Goal: Task Accomplishment & Management: Manage account settings

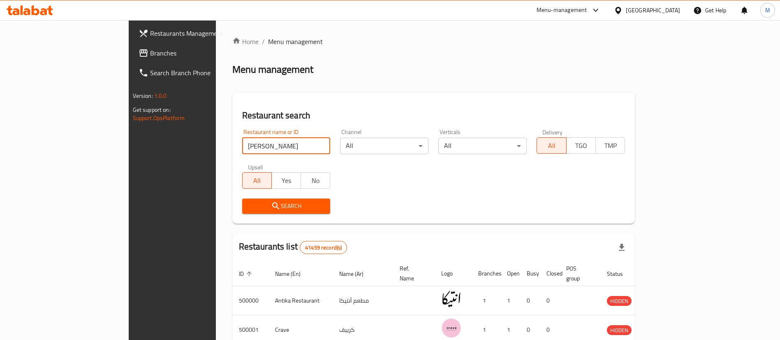
type input "[PERSON_NAME]"
click button "Search" at bounding box center [286, 206] width 88 height 15
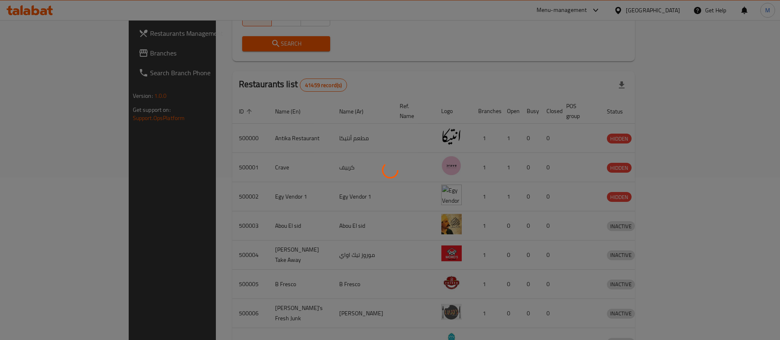
scroll to position [98, 0]
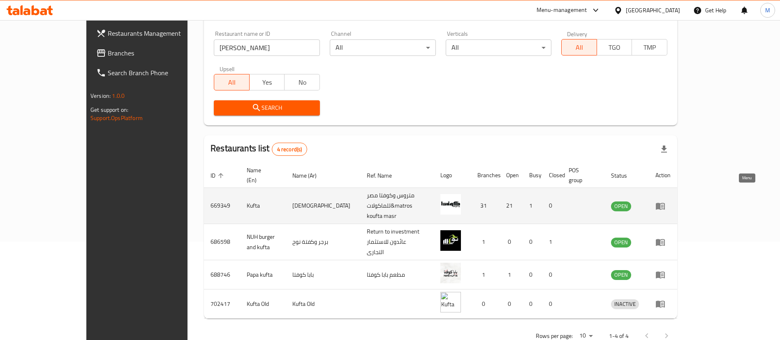
click at [665, 203] on icon "enhanced table" at bounding box center [660, 206] width 9 height 7
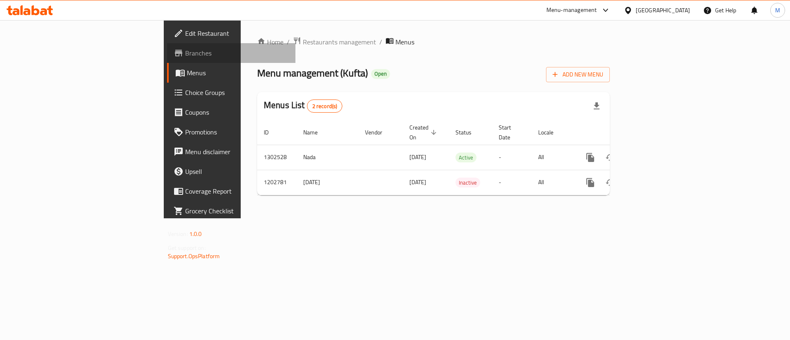
click at [167, 59] on link "Branches" at bounding box center [231, 53] width 129 height 20
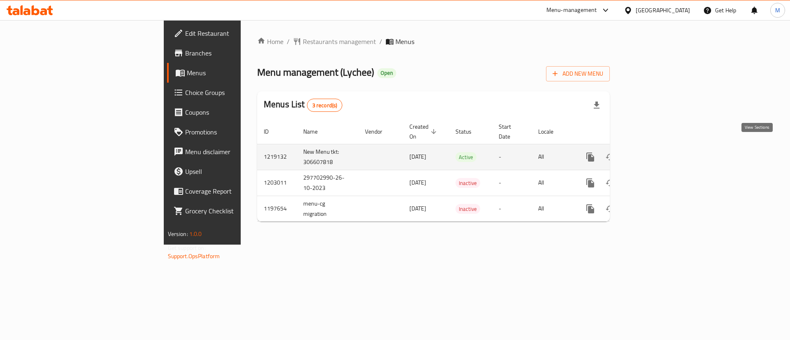
click at [659, 147] on link "enhanced table" at bounding box center [650, 157] width 20 height 20
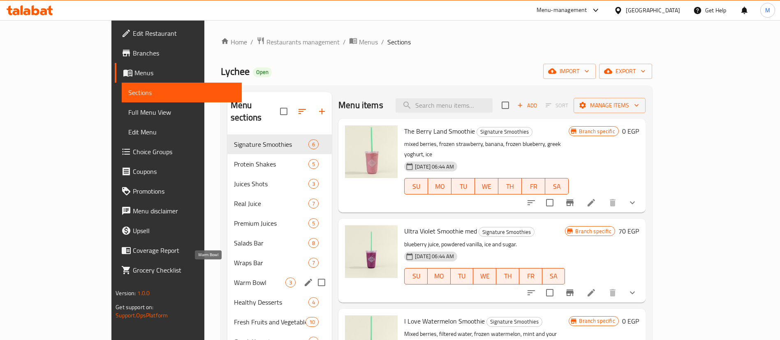
click at [234, 278] on span "Warm Bowl" at bounding box center [259, 283] width 51 height 10
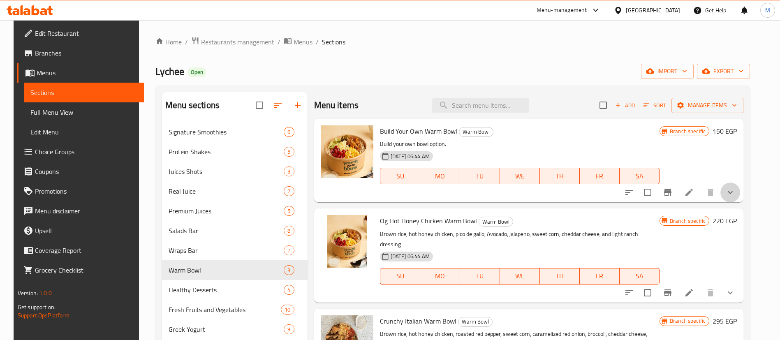
click at [740, 184] on button "show more" at bounding box center [731, 193] width 20 height 20
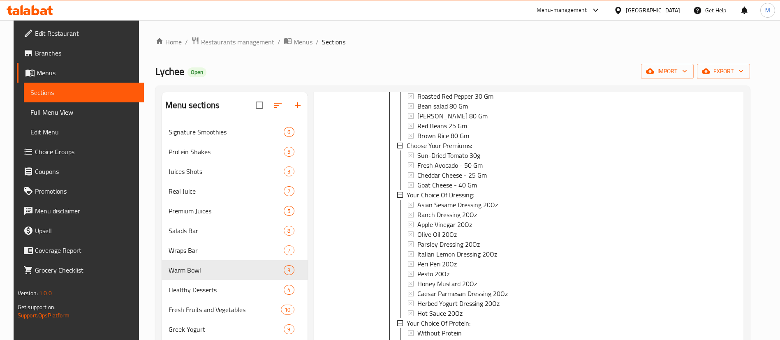
scroll to position [362, 0]
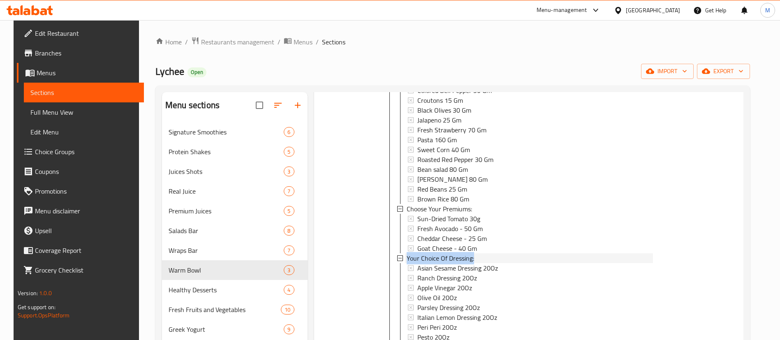
drag, startPoint x: 472, startPoint y: 257, endPoint x: 404, endPoint y: 260, distance: 68.3
click at [407, 260] on div "Your Choice Of Dressing:" at bounding box center [530, 258] width 246 height 10
copy span "Your Choice Of Dressing:"
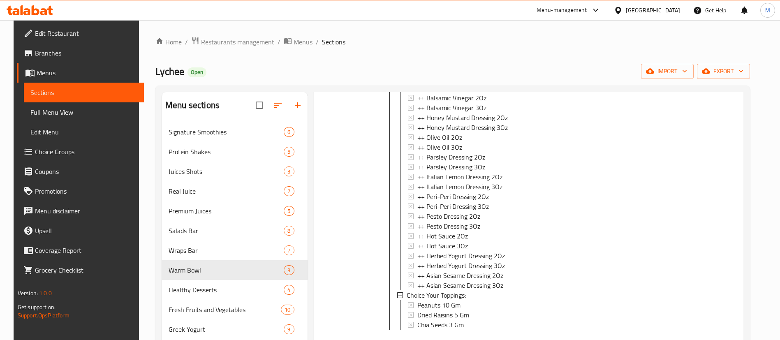
scroll to position [1079, 0]
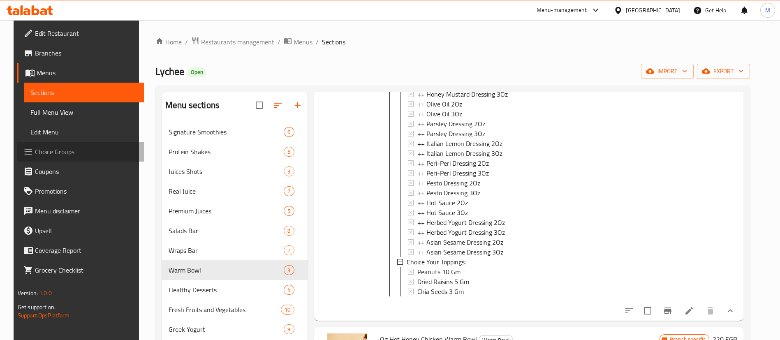
click at [79, 149] on span "Choice Groups" at bounding box center [86, 152] width 102 height 10
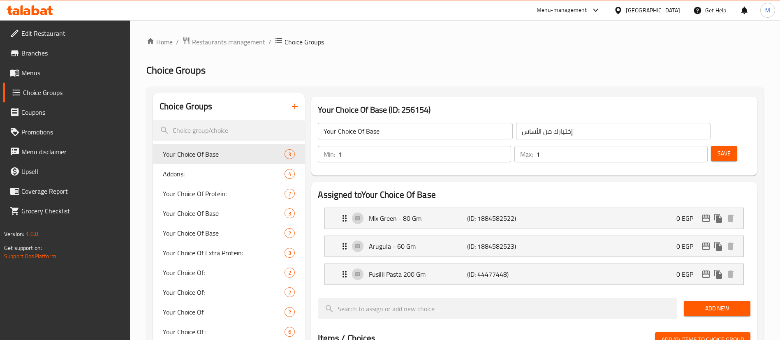
click at [256, 132] on input "search" at bounding box center [229, 130] width 152 height 21
paste input "Your Choice Of Dressing:"
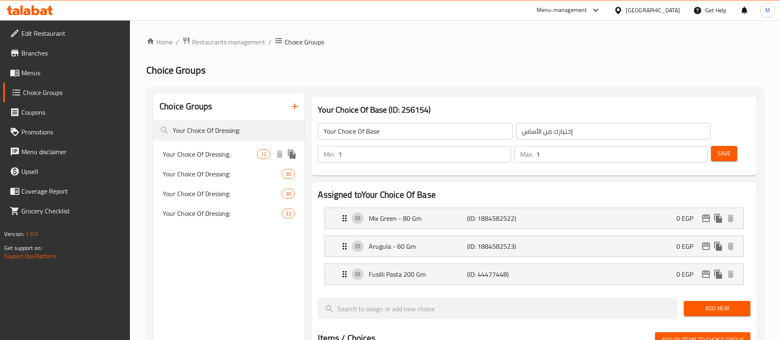
type input "Your Choice Of Dressing:"
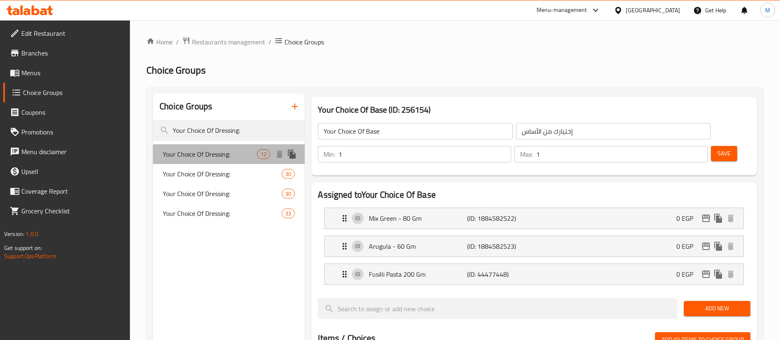
click at [235, 153] on span "Your Choice Of Dressing:" at bounding box center [210, 154] width 94 height 10
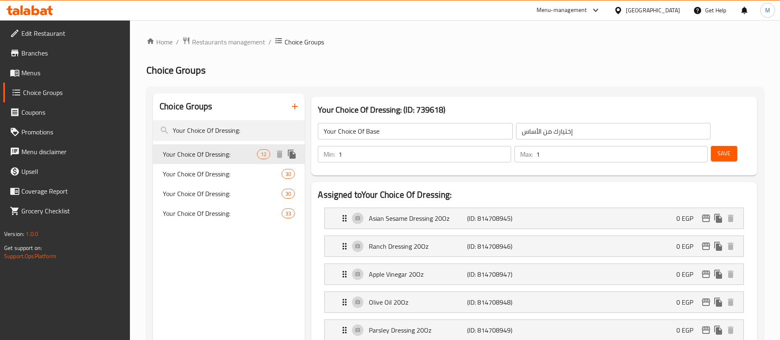
type input "Your Choice Of Dressing:"
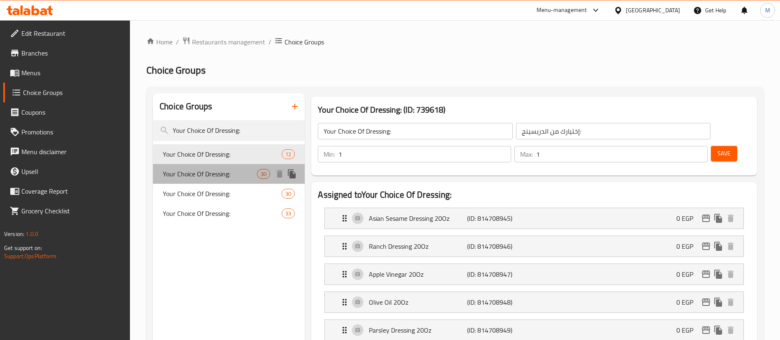
click at [231, 169] on span "Your Choice Of Dressing:" at bounding box center [210, 174] width 94 height 10
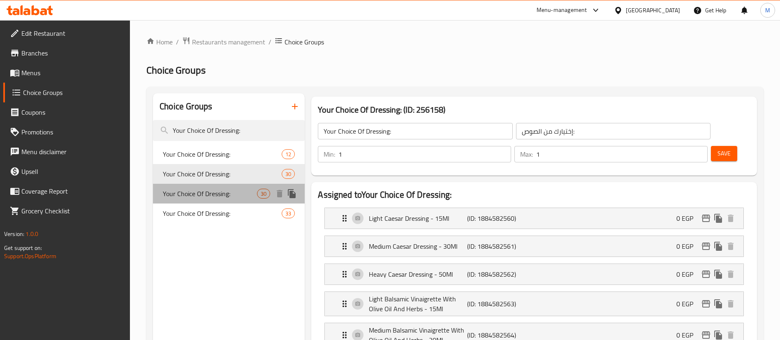
click at [222, 186] on div "Your Choice Of Dressing: 30" at bounding box center [229, 194] width 152 height 20
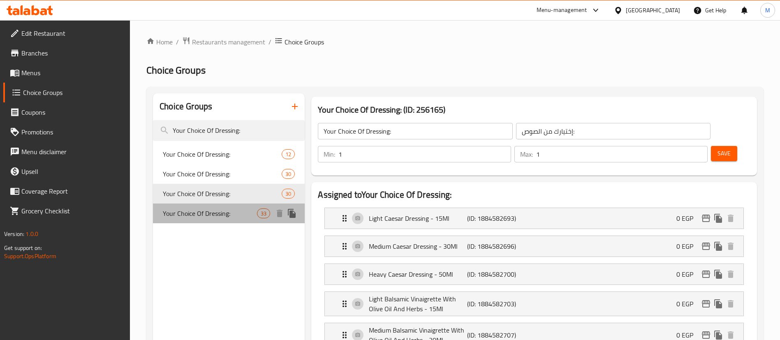
click at [222, 209] on span "Your Choice Of Dressing:" at bounding box center [210, 214] width 94 height 10
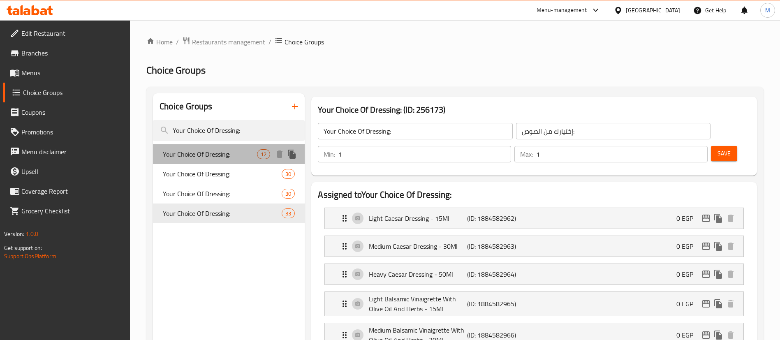
click at [224, 155] on span "Your Choice Of Dressing:" at bounding box center [210, 154] width 94 height 10
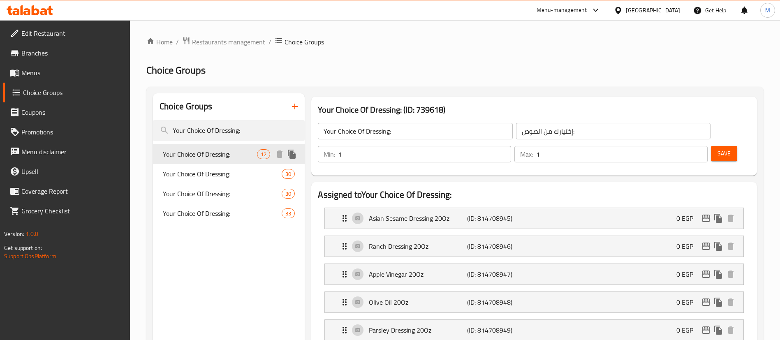
type input "إختيارك من الدريسينج:"
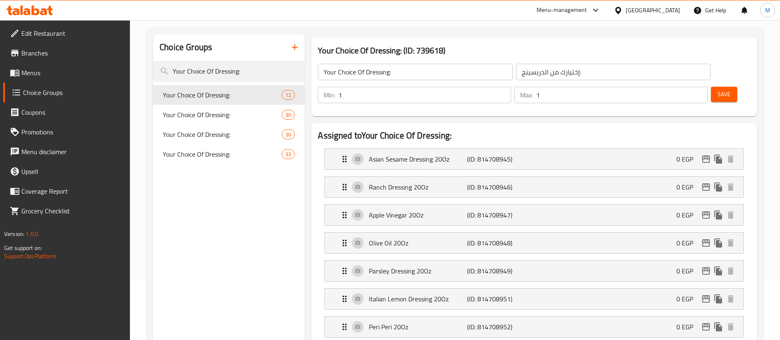
scroll to position [58, 0]
click at [454, 150] on div "Asian Sesame Dressing 20Oz (ID: 814708945) 0 EGP" at bounding box center [537, 160] width 394 height 21
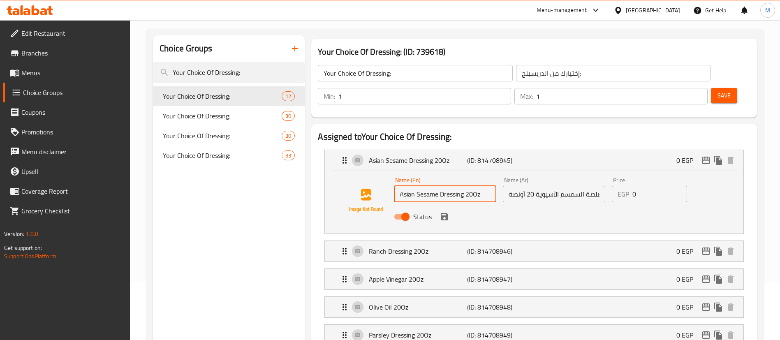
click at [475, 186] on input "Asian Sesame Dressing 20Oz" at bounding box center [445, 194] width 102 height 16
click at [424, 246] on p "Ranch Dressing 20Oz" at bounding box center [418, 251] width 98 height 10
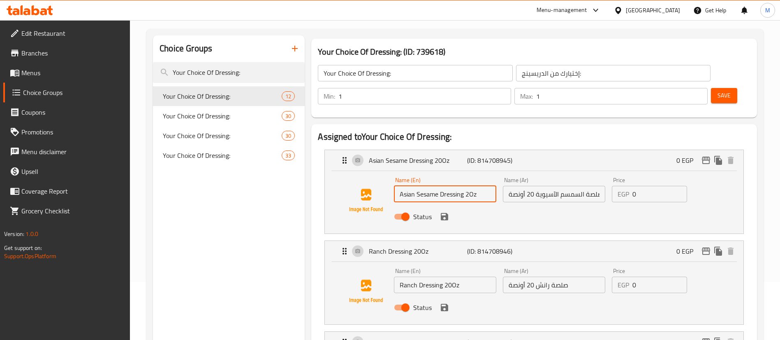
type input "Asian Sesame Dressing 2Oz"
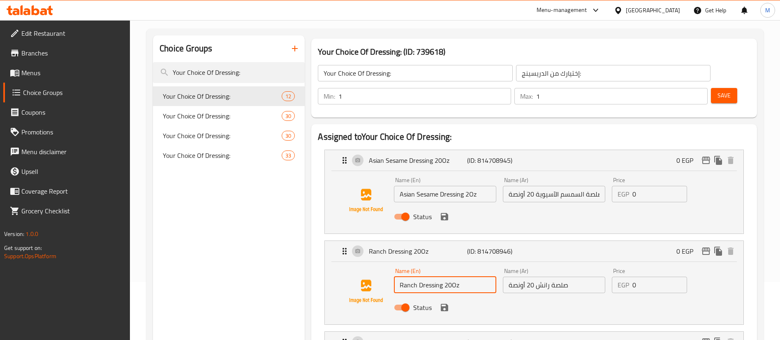
click at [453, 277] on input "Ranch Dressing 20Oz" at bounding box center [445, 285] width 102 height 16
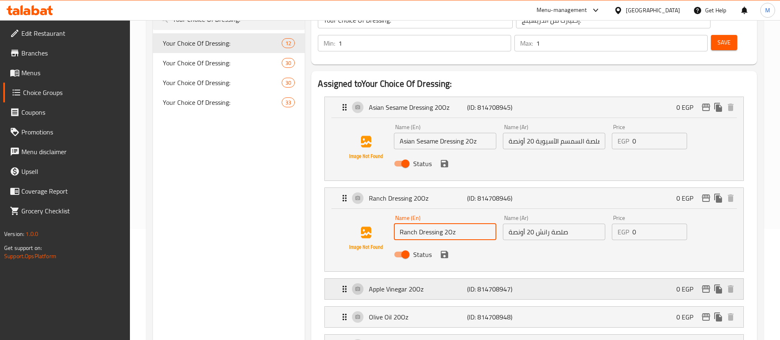
click at [461, 279] on div "Apple Vinegar 20Oz (ID: 814708947) 0 EGP" at bounding box center [537, 289] width 394 height 21
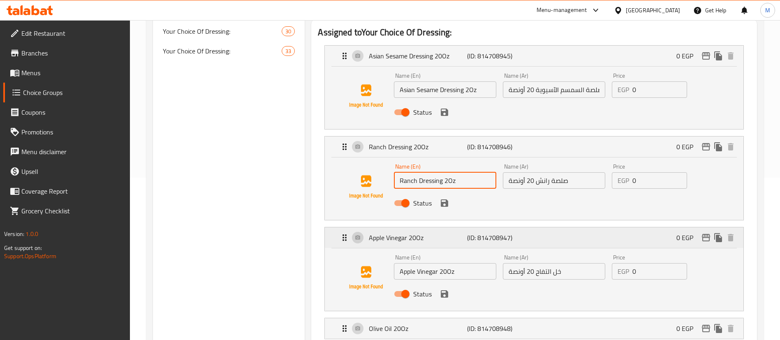
scroll to position [163, 0]
type input "Ranch Dressing 2Oz"
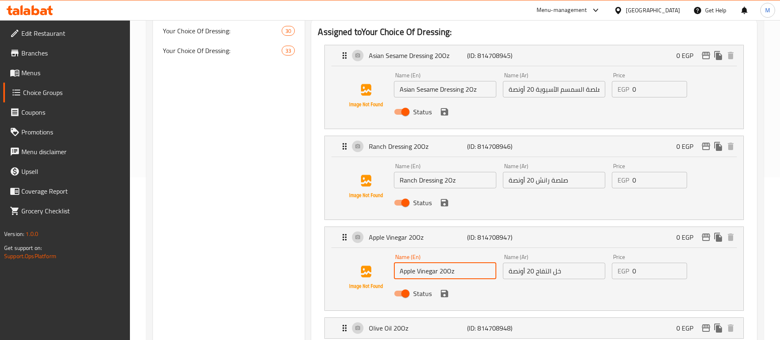
click at [448, 263] on input "Apple Vinegar 20Oz" at bounding box center [445, 271] width 102 height 16
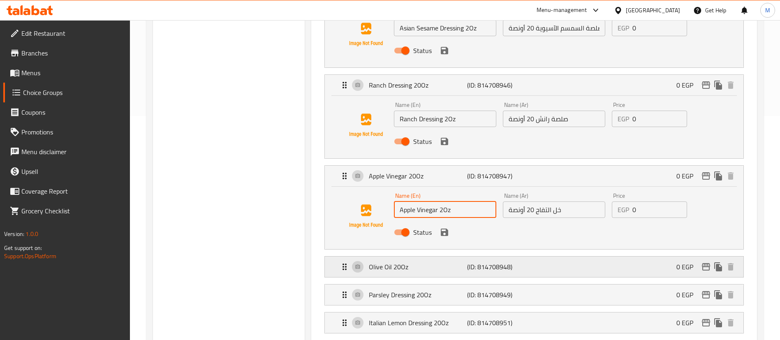
click at [460, 262] on p "Olive Oil 20Oz" at bounding box center [418, 267] width 98 height 10
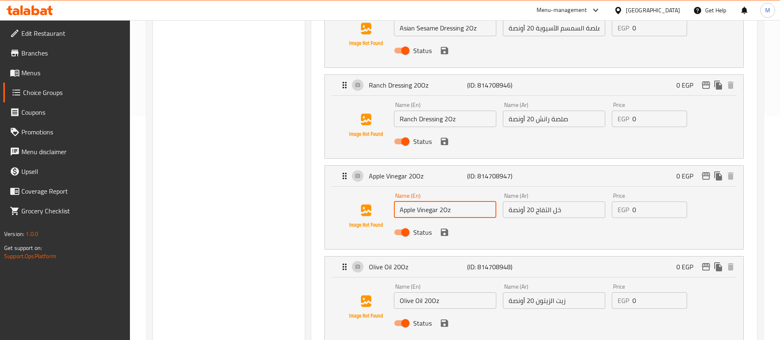
type input "Apple Vinegar 2Oz"
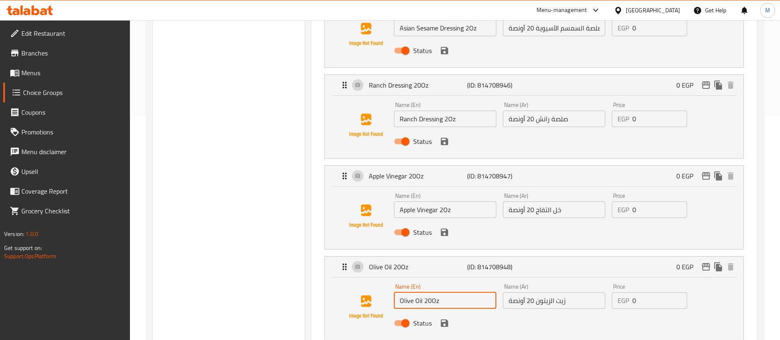
click at [431, 292] on input "Olive Oil 20Oz" at bounding box center [445, 300] width 102 height 16
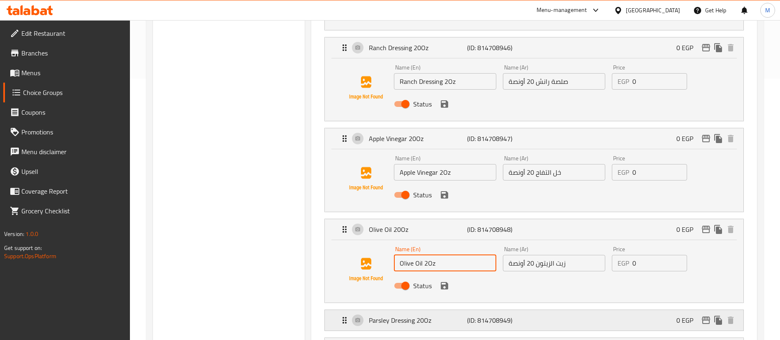
click at [456, 315] on p "Parsley Dressing 20Oz" at bounding box center [418, 320] width 98 height 10
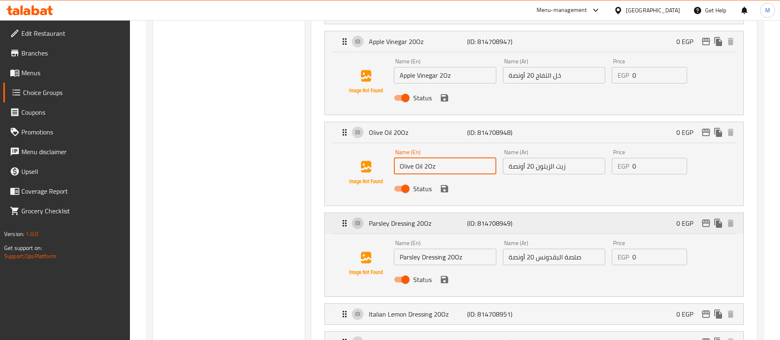
scroll to position [360, 0]
type input "Olive Oil 2Oz"
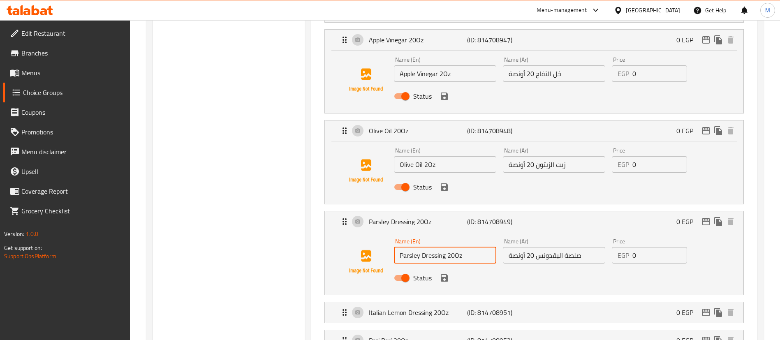
click at [456, 247] on input "Parsley Dressing 20Oz" at bounding box center [445, 255] width 102 height 16
click at [452, 308] on p "Italian Lemon Dressing 20Oz" at bounding box center [418, 313] width 98 height 10
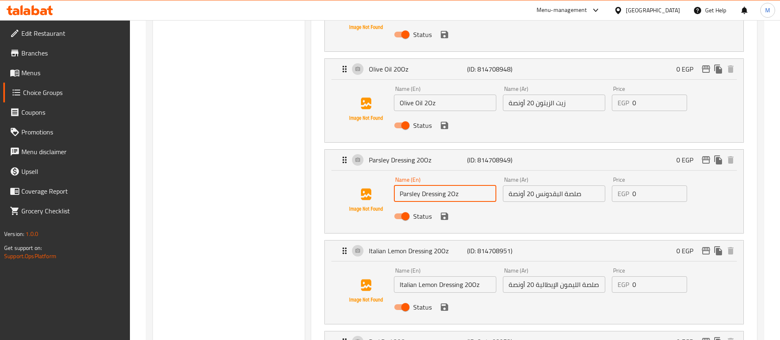
type input "Parsley Dressing 2Oz"
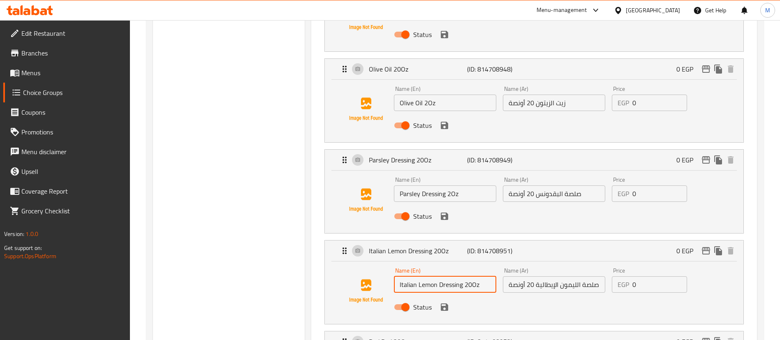
click at [471, 276] on input "Italian Lemon Dressing 20Oz" at bounding box center [445, 284] width 102 height 16
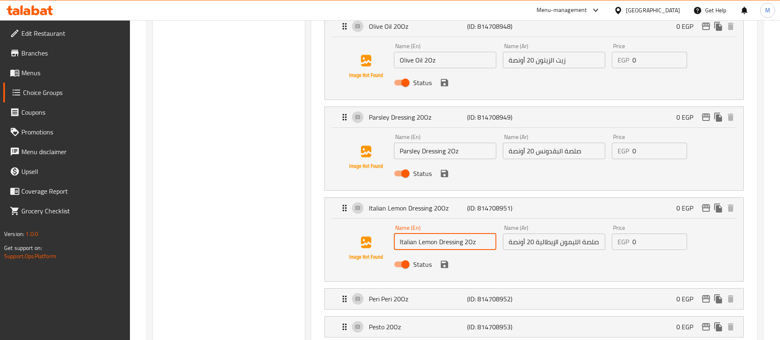
scroll to position [465, 0]
click at [465, 288] on div "Peri Peri 20Oz (ID: 814708952) 0 EGP" at bounding box center [537, 298] width 394 height 21
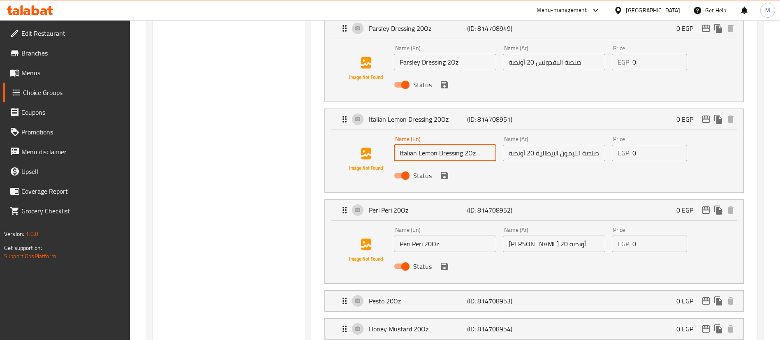
scroll to position [554, 0]
type input "Italian Lemon Dressing 2Oz"
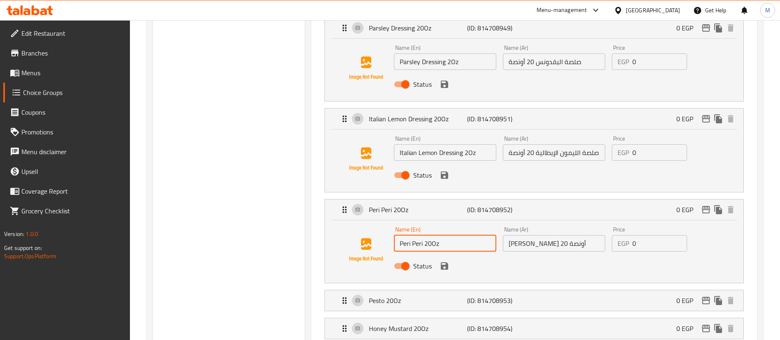
click at [431, 235] on input "Peri Peri 20Oz" at bounding box center [445, 243] width 102 height 16
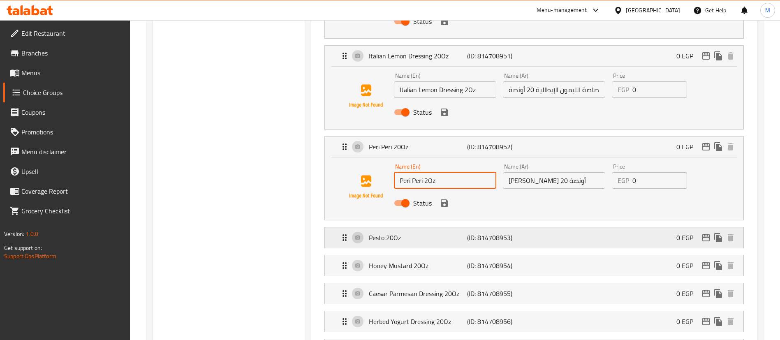
click at [449, 227] on div "Pesto 20Oz (ID: 814708953) 0 EGP" at bounding box center [537, 237] width 394 height 21
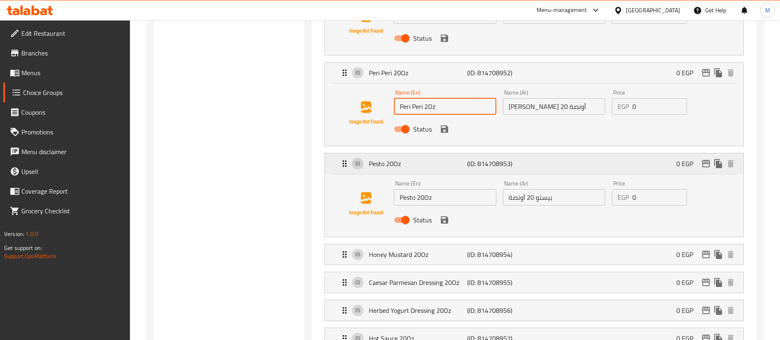
scroll to position [694, 0]
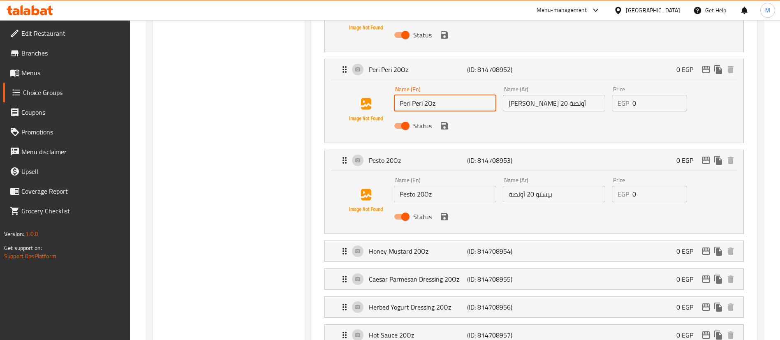
type input "Peri Peri 2Oz"
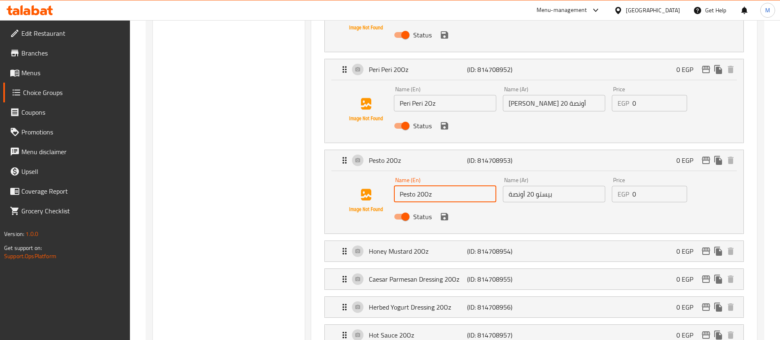
click at [424, 186] on input "Pesto 20Oz" at bounding box center [445, 194] width 102 height 16
click at [440, 241] on div "Honey Mustard 20Oz (ID: 814708954) 0 EGP" at bounding box center [537, 251] width 394 height 21
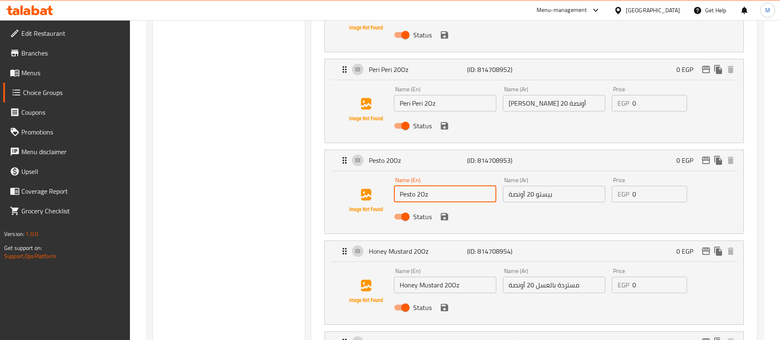
scroll to position [721, 0]
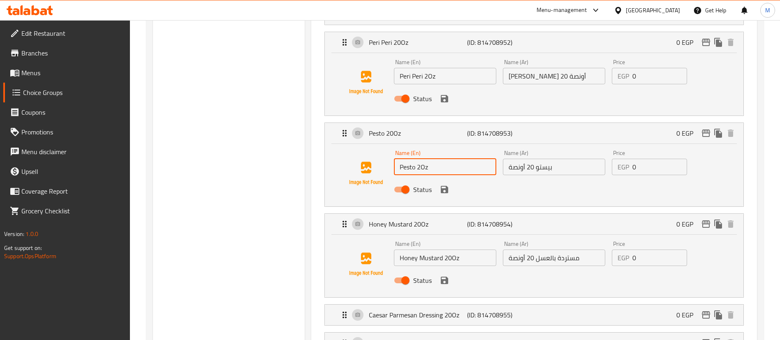
type input "Pesto 2Oz"
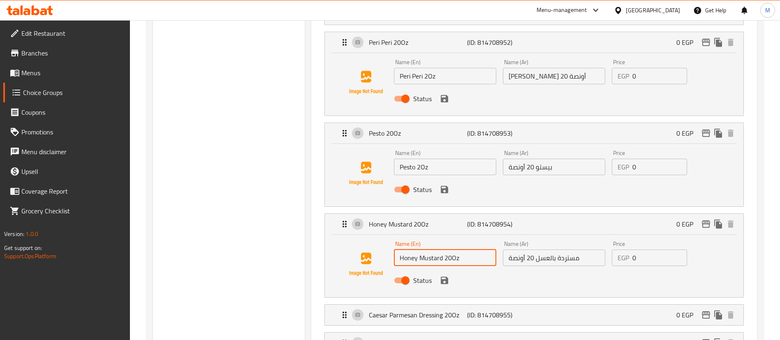
click at [453, 250] on input "Honey Mustard 20Oz" at bounding box center [445, 258] width 102 height 16
click at [421, 310] on p "Caesar Parmesan Dressing 20Oz" at bounding box center [418, 315] width 98 height 10
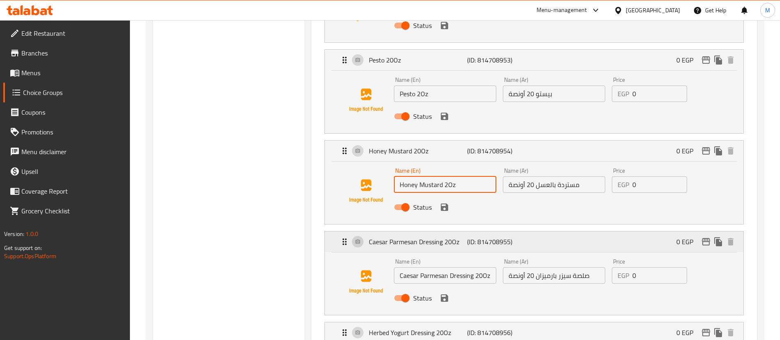
scroll to position [798, 0]
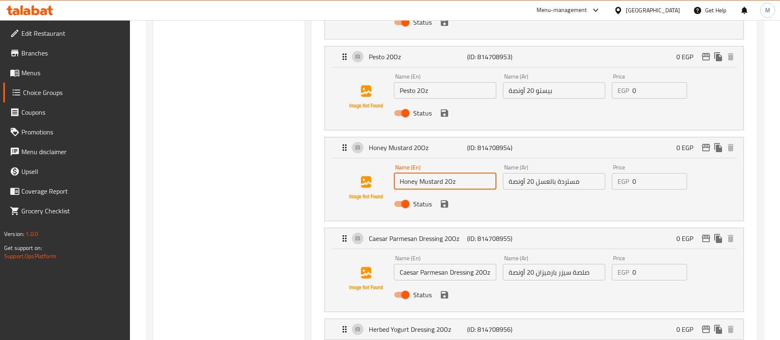
type input "Honey Mustard 2Oz"
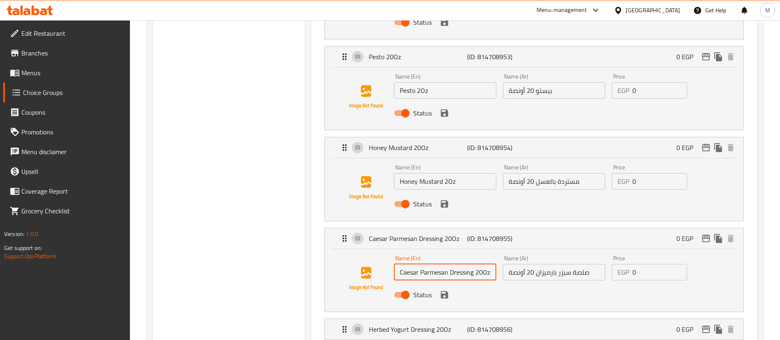
click at [484, 264] on input "Caesar Parmesan Dressing 20Oz" at bounding box center [445, 272] width 102 height 16
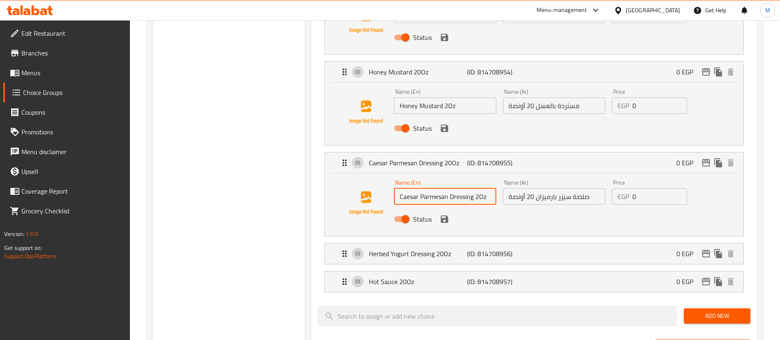
scroll to position [874, 0]
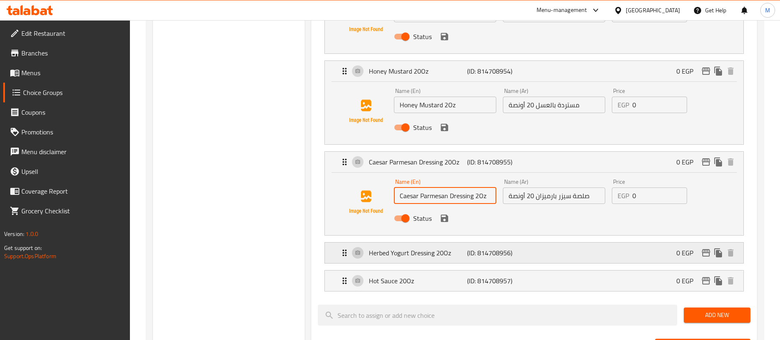
click at [500, 248] on p "(ID: 814708956)" at bounding box center [499, 253] width 65 height 10
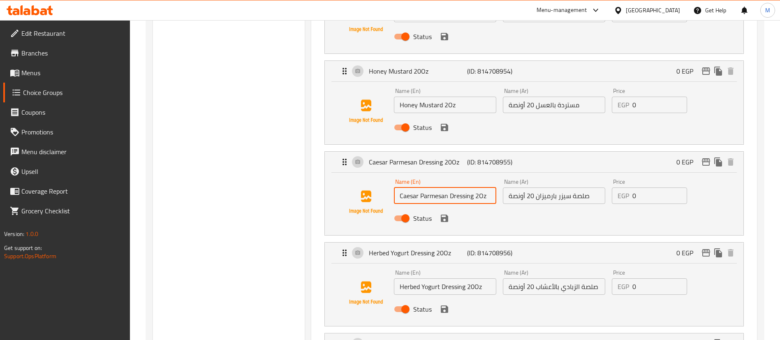
type input "Caesar Parmesan Dressing 2Oz"
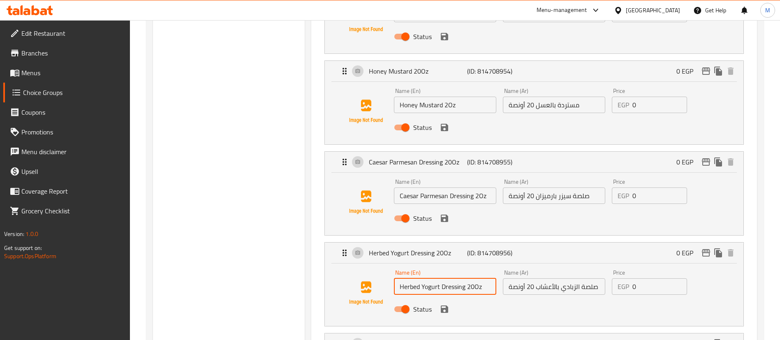
click at [475, 278] on input "Herbed Yogurt Dressing 20Oz" at bounding box center [445, 286] width 102 height 16
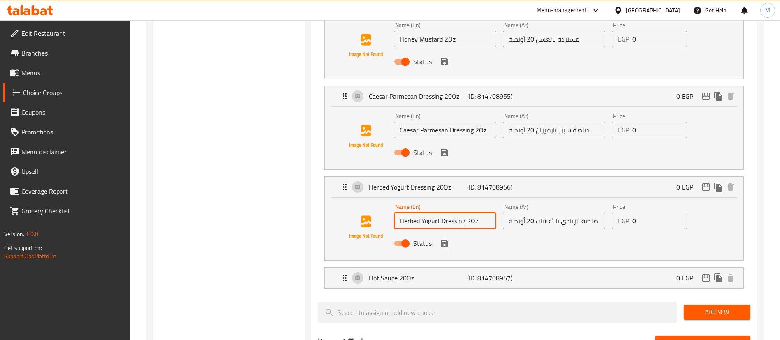
scroll to position [945, 0]
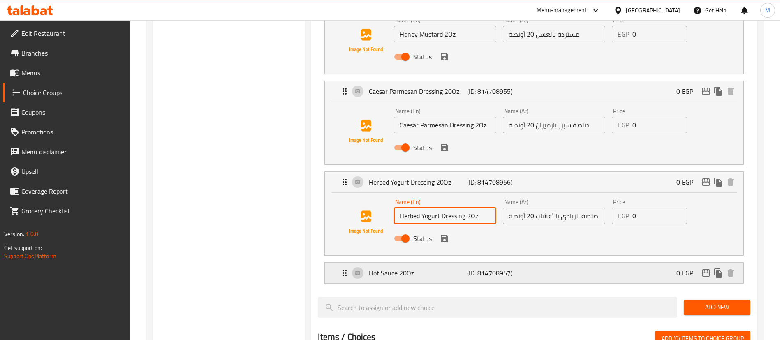
click at [484, 268] on p "(ID: 814708957)" at bounding box center [499, 273] width 65 height 10
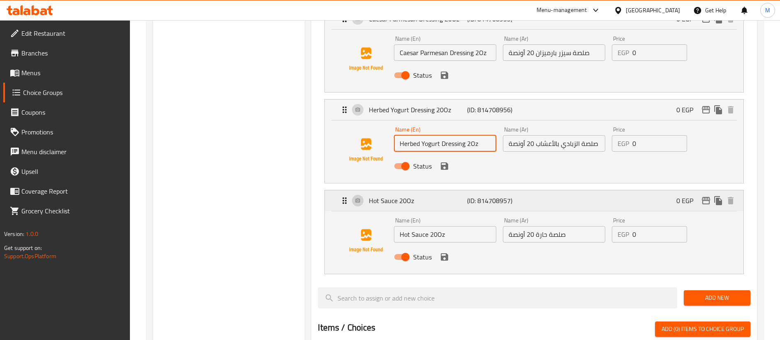
scroll to position [1019, 0]
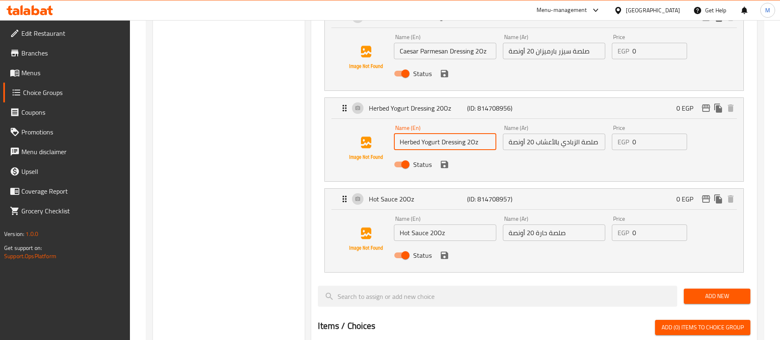
type input "Herbed Yogurt Dressing 2Oz"
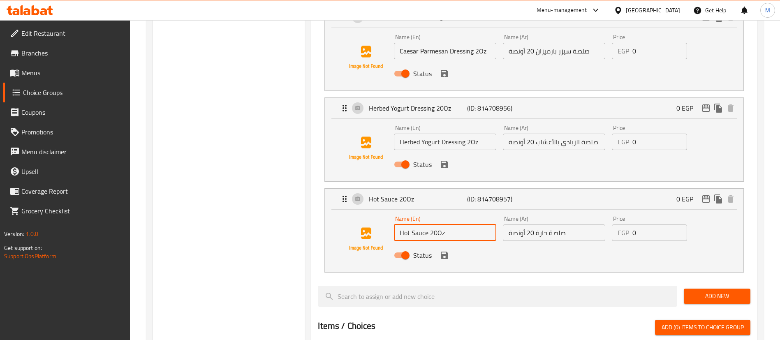
click at [438, 225] on input "Hot Sauce 20Oz" at bounding box center [445, 233] width 102 height 16
type input "Hot Sauce 2Oz"
click at [532, 225] on input "صلصة حارة 20 أونصة" at bounding box center [554, 233] width 102 height 16
click at [534, 225] on input "صلصة حارة 20 أونصة" at bounding box center [554, 233] width 102 height 16
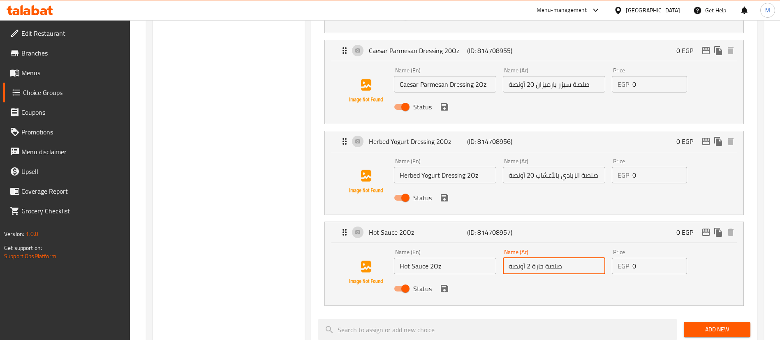
type input "صلصة حارة 2 أونصة"
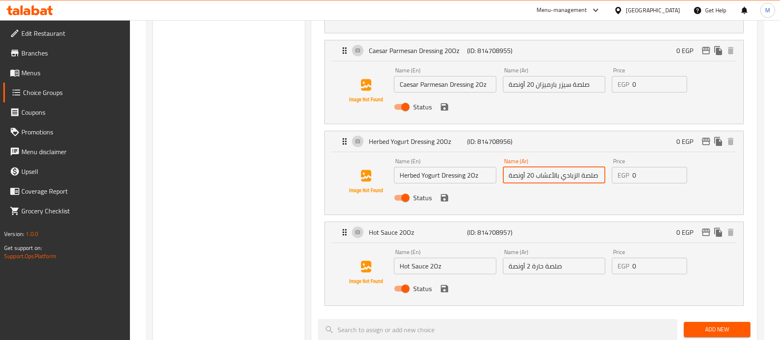
click at [535, 167] on input "صلصة الزبادي بالأعشاب 20 أونصة" at bounding box center [554, 175] width 102 height 16
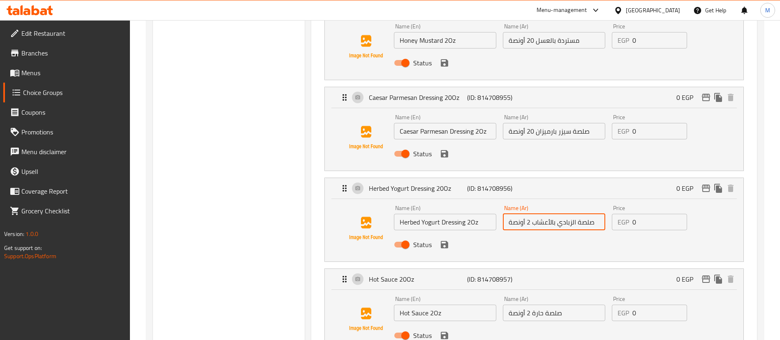
scroll to position [938, 0]
type input "صلصة الزبادي بالأعشاب 2 أونصة"
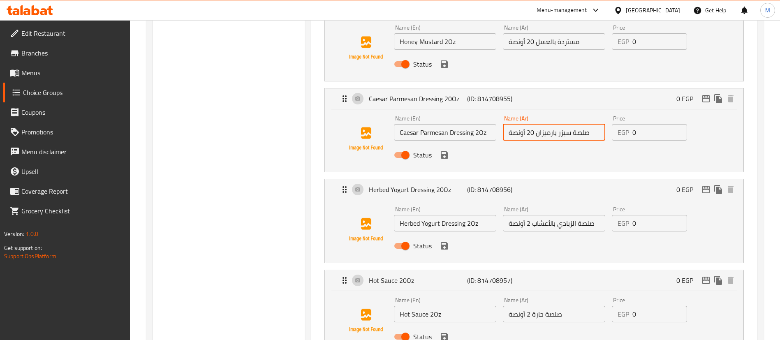
click at [533, 124] on input "صلصة سيزر بارميزان 20 أونصة" at bounding box center [554, 132] width 102 height 16
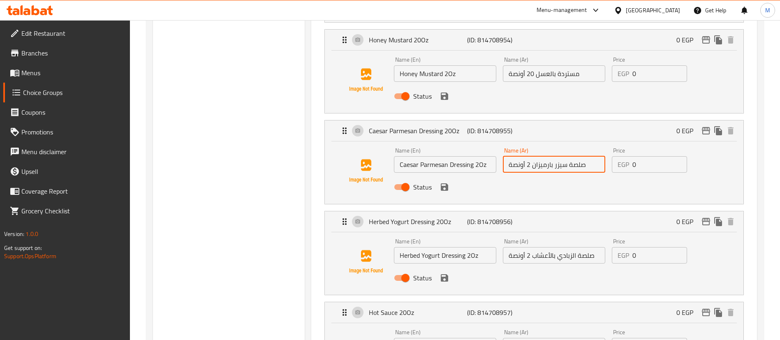
scroll to position [899, 0]
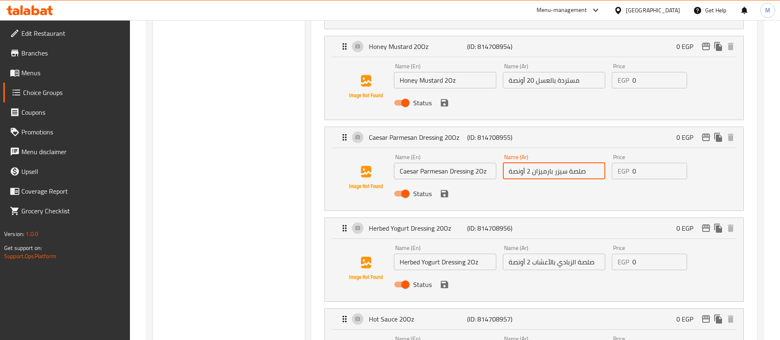
type input "صلصة سيزر بارميزان 2 أونصة"
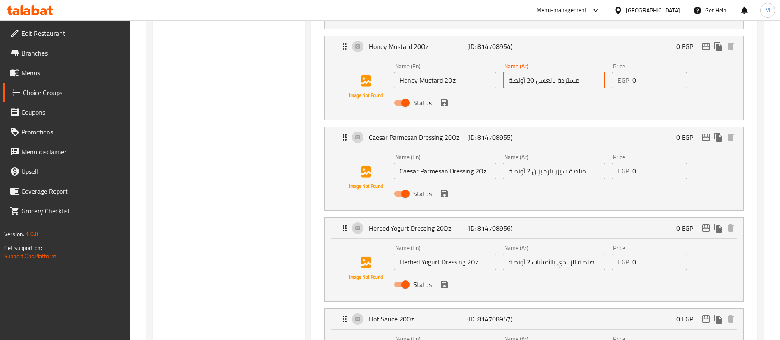
click at [533, 72] on input "مستردة بالعسل 20 أونصة" at bounding box center [554, 80] width 102 height 16
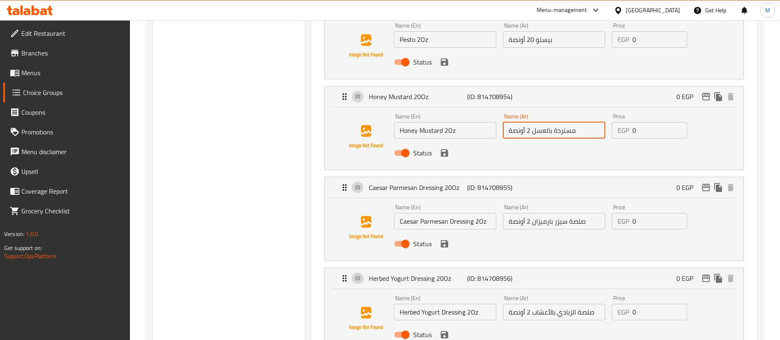
click at [533, 58] on li "Pesto 20Oz (ID: 814708953) 0 EGP Name (En) Pesto 2Oz Name (En) Name (Ar) بيستو …" at bounding box center [534, 37] width 433 height 91
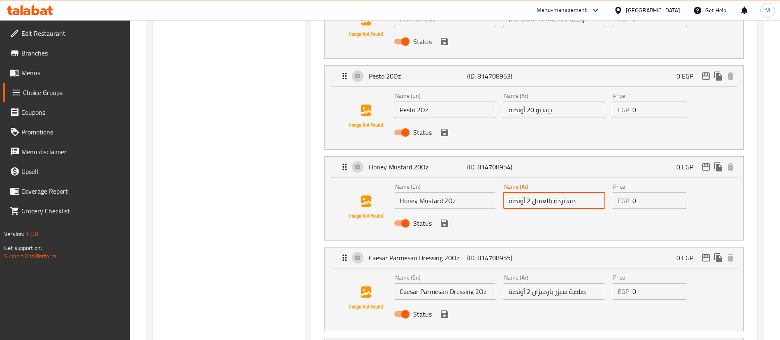
scroll to position [771, 0]
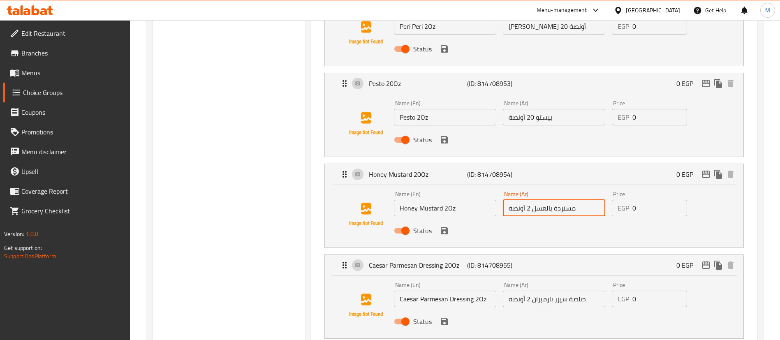
type input "مستردة بالعسل 2 أونصة"
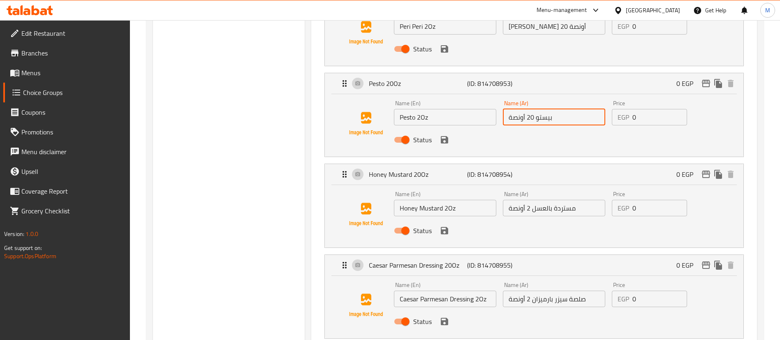
click at [534, 109] on input "بيستو 20 أونصة" at bounding box center [554, 117] width 102 height 16
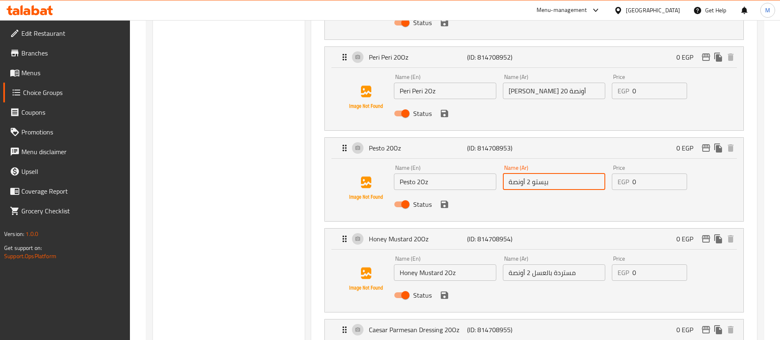
scroll to position [706, 0]
type input "بيستو 2 أونصة"
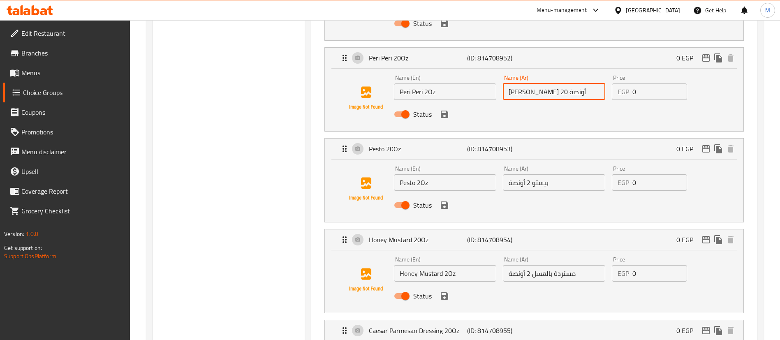
click at [533, 83] on input "بيري بيري 20 أونصة" at bounding box center [554, 91] width 102 height 16
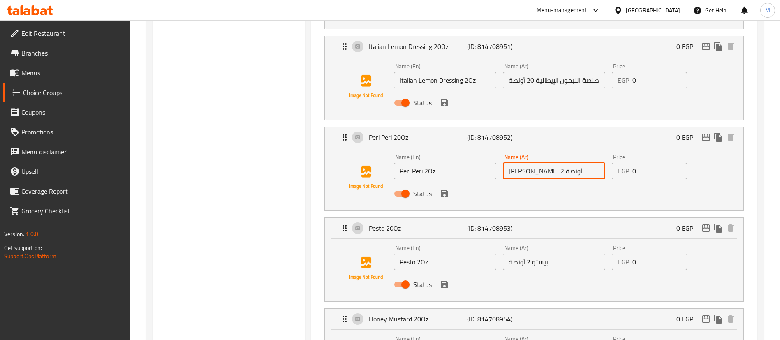
scroll to position [625, 0]
type input "[PERSON_NAME] 2 أونصة"
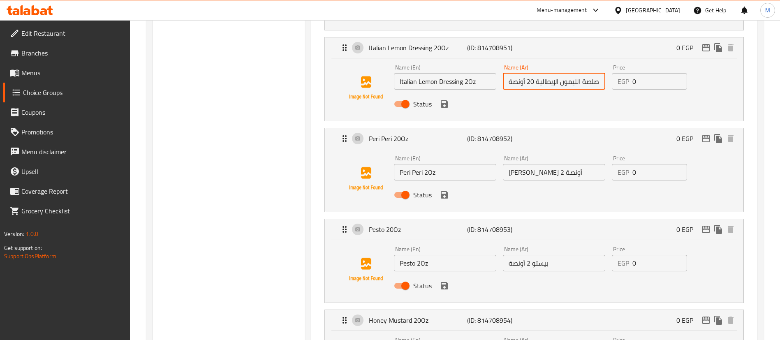
click at [534, 73] on input "صلصة الليمون الإيطالية 20 أونصة" at bounding box center [554, 81] width 102 height 16
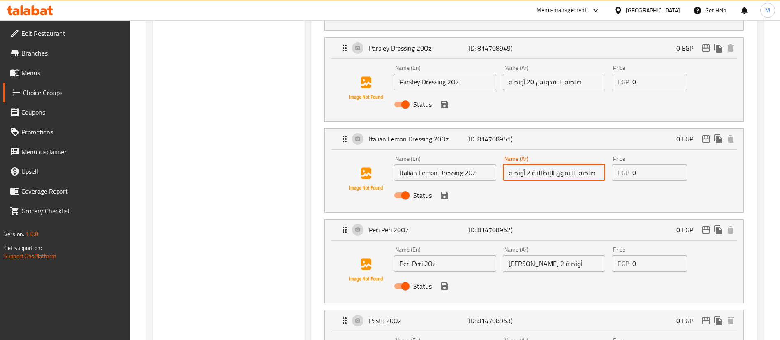
scroll to position [533, 0]
type input "صلصة الليمون الإيطالية 2 أونصة"
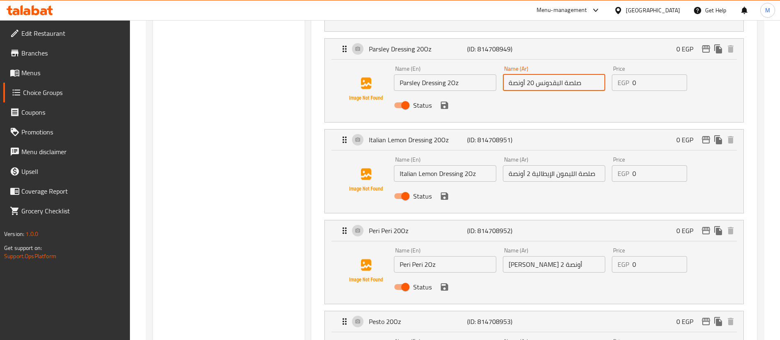
click at [533, 74] on input "صلصة البقدونس 20 أونصة" at bounding box center [554, 82] width 102 height 16
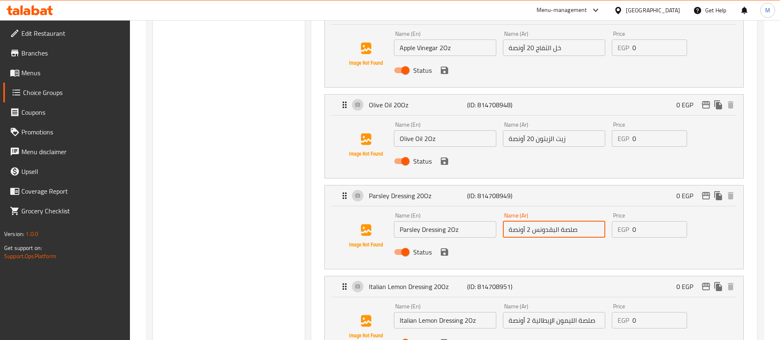
scroll to position [375, 0]
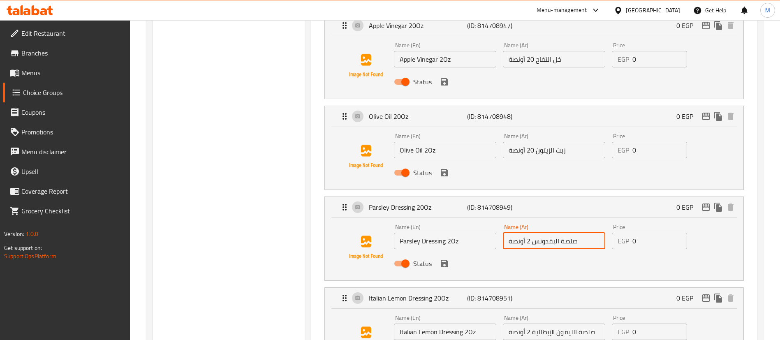
type input "صلصة البقدونس 2 أونصة"
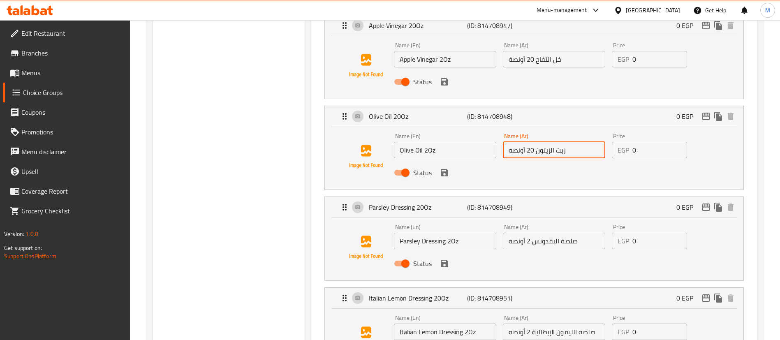
click at [534, 142] on input "زيت الزيتون 20 أونصة" at bounding box center [554, 150] width 102 height 16
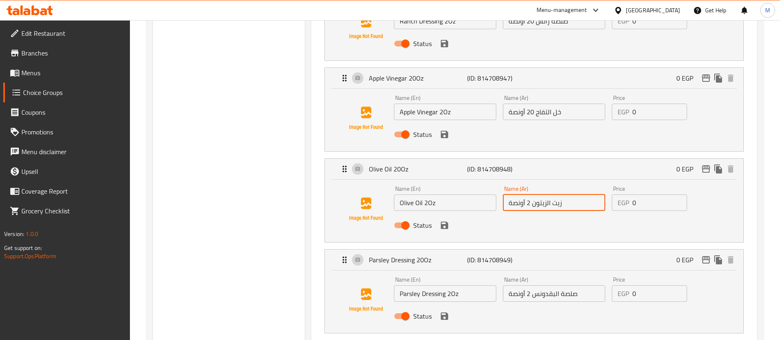
scroll to position [320, 0]
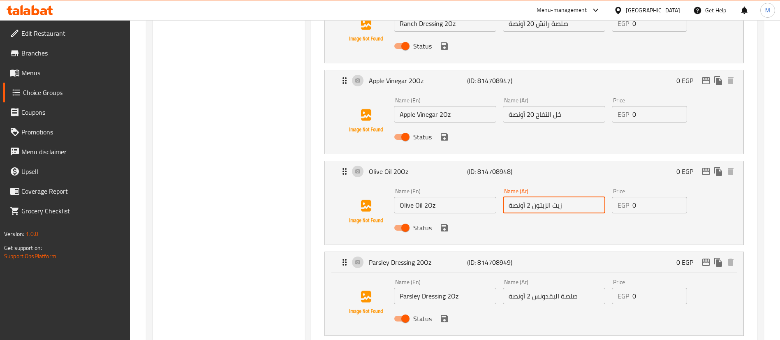
type input "زيت الزيتون 2 أونصة"
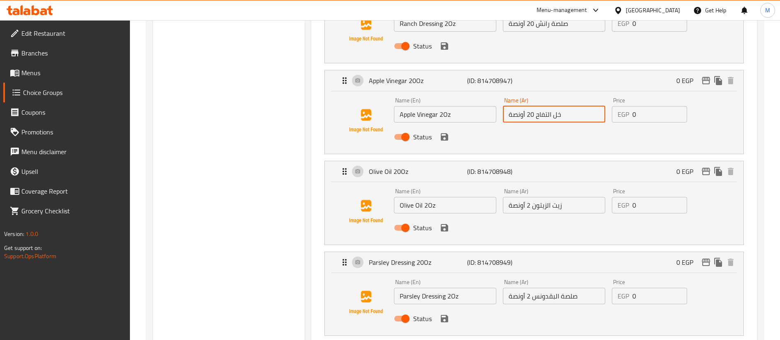
click at [533, 106] on input "خل التفاح 20 أونصة" at bounding box center [554, 114] width 102 height 16
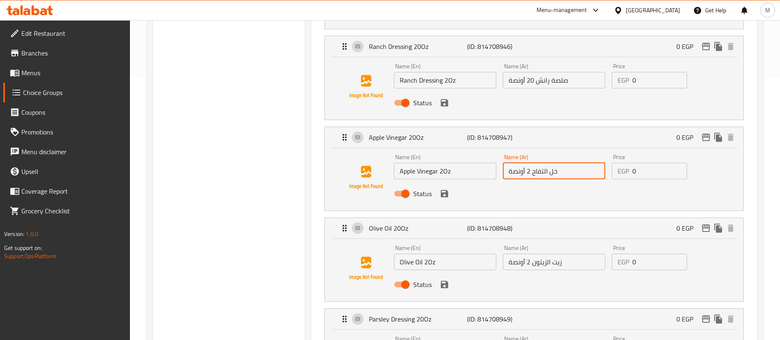
scroll to position [255, 0]
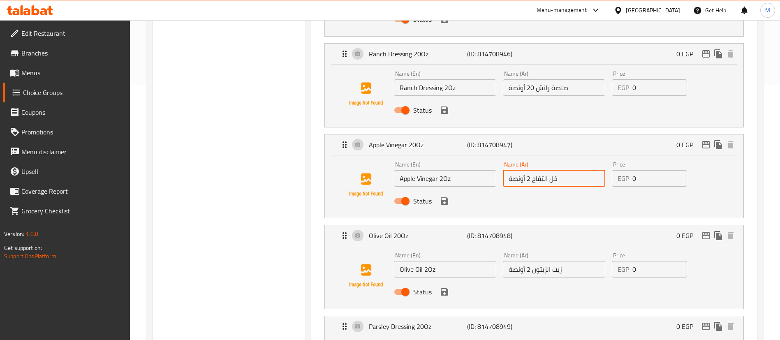
type input "خل التفاح 2 أونصة"
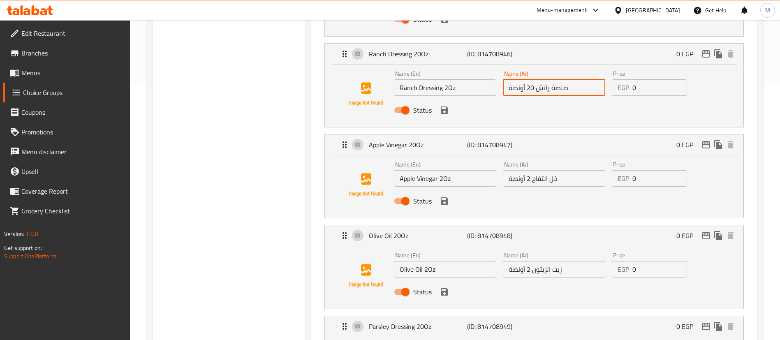
click at [533, 79] on input "صلصة رانش 20 أونصة" at bounding box center [554, 87] width 102 height 16
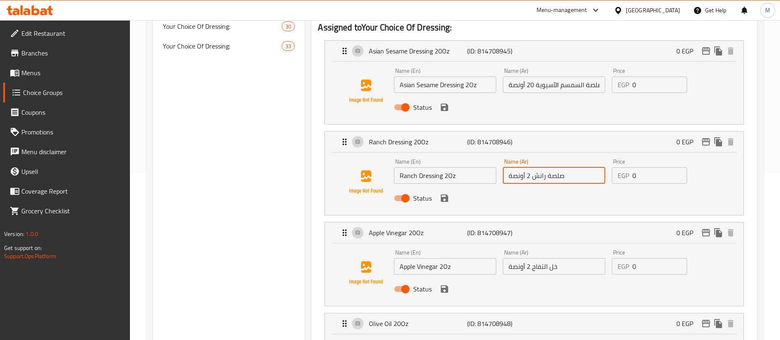
scroll to position [166, 0]
type input "صلصة رانش 2 أونصة"
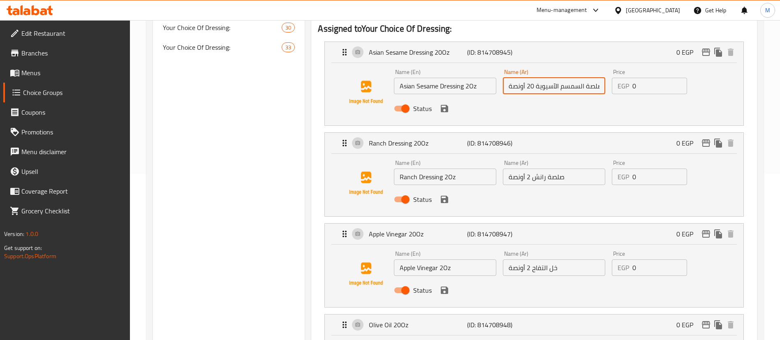
click at [533, 78] on input "صلصة السمسم الآسيوية 20 أونصة" at bounding box center [554, 86] width 102 height 16
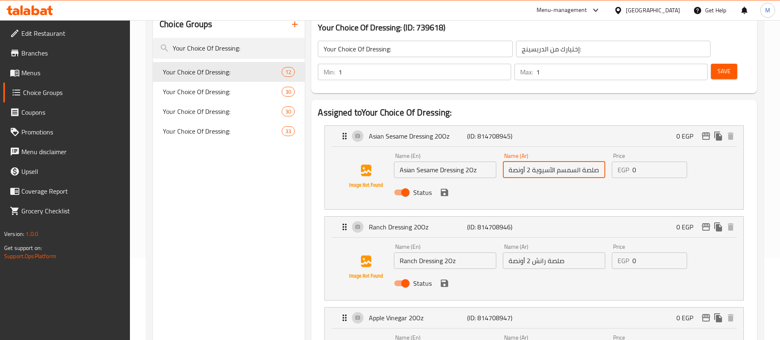
scroll to position [80, 0]
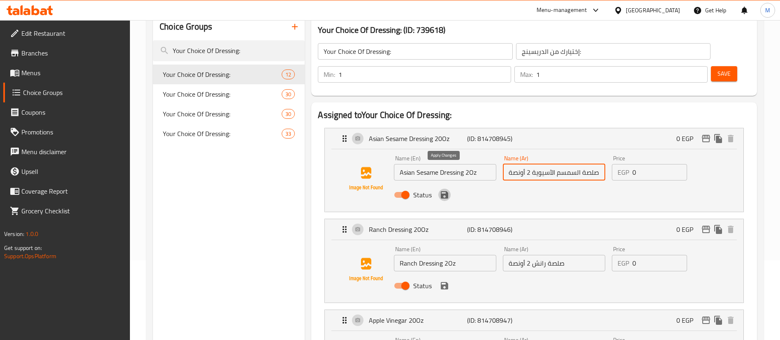
click at [446, 191] on icon "save" at bounding box center [444, 194] width 7 height 7
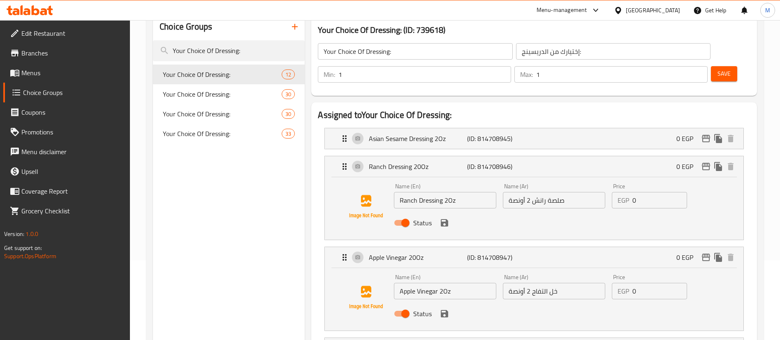
type input "صلصة السمسم الآسيوية 2 أونصة"
click at [445, 219] on icon "save" at bounding box center [444, 222] width 7 height 7
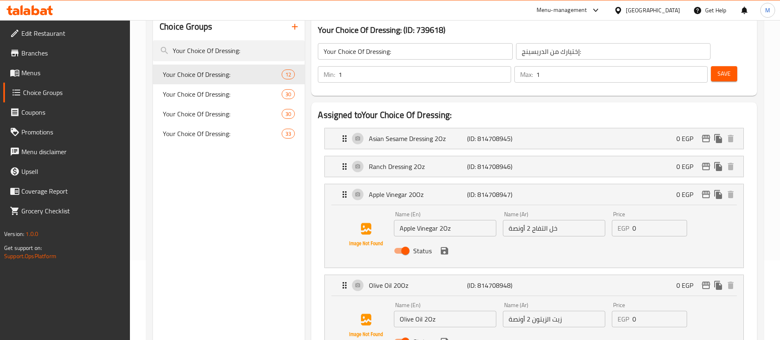
click at [448, 240] on div "Status" at bounding box center [554, 251] width 327 height 22
click at [444, 246] on icon "save" at bounding box center [445, 251] width 10 height 10
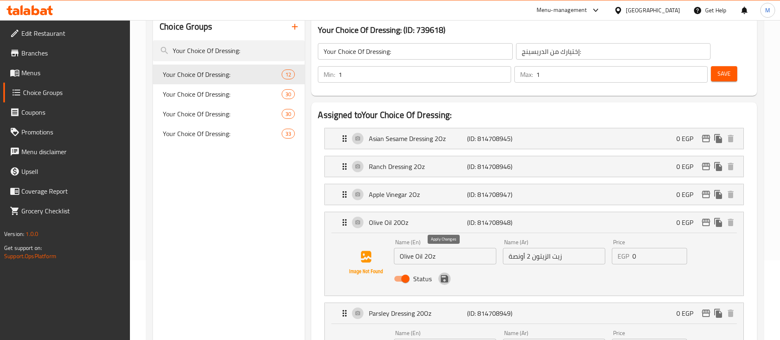
click at [447, 275] on icon "save" at bounding box center [444, 278] width 7 height 7
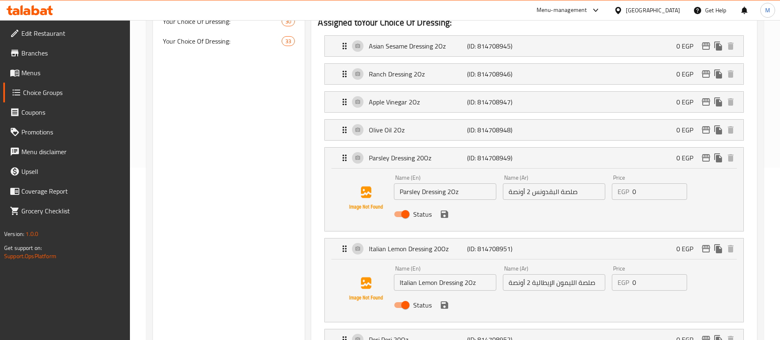
scroll to position [175, 0]
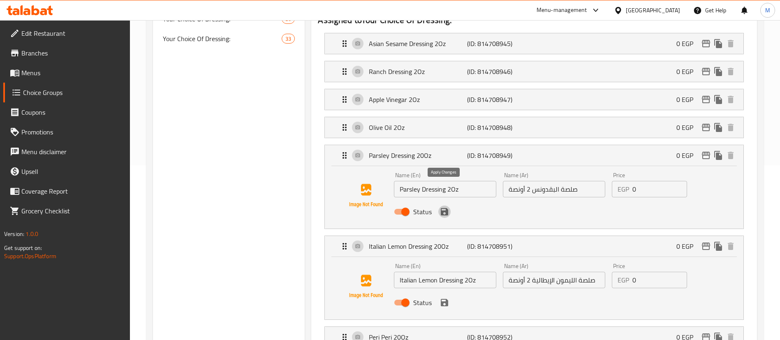
click at [444, 208] on icon "save" at bounding box center [444, 211] width 7 height 7
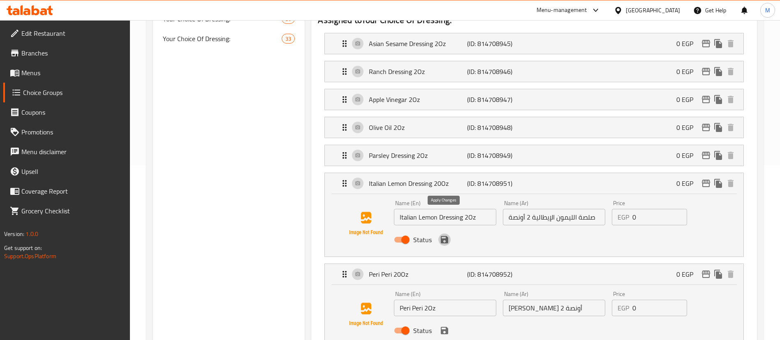
click at [447, 235] on icon "save" at bounding box center [445, 240] width 10 height 10
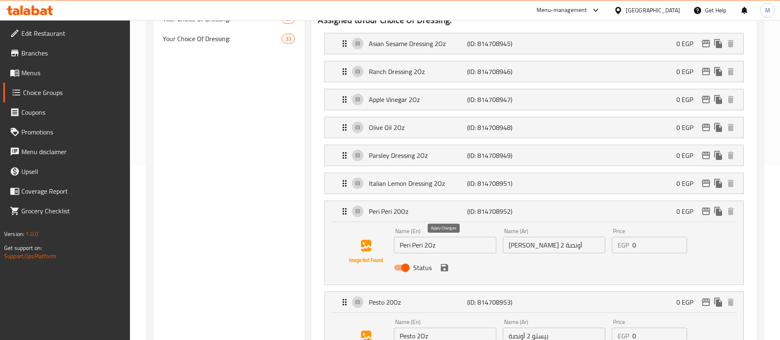
click at [449, 263] on icon "save" at bounding box center [445, 268] width 10 height 10
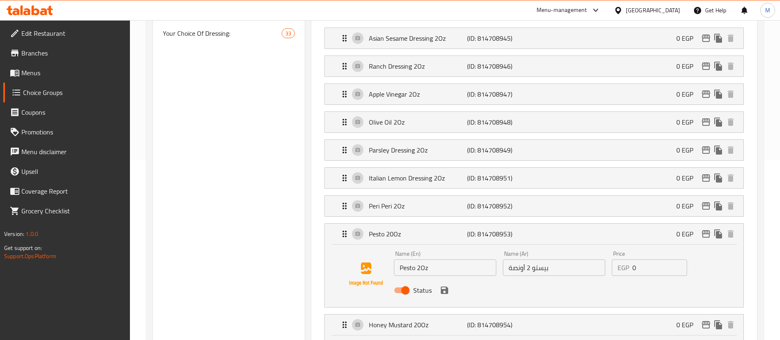
scroll to position [187, 0]
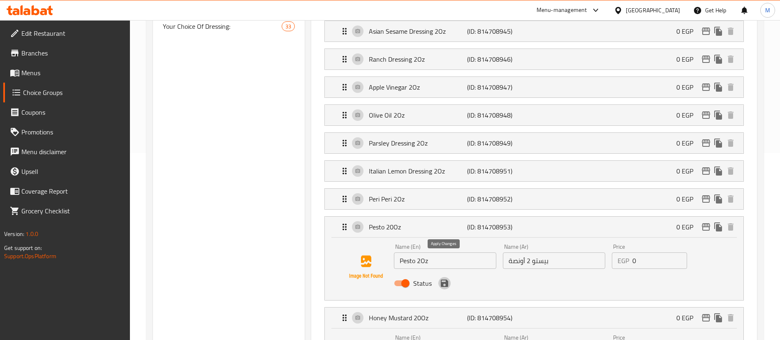
click at [445, 278] on icon "save" at bounding box center [445, 283] width 10 height 10
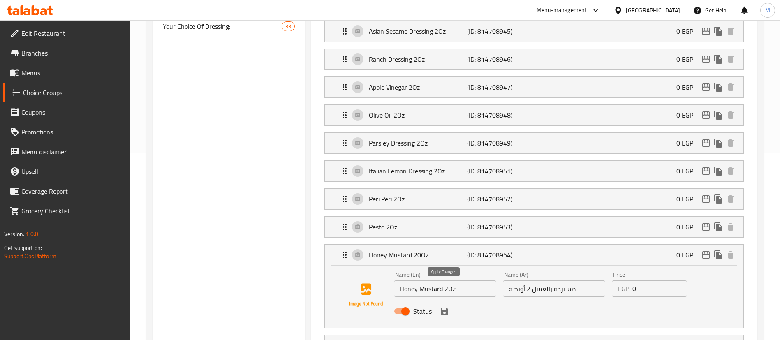
click at [447, 308] on icon "save" at bounding box center [444, 311] width 7 height 7
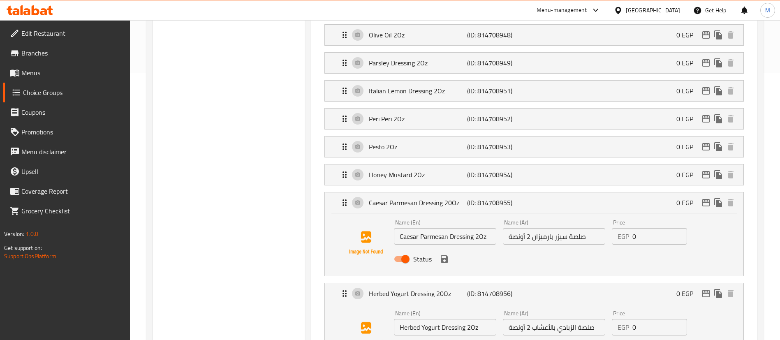
scroll to position [270, 0]
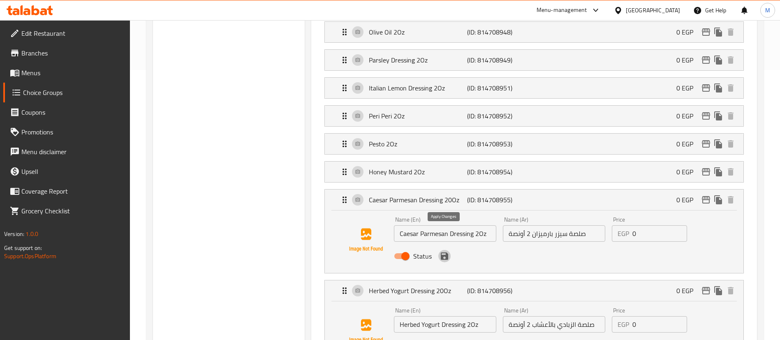
click at [447, 253] on icon "save" at bounding box center [444, 256] width 7 height 7
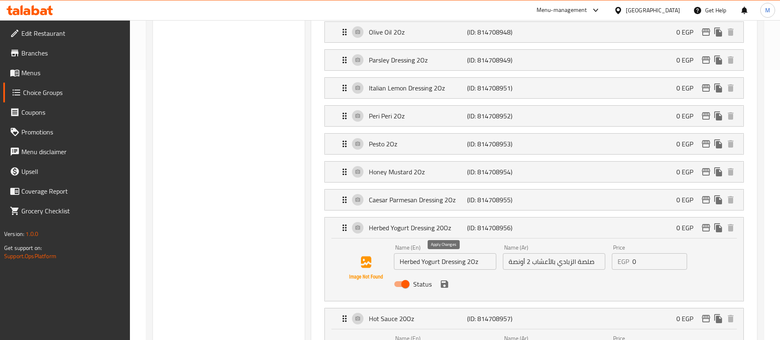
click at [445, 280] on icon "save" at bounding box center [444, 283] width 7 height 7
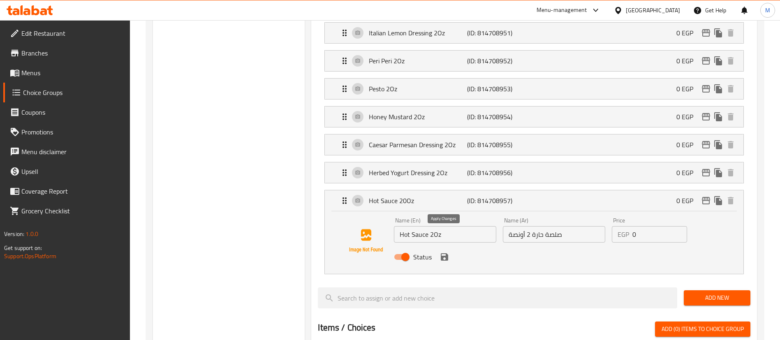
scroll to position [331, 0]
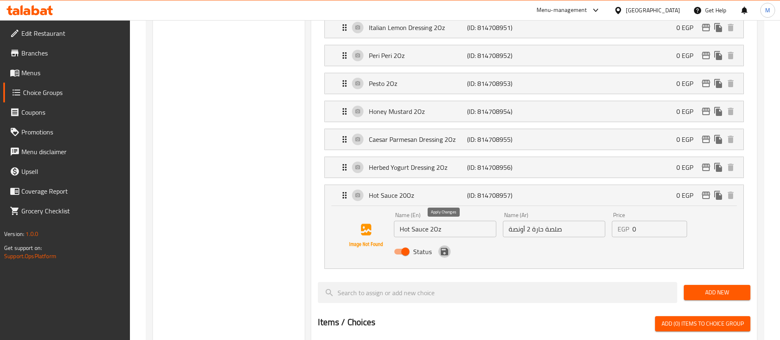
click at [444, 246] on button "save" at bounding box center [444, 252] width 12 height 12
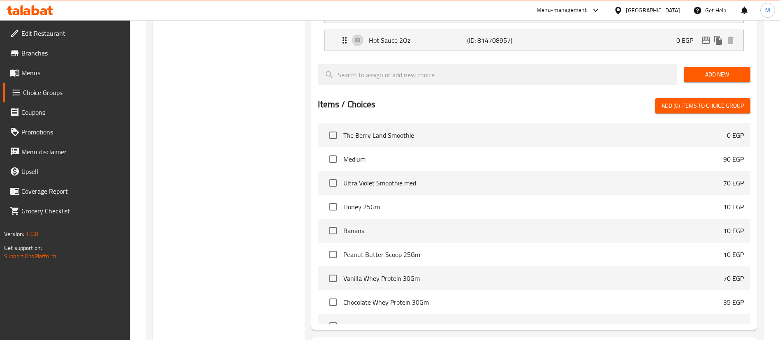
scroll to position [0, 0]
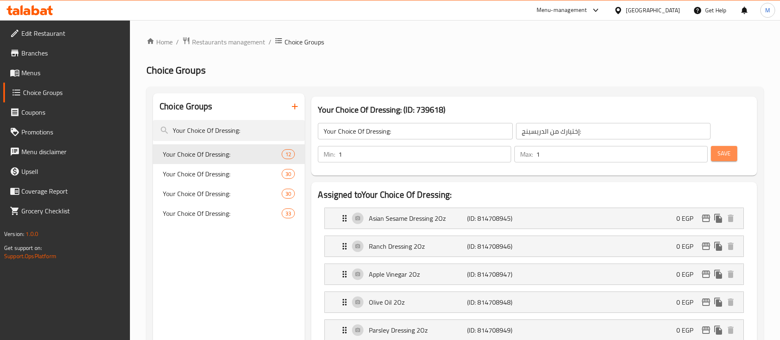
click at [718, 148] on span "Save" at bounding box center [724, 153] width 13 height 10
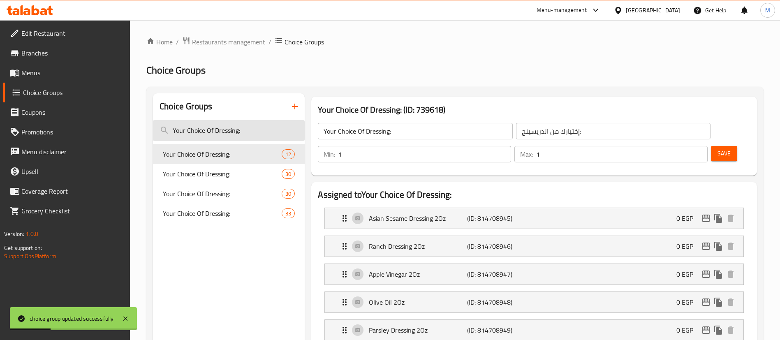
click at [236, 129] on input "Your Choice Of Dressing:" at bounding box center [229, 130] width 152 height 21
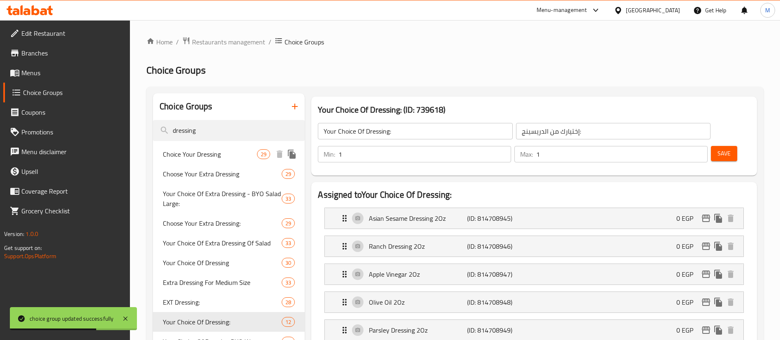
type input "dressing"
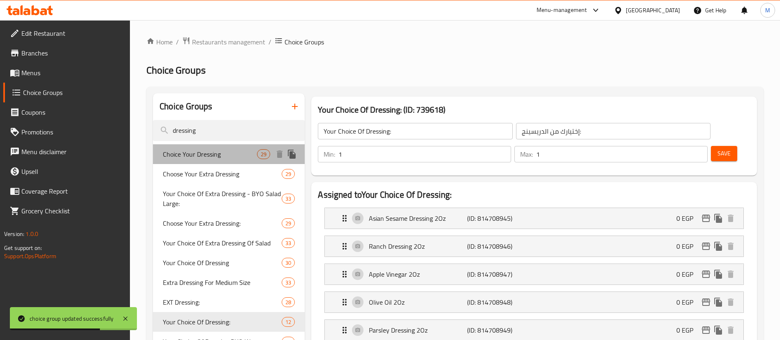
click at [225, 148] on div "Choice Your Dressing 29" at bounding box center [229, 154] width 152 height 20
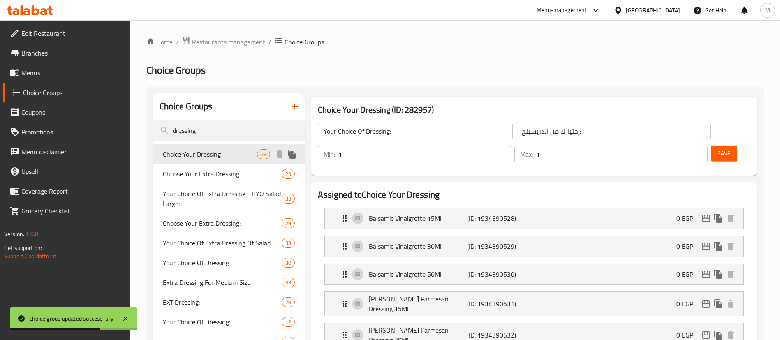
type input "Choice Your Dressing"
type input "إختير من الدريسينج"
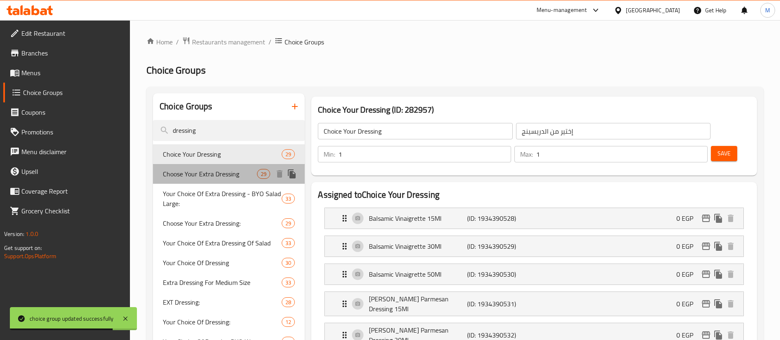
click at [215, 169] on span "Choose Your Extra Dressing" at bounding box center [210, 174] width 94 height 10
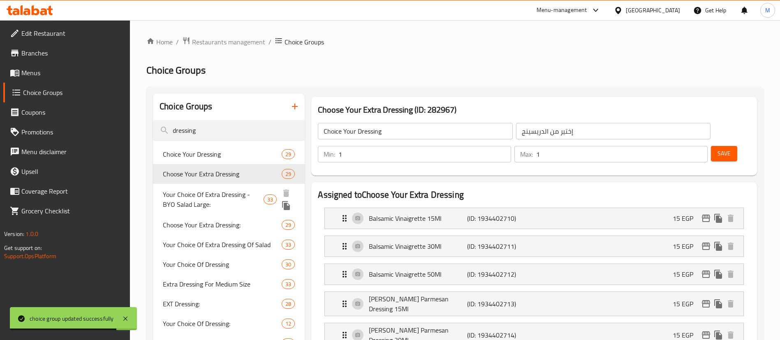
type input "Choose Your Extra Dressing"
type input "إختر من الدريسينج إكسترا"
type input "0"
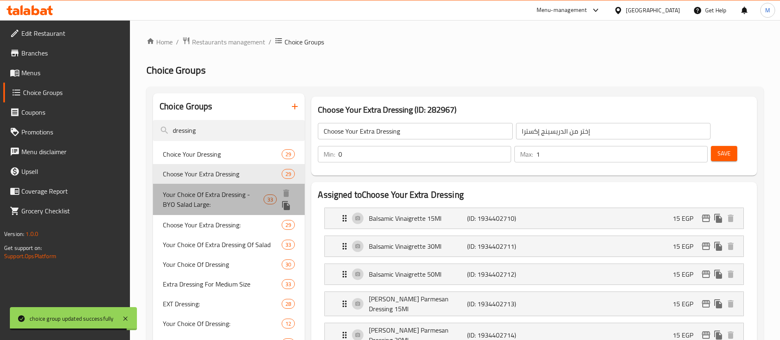
click at [215, 191] on span "Your Choice Of Extra Dressing - BYO Salad Large:" at bounding box center [213, 200] width 101 height 20
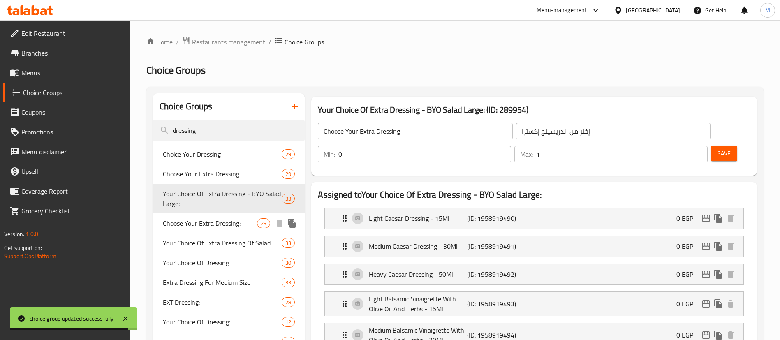
type input "Your Choice Of Extra Dressing - BYO Salad Large:"
type input "إختيارك من الصوص الإضافي - إصنع السلطة الخاصة بك كبير:"
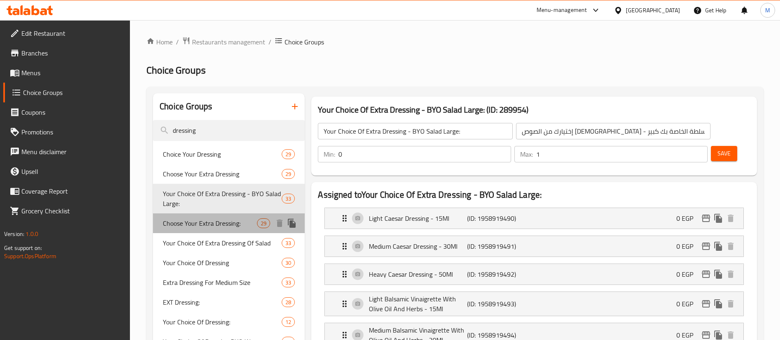
click at [226, 225] on span "Choose Your Extra Dressing:" at bounding box center [210, 223] width 94 height 10
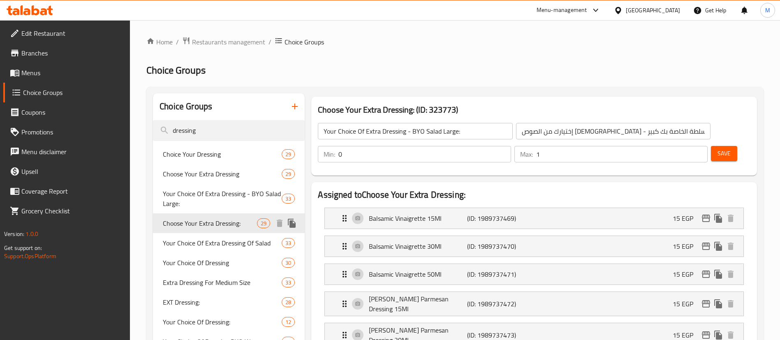
type input "Choose Your Extra Dressing:"
type input "إختر من الدريسينج إكسترا:"
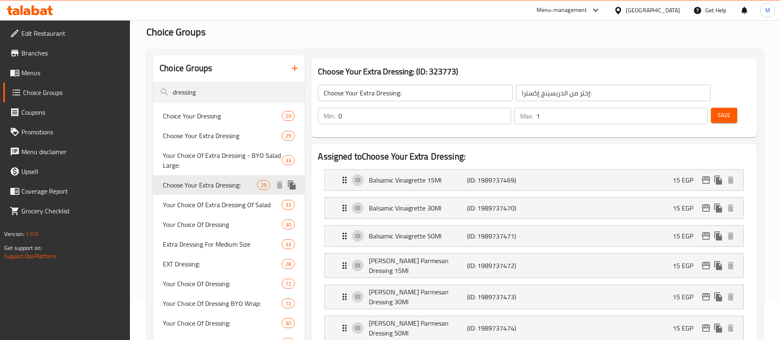
scroll to position [46, 0]
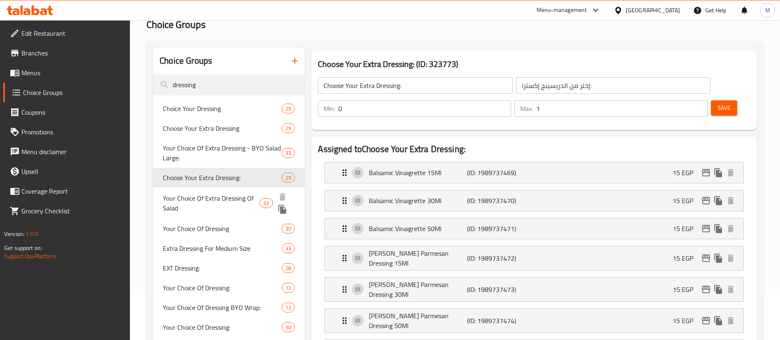
click at [242, 198] on span "Your Choice Of Extra Dressing Of Salad" at bounding box center [211, 203] width 97 height 20
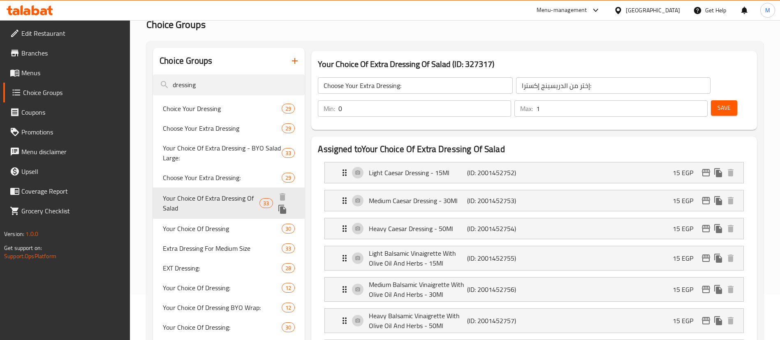
type input "Your Choice Of Extra Dressing Of Salad"
type input "إختيارك من إضافة الدريسينج للسلطة"
type input "0"
click at [232, 214] on div "Your Choice Of Extra Dressing Of Salad 33" at bounding box center [229, 203] width 152 height 31
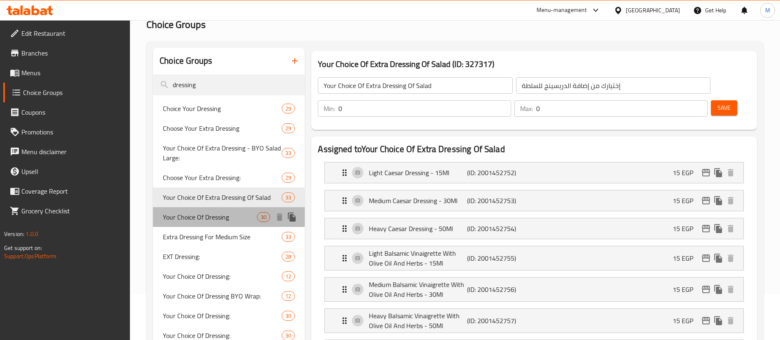
click at [229, 222] on div "Your Choice Of Dressing 30" at bounding box center [229, 217] width 152 height 20
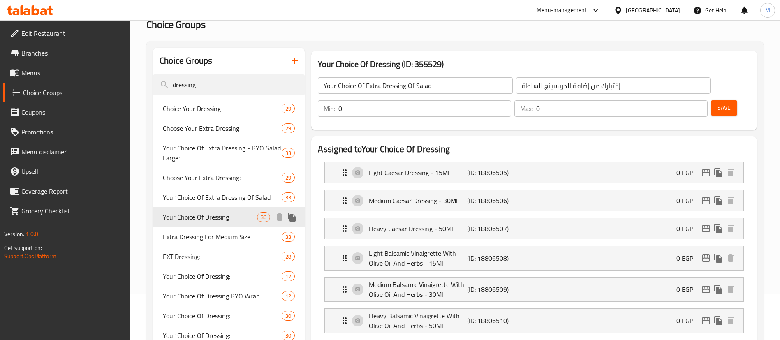
type input "Your Choice Of Dressing"
type input "أختيارك من الدريسينج"
type input "1"
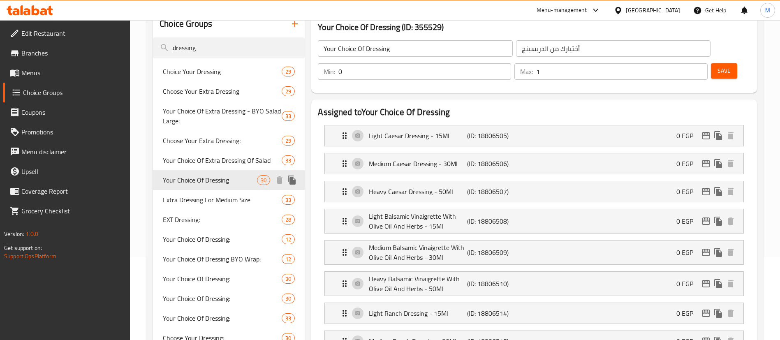
scroll to position [84, 0]
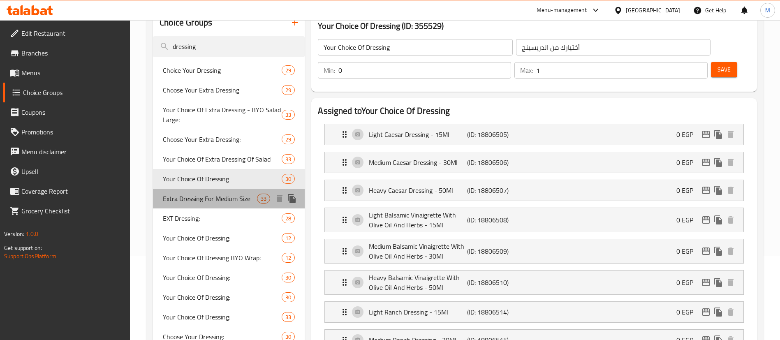
click at [233, 206] on div "Extra Dressing For Medium Size 33" at bounding box center [229, 199] width 152 height 20
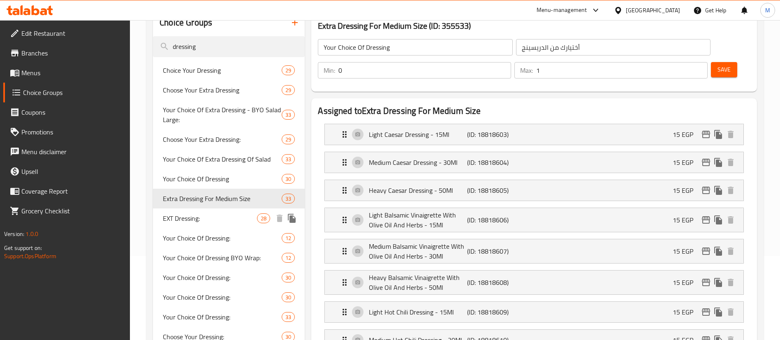
type input "Extra Dressing For Medium Size"
type input "إضافة دريسينج للحجم الوسط"
type input "2"
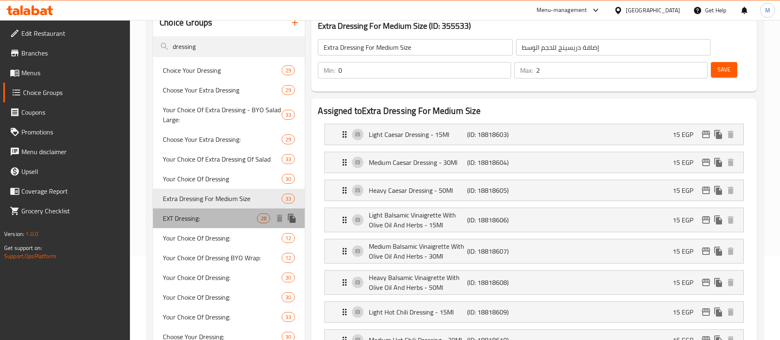
click at [233, 215] on span "EXT Dressing:" at bounding box center [210, 218] width 94 height 10
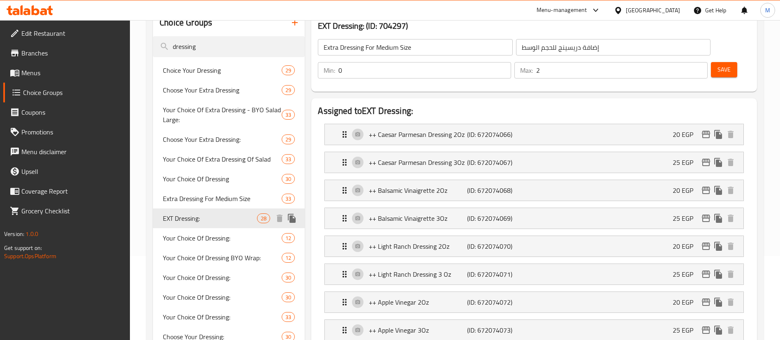
type input "EXT Dressing:"
type input "اكسترا درسينج:"
type input "1"
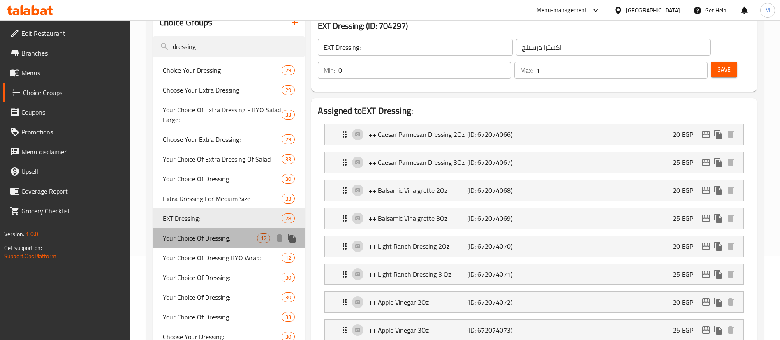
click at [229, 236] on span "Your Choice Of Dressing:" at bounding box center [210, 238] width 94 height 10
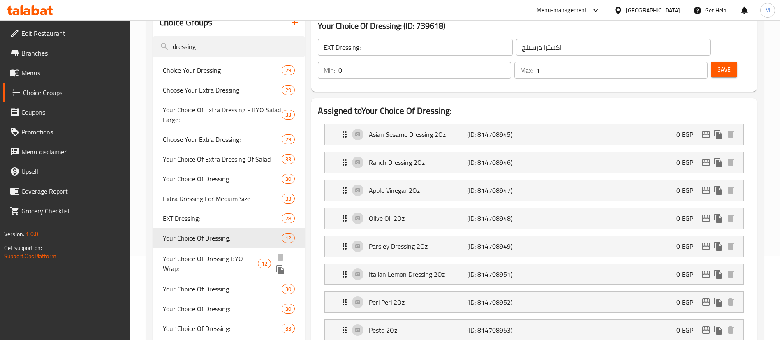
type input "Your Choice Of Dressing:"
type input "إختيارك من الدريسينج:"
type input "1"
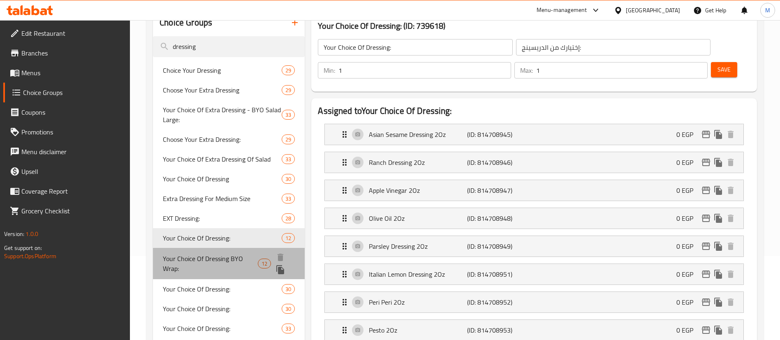
click at [226, 251] on div "Your Choice Of Dressing BYO Wrap: 12" at bounding box center [229, 263] width 152 height 31
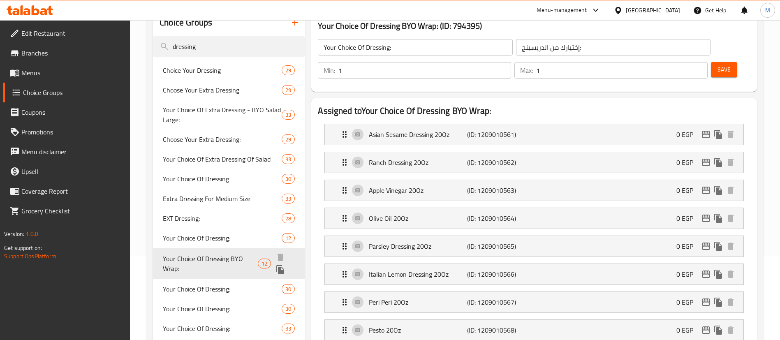
type input "Your Choice Of Dressing BYO Wrap:"
type input "إختيارك من الصلصة إصنع الراب الخاص بك:"
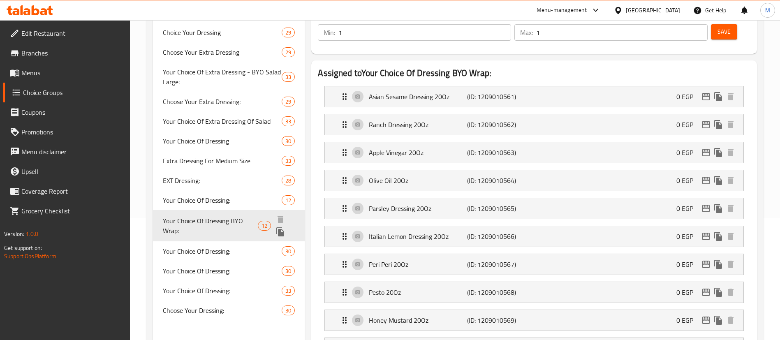
scroll to position [123, 0]
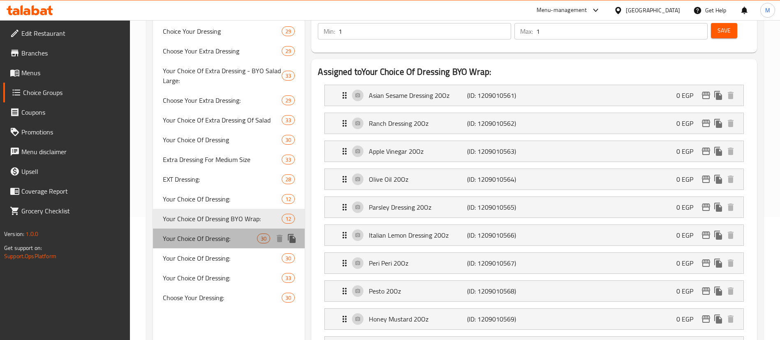
click at [225, 238] on span "Your Choice Of Dressing:" at bounding box center [210, 239] width 94 height 10
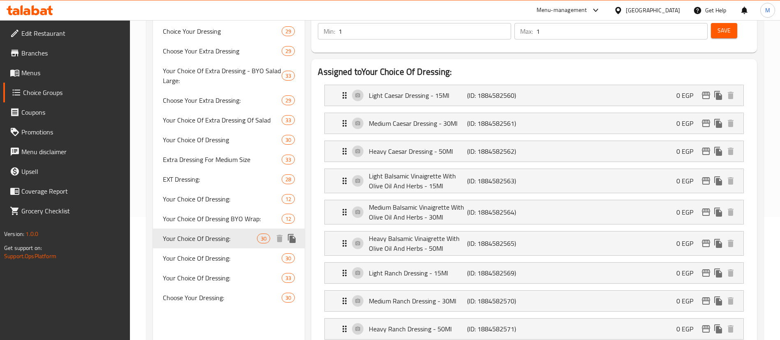
type input "Your Choice Of Dressing:"
type input "إختيارك من الصوص:"
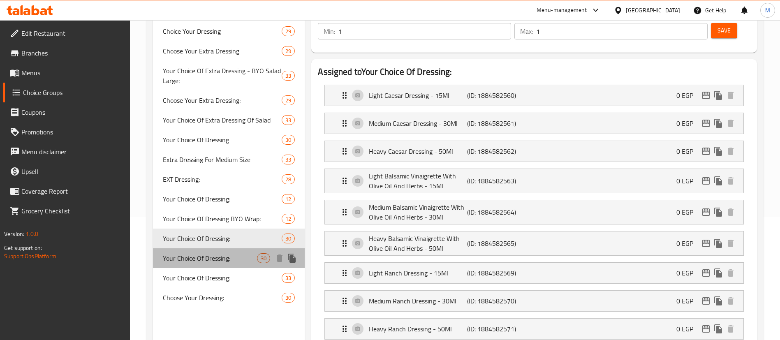
click at [218, 253] on span "Your Choice Of Dressing:" at bounding box center [210, 258] width 94 height 10
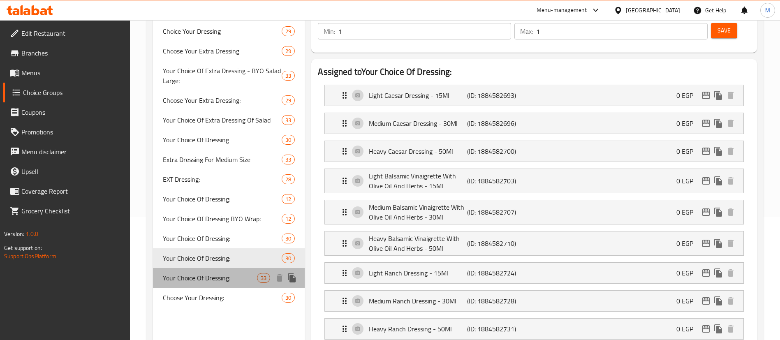
click at [216, 274] on span "Your Choice Of Dressing:" at bounding box center [210, 278] width 94 height 10
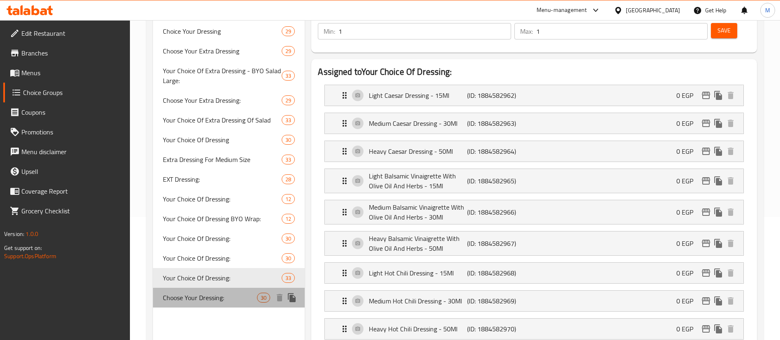
click at [216, 296] on span "Choose Your Dressing:" at bounding box center [210, 298] width 94 height 10
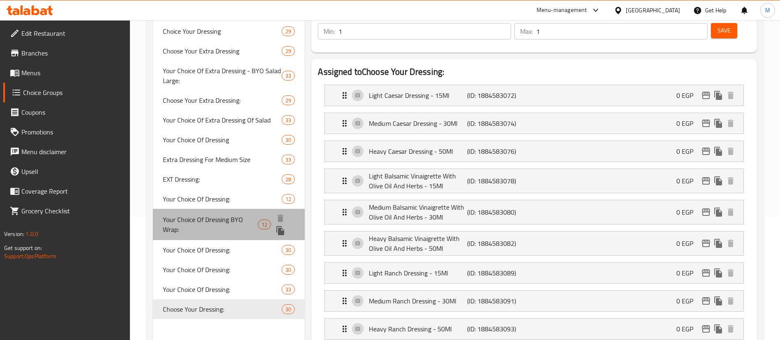
click at [234, 223] on span "Your Choice Of Dressing BYO Wrap:" at bounding box center [210, 225] width 95 height 20
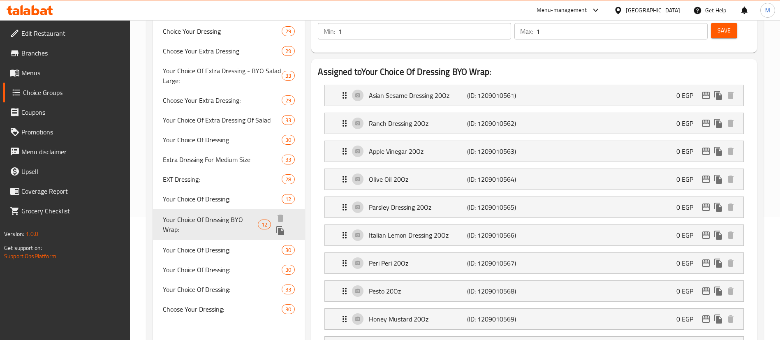
type input "Your Choice Of Dressing BYO Wrap:"
type input "إختيارك من الصلصة إصنع الراب الخاص بك:"
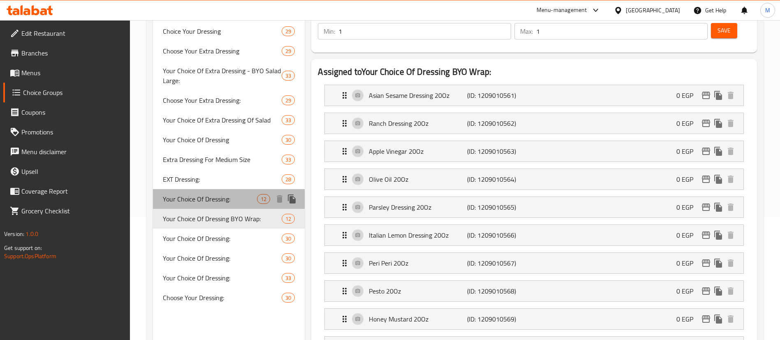
click at [241, 196] on span "Your Choice Of Dressing:" at bounding box center [210, 199] width 94 height 10
type input "Your Choice Of Dressing:"
type input "إختيارك من الدريسينج:"
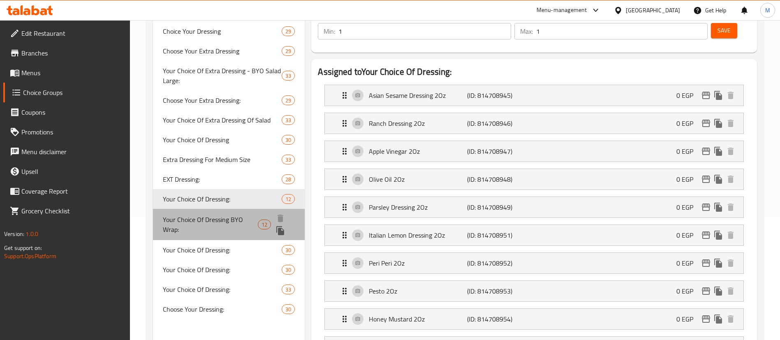
click at [227, 216] on span "Your Choice Of Dressing BYO Wrap:" at bounding box center [210, 225] width 95 height 20
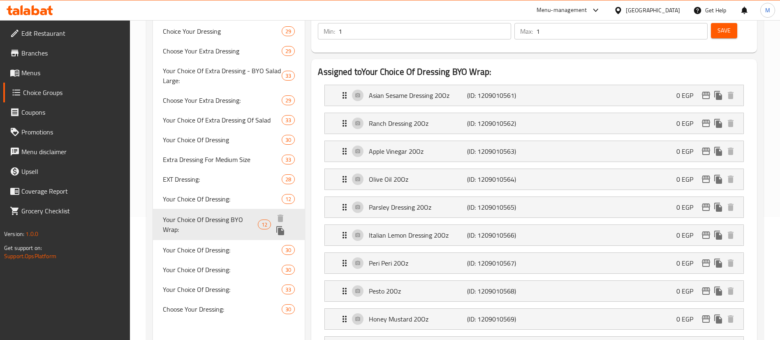
type input "Your Choice Of Dressing BYO Wrap:"
type input "إختيارك من الصلصة إصنع الراب الخاص بك:"
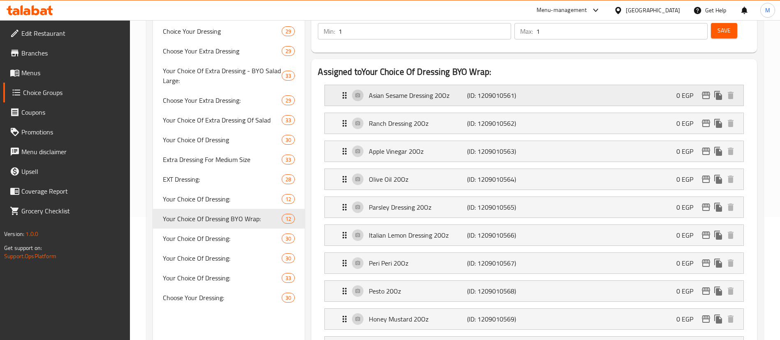
click at [478, 90] on p "(ID: 1209010561)" at bounding box center [499, 95] width 65 height 10
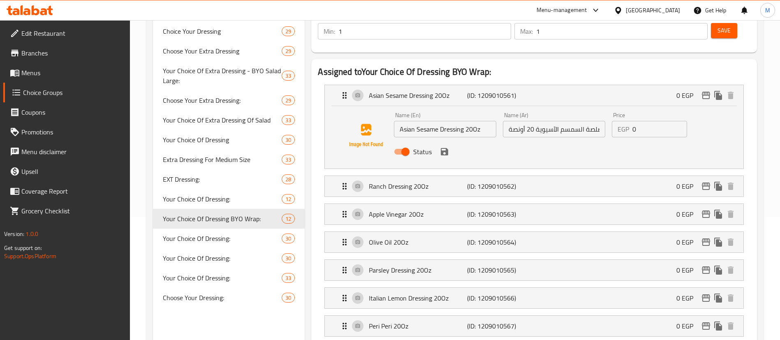
click at [473, 121] on input "Asian Sesame Dressing 20Oz" at bounding box center [445, 129] width 102 height 16
type input "Asian Sesame Dressing 2Oz"
click at [531, 121] on input "صلصة السمسم الآسيوية 20 أونصة" at bounding box center [554, 129] width 102 height 16
click at [532, 121] on input "صلصة السمسم الآسيوية 20 أونصة" at bounding box center [554, 129] width 102 height 16
click at [534, 121] on input "صلصة السمسم الآسيوية 20 أونصة" at bounding box center [554, 129] width 102 height 16
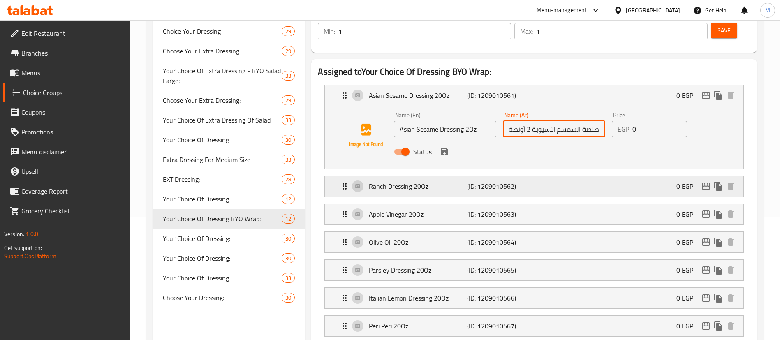
click at [485, 181] on p "(ID: 1209010562)" at bounding box center [499, 186] width 65 height 10
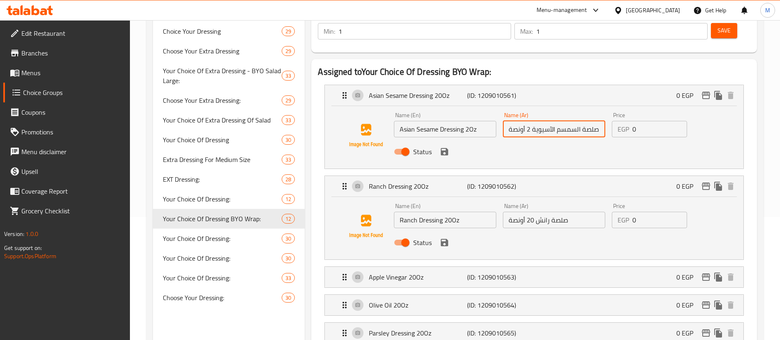
type input "صلصة السمسم الآسيوية 2 أونصة"
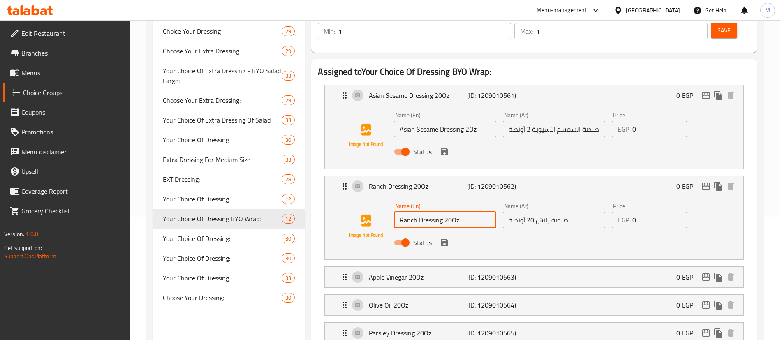
click at [452, 212] on input "Ranch Dressing 20Oz" at bounding box center [445, 220] width 102 height 16
type input "Ranch Dressing 2Oz"
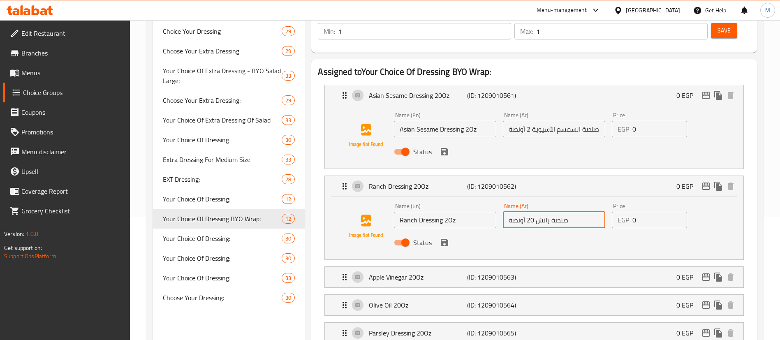
click at [533, 212] on input "صلصة رانش 20 أونصة" at bounding box center [554, 220] width 102 height 16
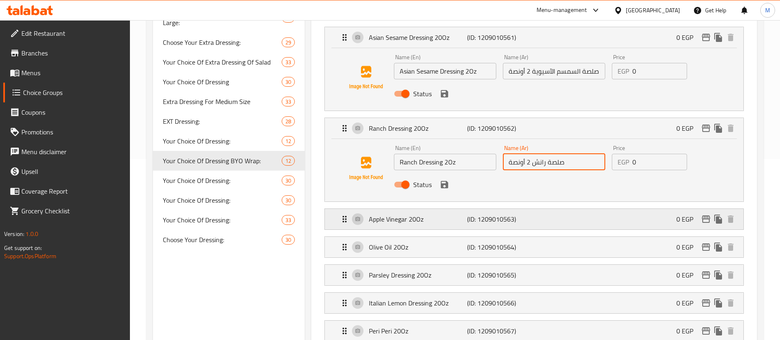
click at [519, 214] on p "(ID: 1209010563)" at bounding box center [499, 219] width 65 height 10
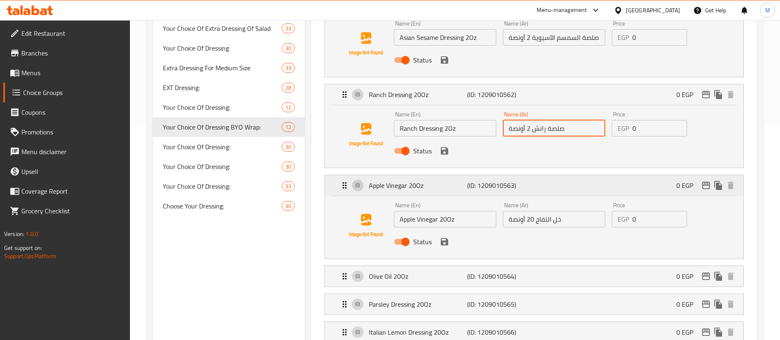
scroll to position [216, 0]
type input "صلصة رانش 2 أونصة"
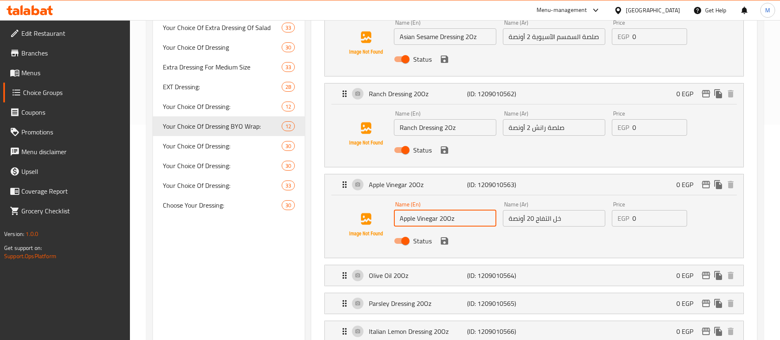
click at [447, 210] on input "Apple Vinegar 20Oz" at bounding box center [445, 218] width 102 height 16
type input "Apple Vinegar 2Oz"
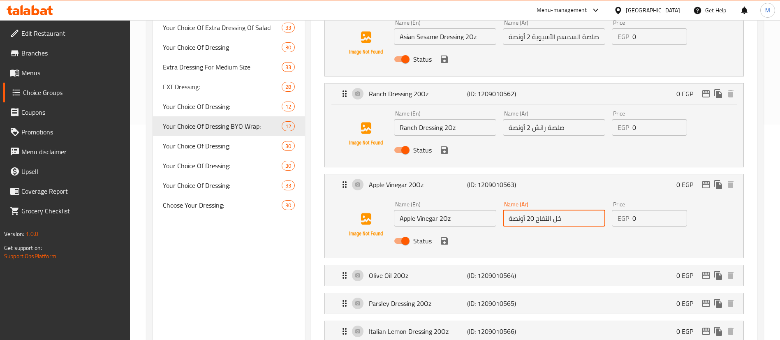
click at [533, 210] on input "خل التفاح 20 أونصة" at bounding box center [554, 218] width 102 height 16
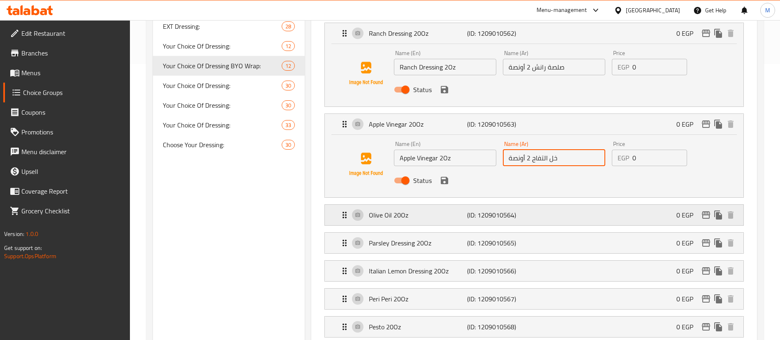
click at [490, 205] on div "Olive Oil 20Oz (ID: 1209010564) 0 EGP" at bounding box center [537, 215] width 394 height 21
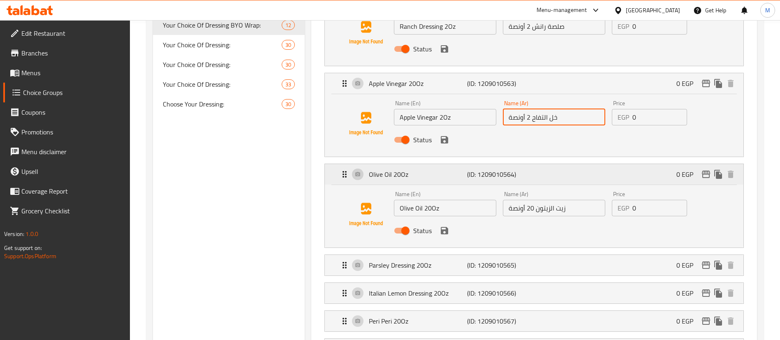
scroll to position [319, 0]
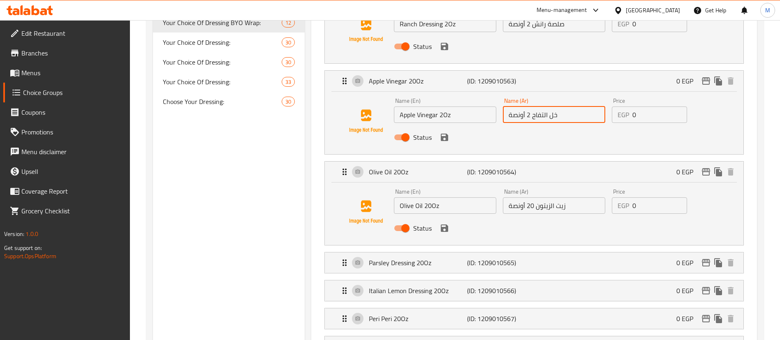
type input "خل التفاح 2 أونصة"
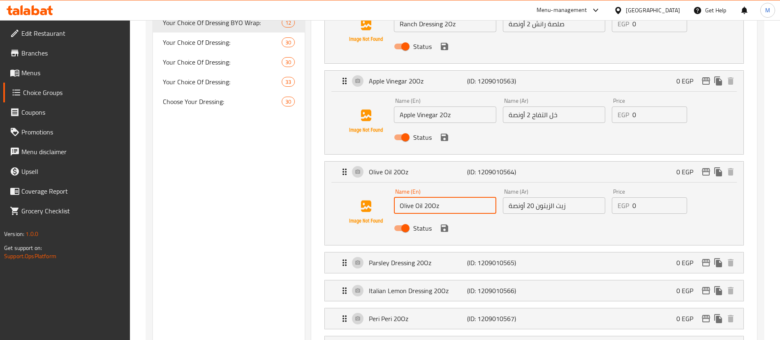
click at [431, 197] on input "Olive Oil 20Oz" at bounding box center [445, 205] width 102 height 16
type input "Olive Oil 2Oz"
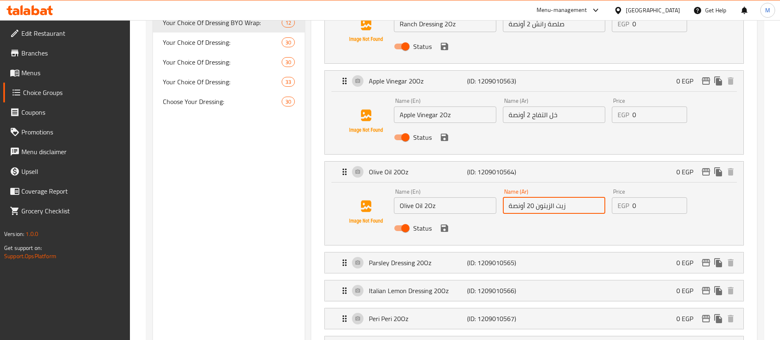
click at [533, 197] on input "زيت الزيتون 20 أونصة" at bounding box center [554, 205] width 102 height 16
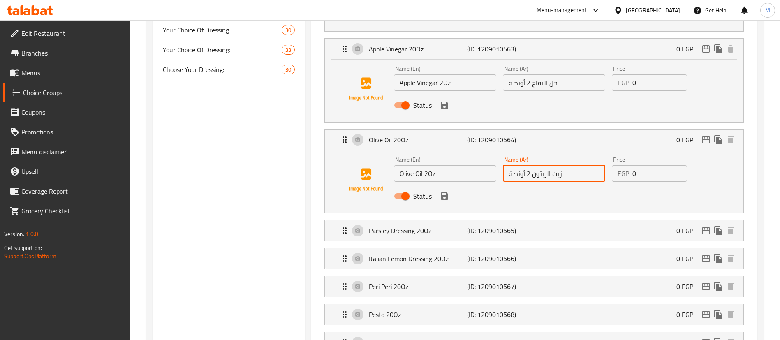
scroll to position [352, 0]
click at [473, 225] on p "(ID: 1209010565)" at bounding box center [499, 230] width 65 height 10
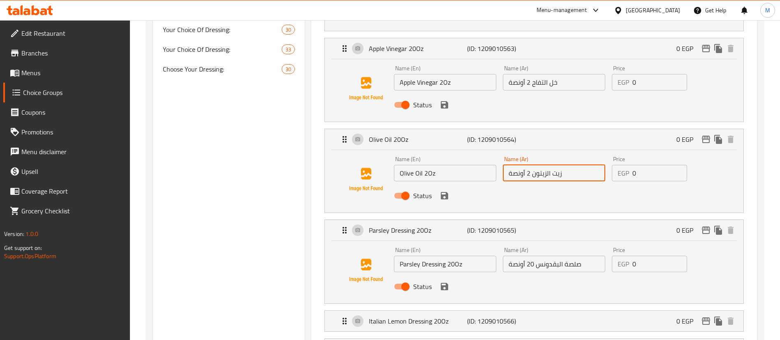
type input "زيت الزيتون 2 أونصة"
click at [455, 256] on input "Parsley Dressing 20Oz" at bounding box center [445, 264] width 102 height 16
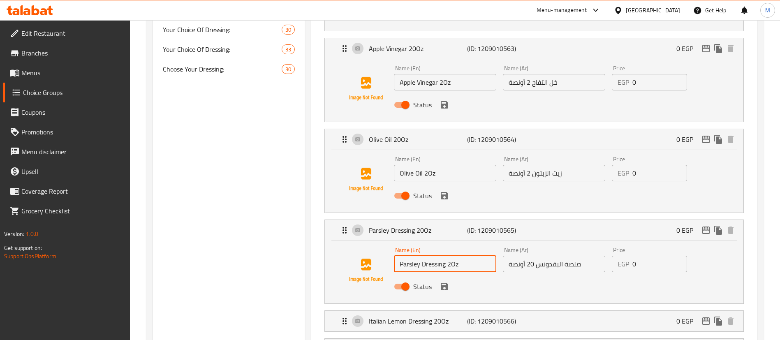
type input "Parsley Dressing 2Oz"
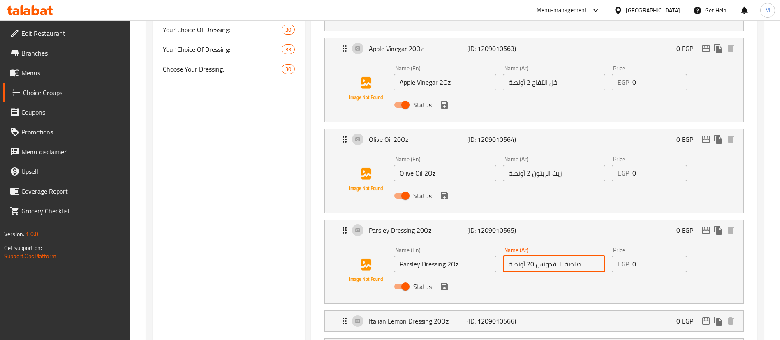
click at [533, 256] on input "صلصة البقدونس 20 أونصة" at bounding box center [554, 264] width 102 height 16
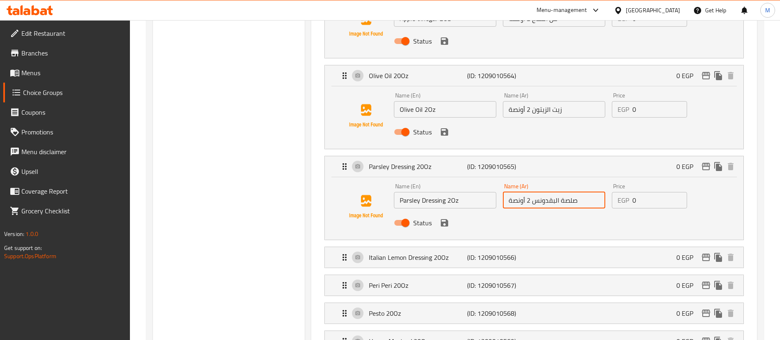
scroll to position [423, 0]
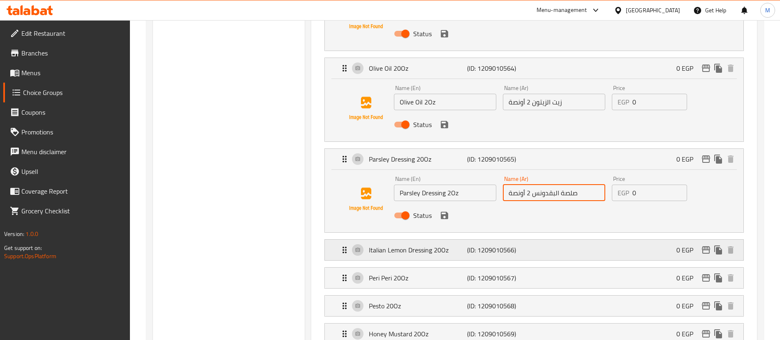
click at [526, 245] on p "(ID: 1209010566)" at bounding box center [499, 250] width 65 height 10
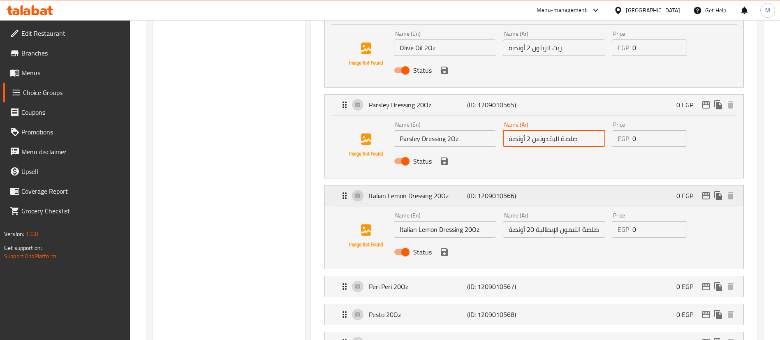
scroll to position [477, 0]
type input "صلصة البقدونس 2 أونصة"
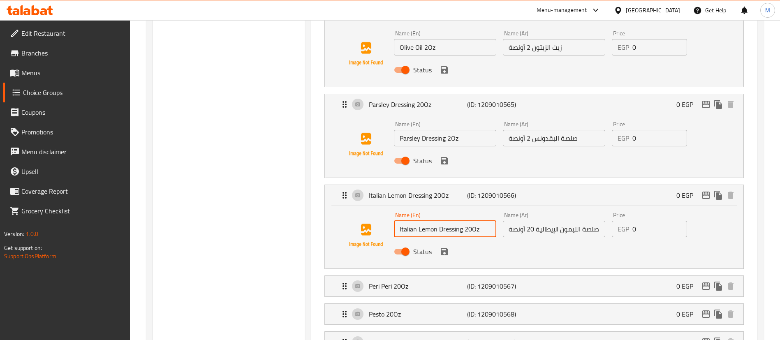
click at [473, 221] on input "Italian Lemon Dressing 20Oz" at bounding box center [445, 229] width 102 height 16
type input "Italian Lemon Dressing 2Oz"
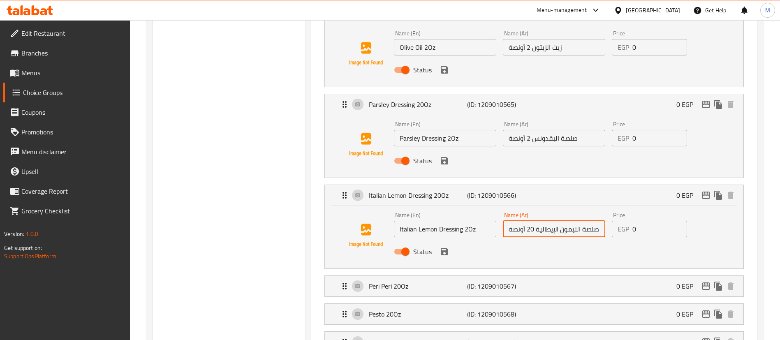
click at [534, 221] on input "صلصة الليمون الإيطالية 20 أونصة" at bounding box center [554, 229] width 102 height 16
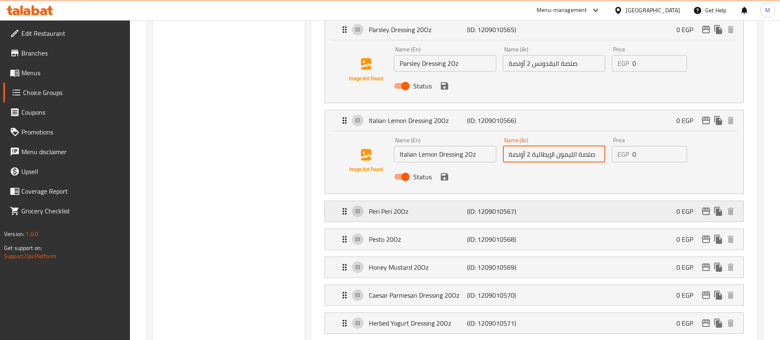
click at [520, 201] on div "Peri Peri 20Oz (ID: 1209010567) 0 EGP" at bounding box center [537, 211] width 394 height 21
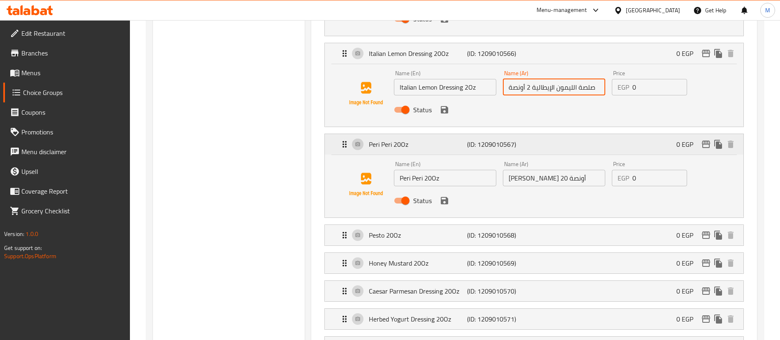
scroll to position [620, 0]
type input "صلصة الليمون الإيطالية 2 أونصة"
click at [432, 169] on input "Peri Peri 20Oz" at bounding box center [445, 177] width 102 height 16
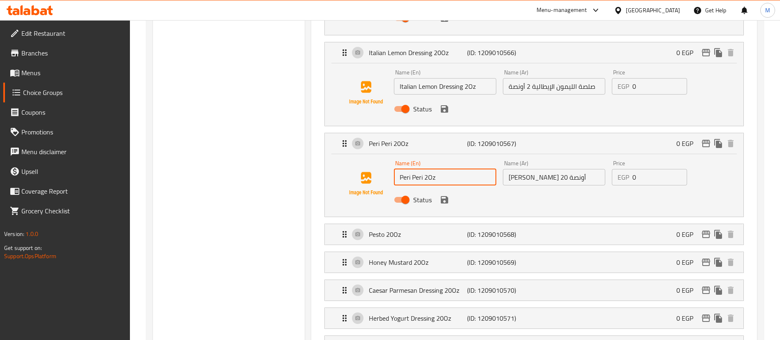
type input "Peri Peri 2Oz"
click at [532, 169] on input "بيري بيري 20 أونصة" at bounding box center [554, 177] width 102 height 16
click at [535, 169] on input "بيري بيري 20 أونصة" at bounding box center [554, 177] width 102 height 16
click at [534, 169] on input "بيري بيري 20 أونصة" at bounding box center [554, 177] width 102 height 16
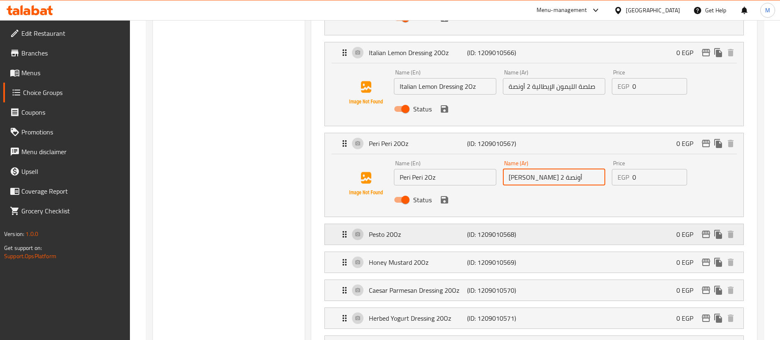
click at [496, 229] on p "(ID: 1209010568)" at bounding box center [499, 234] width 65 height 10
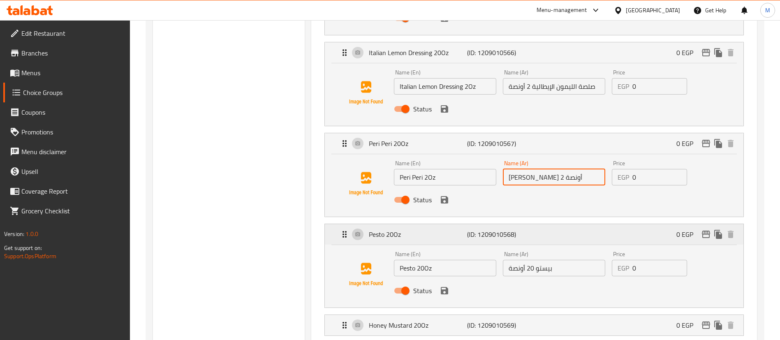
scroll to position [644, 0]
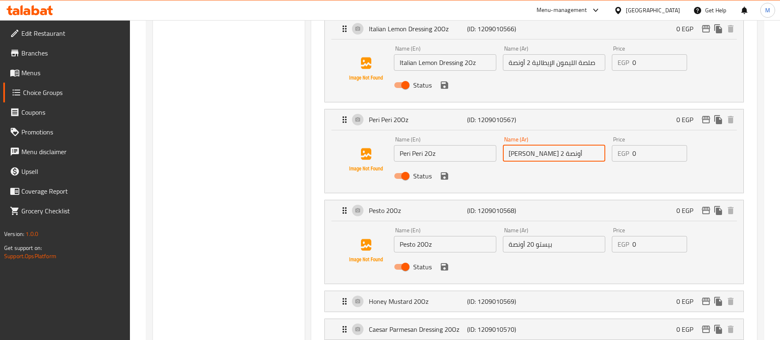
type input "[PERSON_NAME] 2 أونصة"
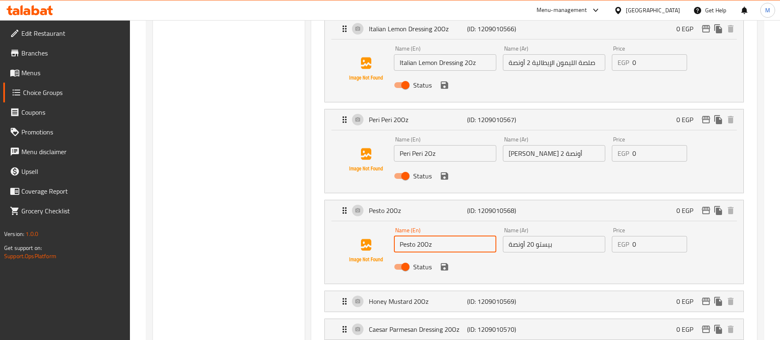
click at [426, 236] on input "Pesto 20Oz" at bounding box center [445, 244] width 102 height 16
type input "Pesto 2Oz"
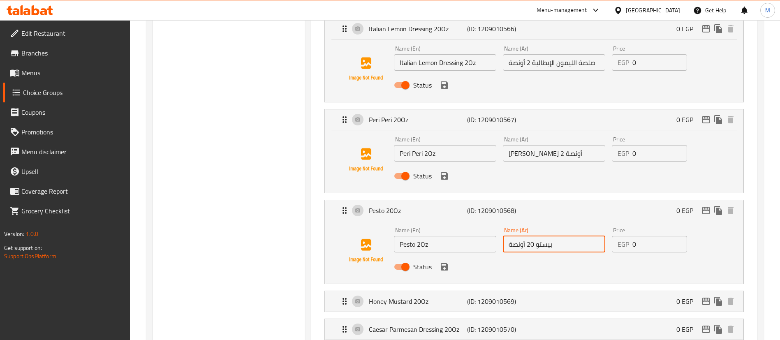
click at [533, 236] on input "بيستو 20 أونصة" at bounding box center [554, 244] width 102 height 16
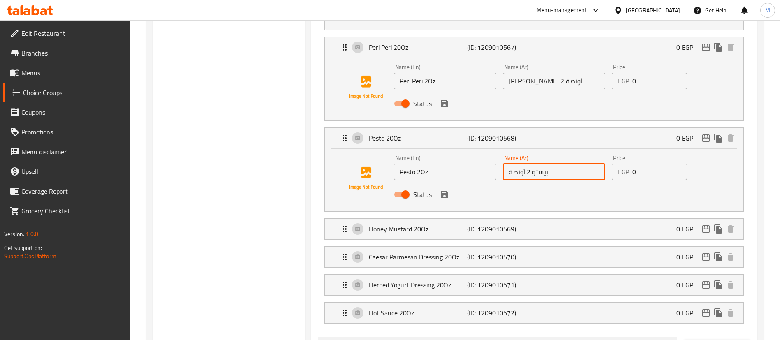
scroll to position [718, 0]
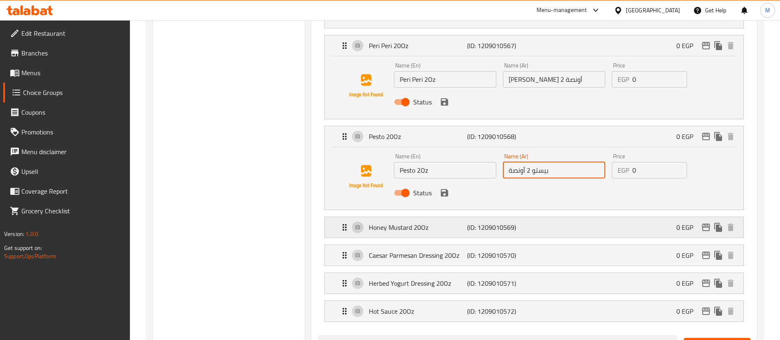
click at [534, 217] on div "Honey Mustard 20Oz (ID: 1209010569) 0 EGP" at bounding box center [537, 227] width 394 height 21
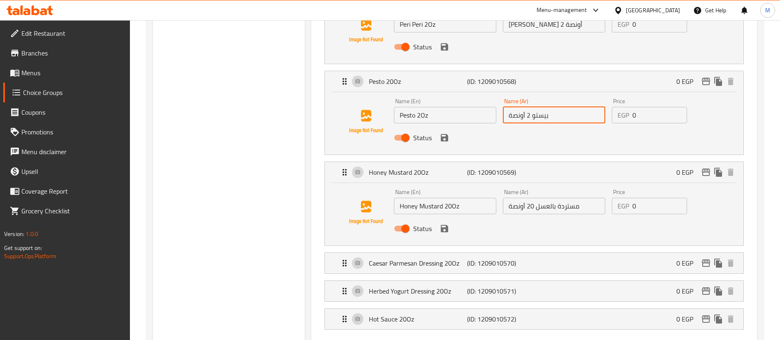
scroll to position [774, 0]
type input "بيستو 2 أونصة"
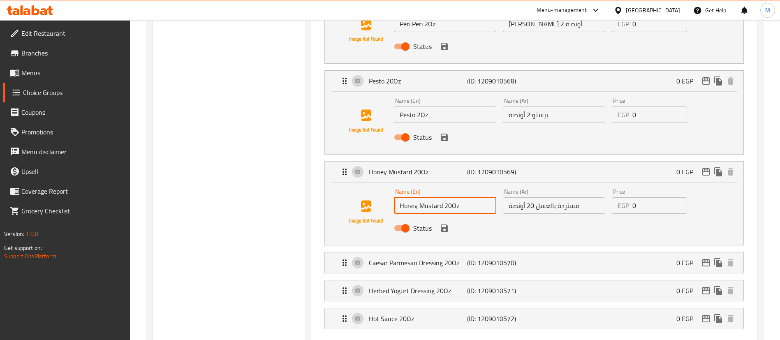
click at [452, 197] on input "Honey Mustard 20Oz" at bounding box center [445, 205] width 102 height 16
type input "Honey Mustard 2Oz"
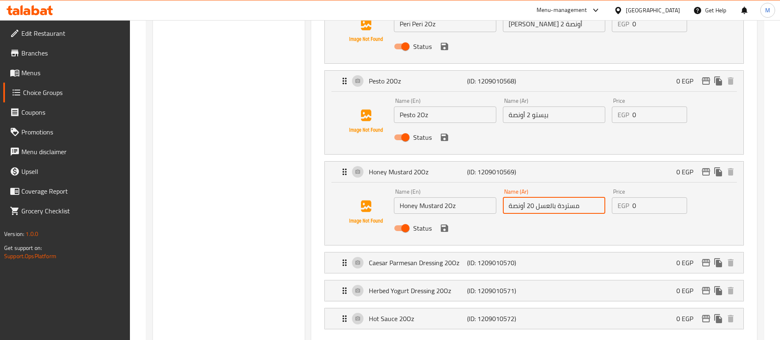
click at [534, 197] on input "مستردة بالعسل 20 أونصة" at bounding box center [554, 205] width 102 height 16
click at [473, 258] on p "(ID: 1209010570)" at bounding box center [499, 263] width 65 height 10
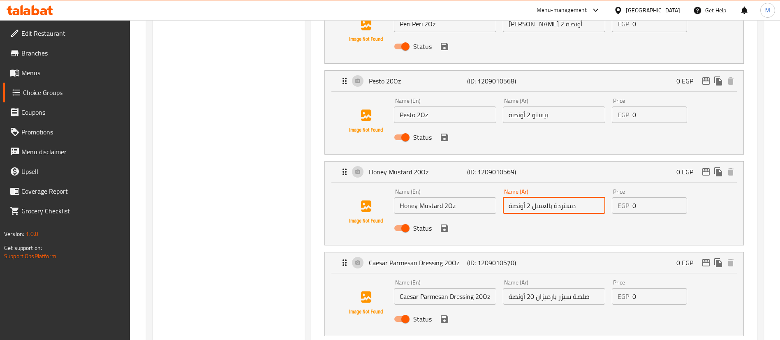
type input "مستردة بالعسل 2 أونصة"
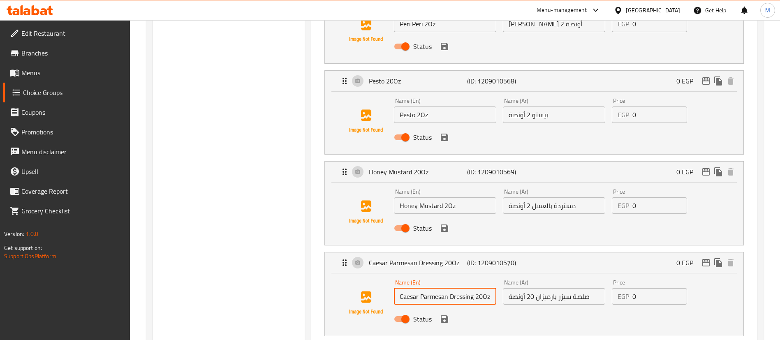
click at [482, 288] on input "Caesar Parmesan Dressing 20Oz" at bounding box center [445, 296] width 102 height 16
type input "Caesar Parmesan Dressing 2Oz"
click at [534, 288] on input "صلصة سيزر بارميزان 20 أونصة" at bounding box center [554, 296] width 102 height 16
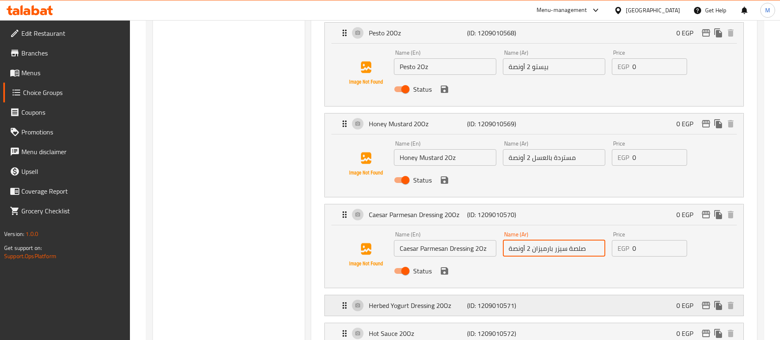
click at [507, 301] on p "(ID: 1209010571)" at bounding box center [499, 306] width 65 height 10
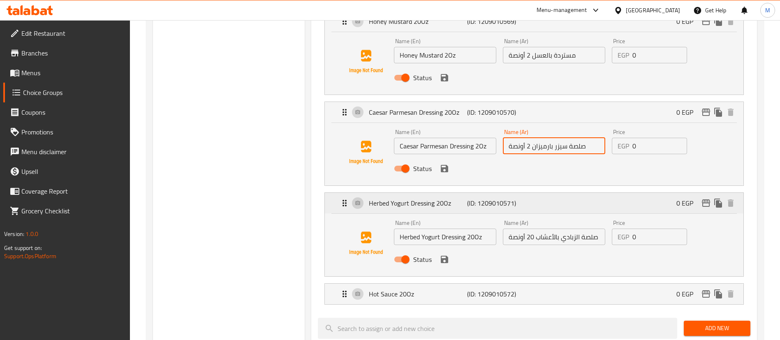
scroll to position [928, 0]
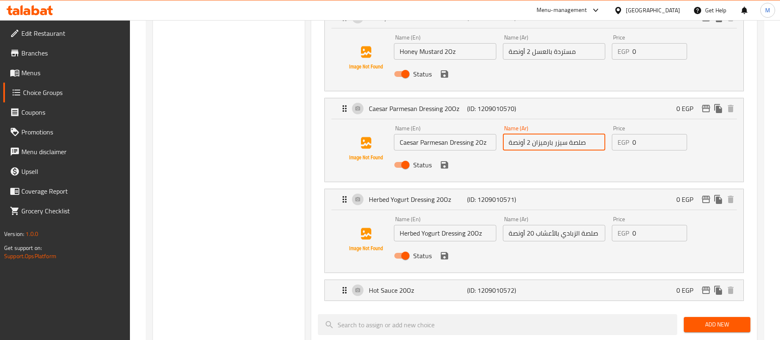
type input "صلصة سيزر بارميزان 2 أونصة"
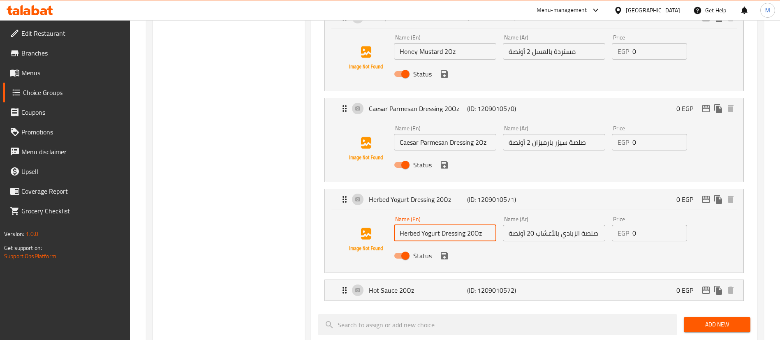
click at [475, 225] on input "Herbed Yogurt Dressing 20Oz" at bounding box center [445, 233] width 102 height 16
type input "Herbed Yogurt Dressing 2Oz"
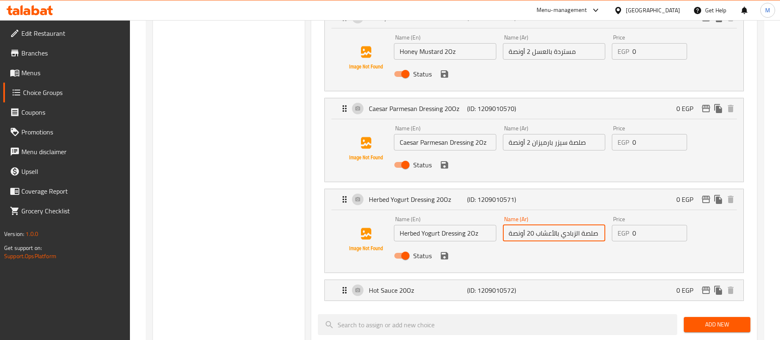
click at [533, 225] on input "صلصة الزبادي بالأعشاب 20 أونصة" at bounding box center [554, 233] width 102 height 16
click at [496, 285] on p "(ID: 1209010572)" at bounding box center [499, 290] width 65 height 10
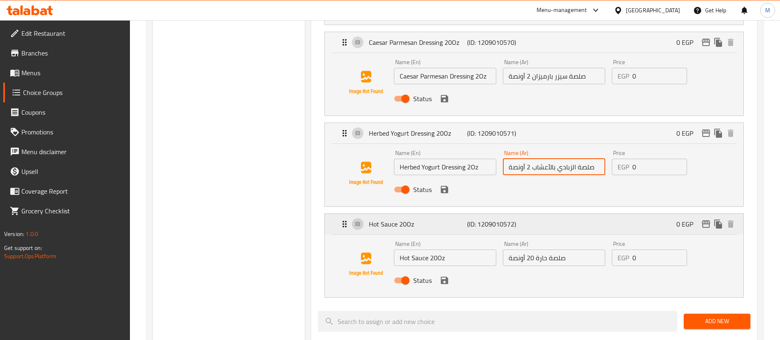
scroll to position [994, 0]
type input "صلصة الزبادي بالأعشاب 2 أونصة"
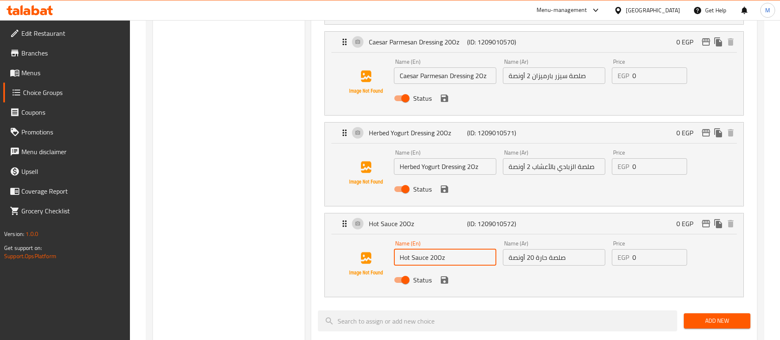
click at [438, 249] on input "Hot Sauce 20Oz" at bounding box center [445, 257] width 102 height 16
type input "Hot Sauce 2Oz"
click at [532, 249] on input "صلصة حارة 20 أونصة" at bounding box center [554, 257] width 102 height 16
click at [534, 249] on input "صلصة حارة 20 أونصة" at bounding box center [554, 257] width 102 height 16
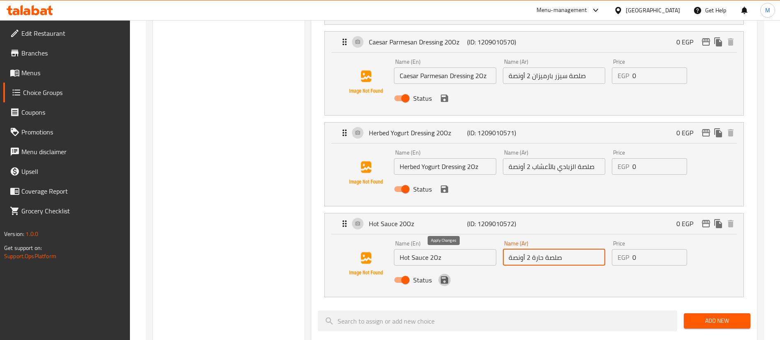
click at [443, 276] on icon "save" at bounding box center [444, 279] width 7 height 7
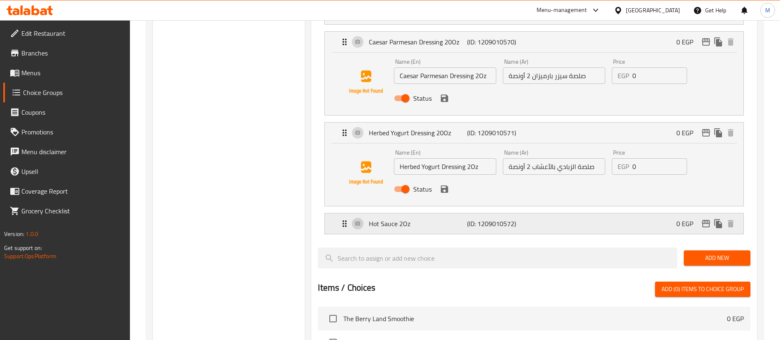
type input "صلصة حارة 2 أونصة"
click at [445, 184] on icon "save" at bounding box center [445, 189] width 10 height 10
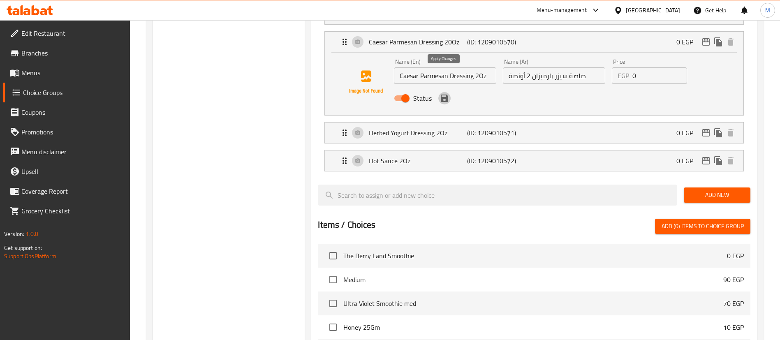
click at [446, 95] on icon "save" at bounding box center [444, 98] width 7 height 7
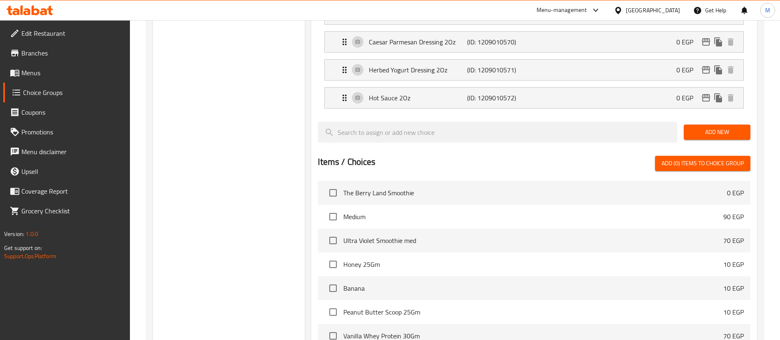
scroll to position [933, 0]
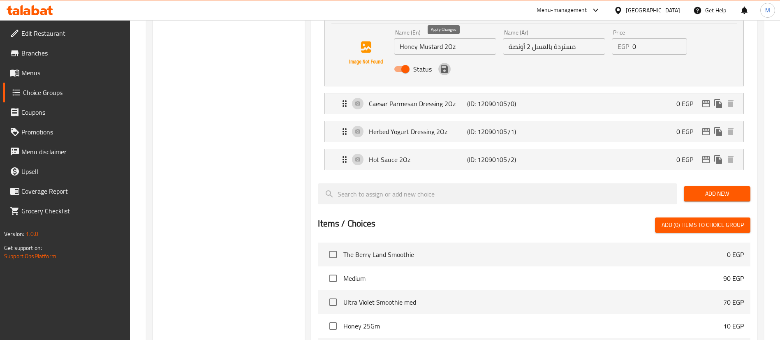
click at [446, 65] on icon "save" at bounding box center [444, 68] width 7 height 7
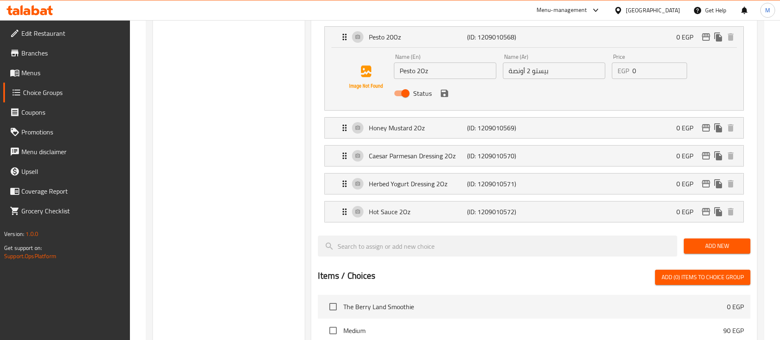
scroll to position [814, 0]
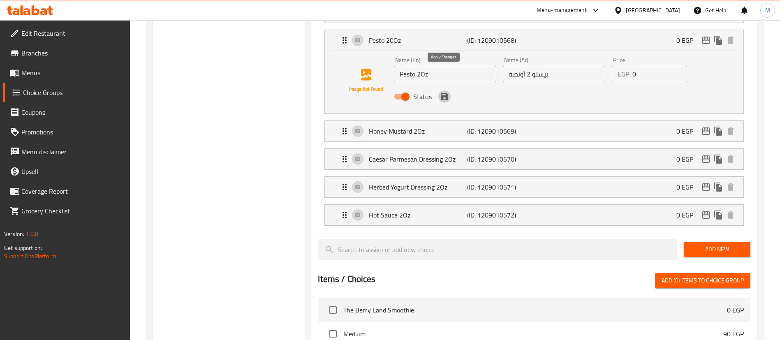
click at [447, 93] on icon "save" at bounding box center [444, 96] width 7 height 7
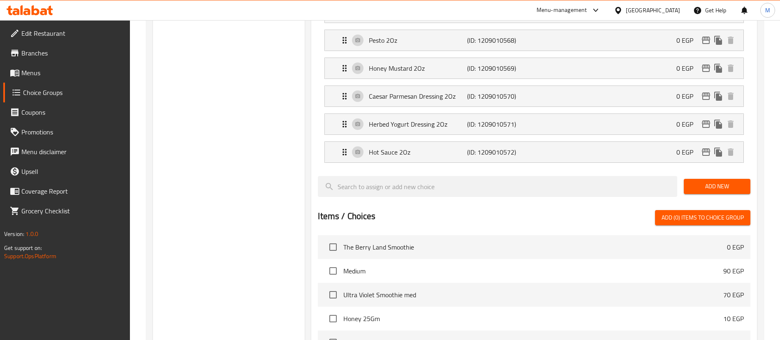
scroll to position [756, 0]
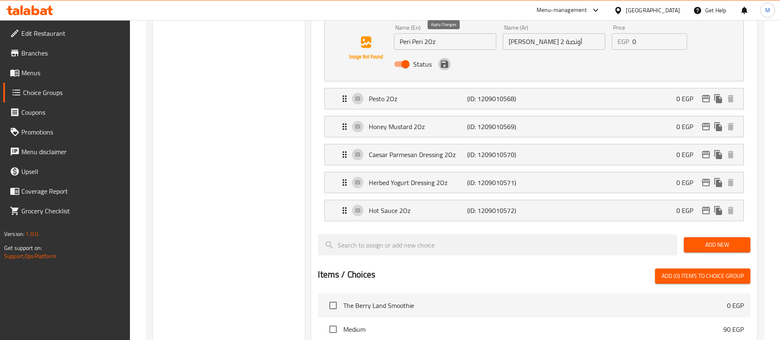
click at [447, 60] on icon "save" at bounding box center [444, 63] width 7 height 7
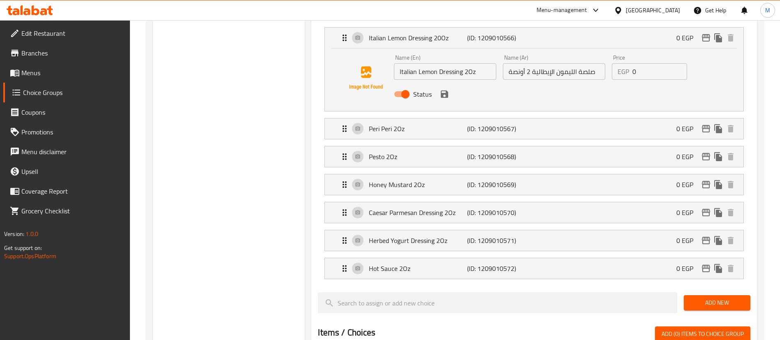
scroll to position [634, 0]
click at [447, 91] on icon "save" at bounding box center [444, 94] width 7 height 7
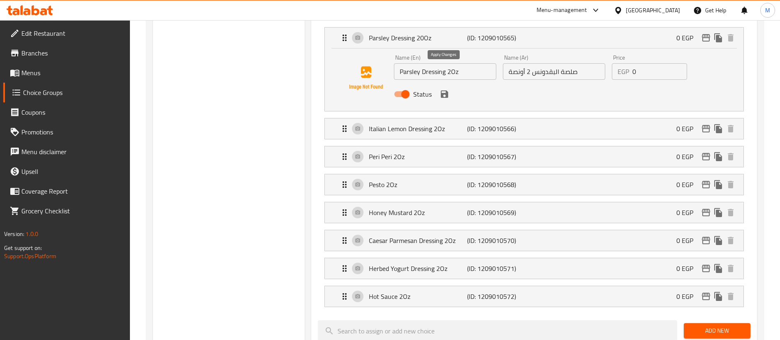
scroll to position [544, 0]
click at [447, 91] on icon "save" at bounding box center [444, 94] width 7 height 7
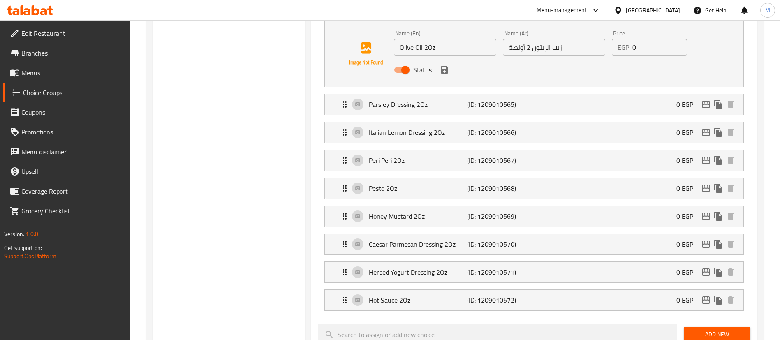
scroll to position [473, 0]
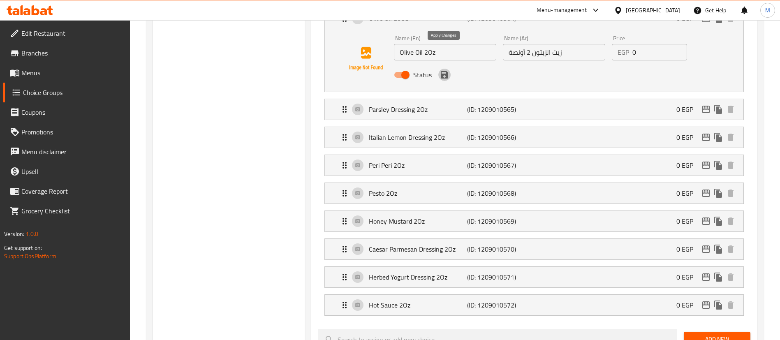
click at [447, 69] on button "save" at bounding box center [444, 75] width 12 height 12
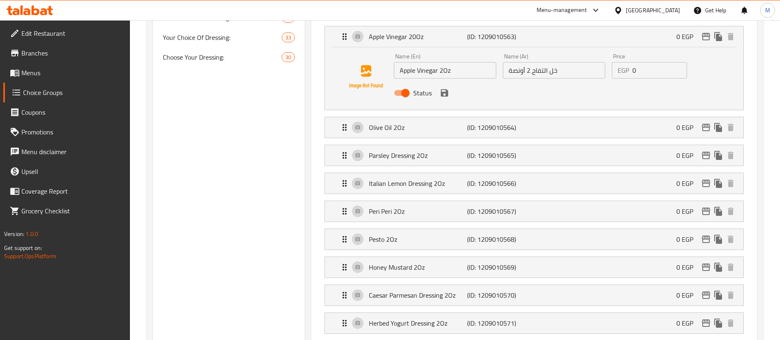
scroll to position [362, 0]
click at [445, 88] on button "save" at bounding box center [444, 94] width 12 height 12
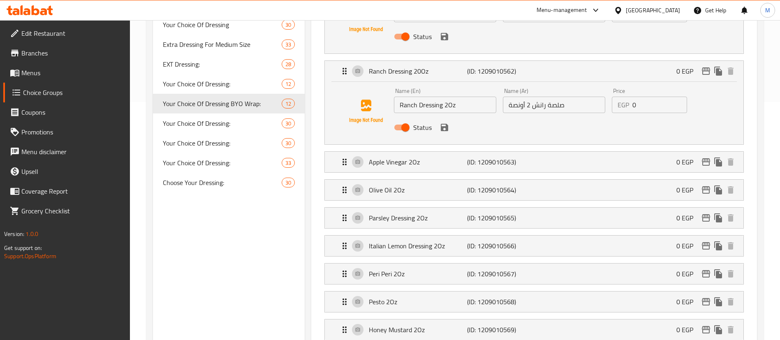
scroll to position [238, 0]
click at [445, 124] on icon "save" at bounding box center [444, 127] width 7 height 7
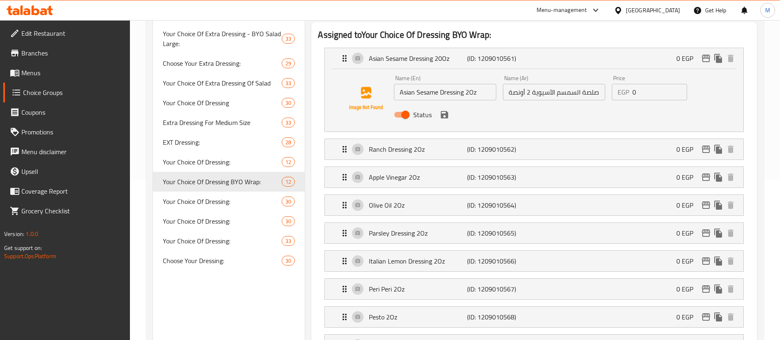
scroll to position [156, 0]
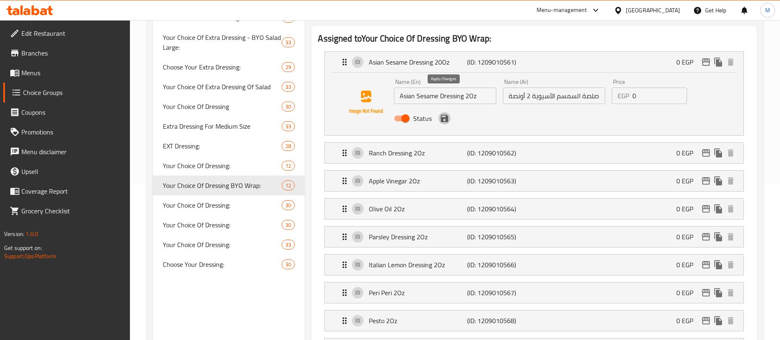
click at [445, 114] on icon "save" at bounding box center [445, 119] width 10 height 10
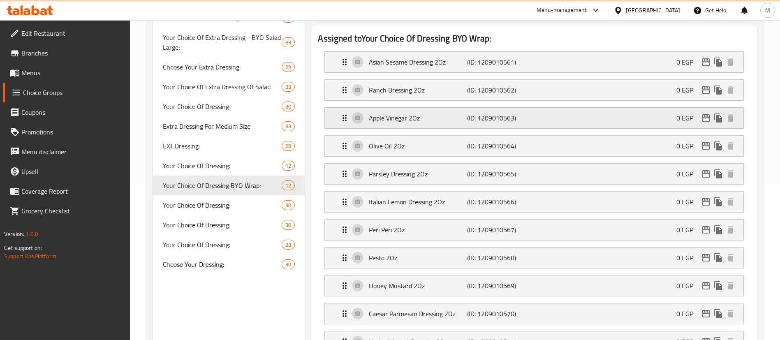
scroll to position [0, 0]
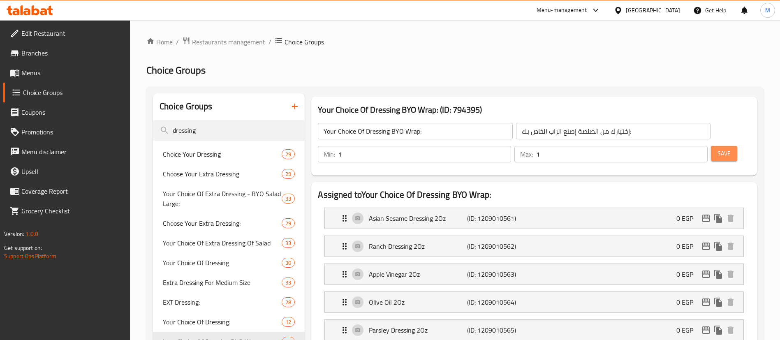
click at [718, 148] on span "Save" at bounding box center [724, 153] width 13 height 10
click at [81, 69] on span "Menus" at bounding box center [72, 73] width 102 height 10
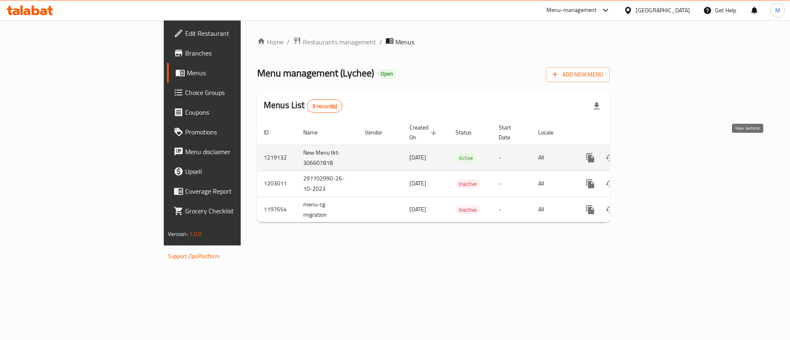
click at [659, 152] on link "enhanced table" at bounding box center [650, 158] width 20 height 20
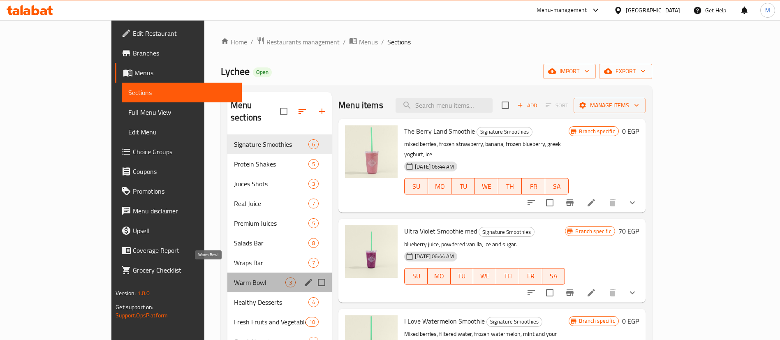
click at [234, 278] on span "Warm Bowl" at bounding box center [259, 283] width 51 height 10
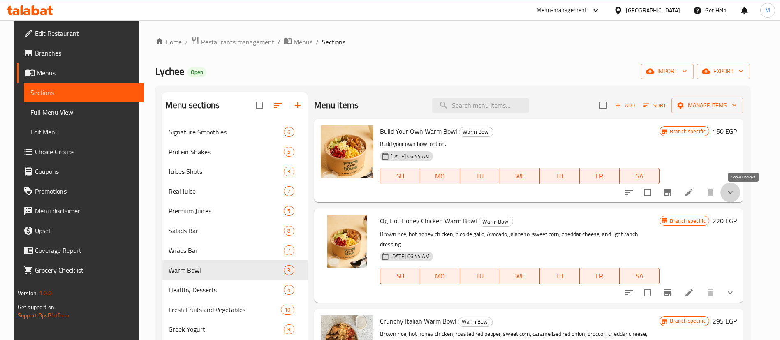
click at [733, 192] on icon "show more" at bounding box center [730, 192] width 5 height 3
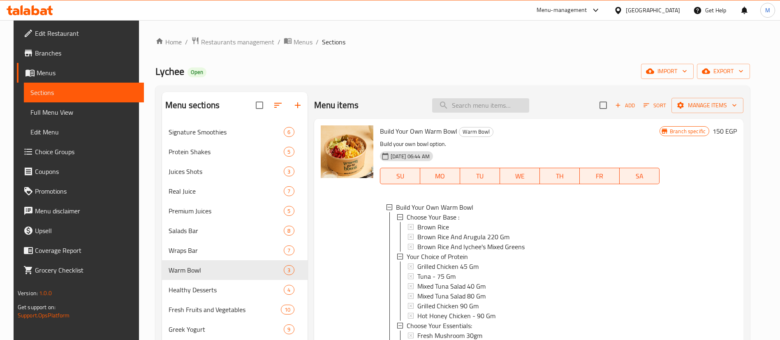
click at [484, 103] on input "search" at bounding box center [480, 105] width 97 height 14
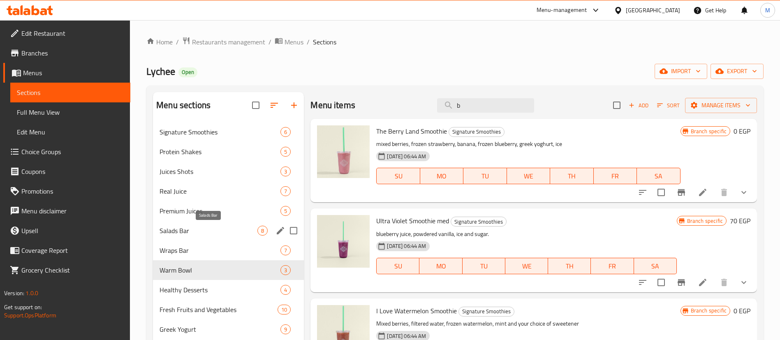
type input "b"
click at [208, 229] on span "Salads Bar" at bounding box center [209, 231] width 98 height 10
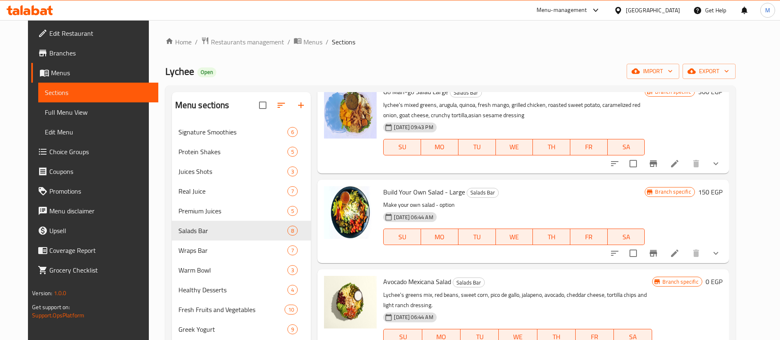
scroll to position [343, 0]
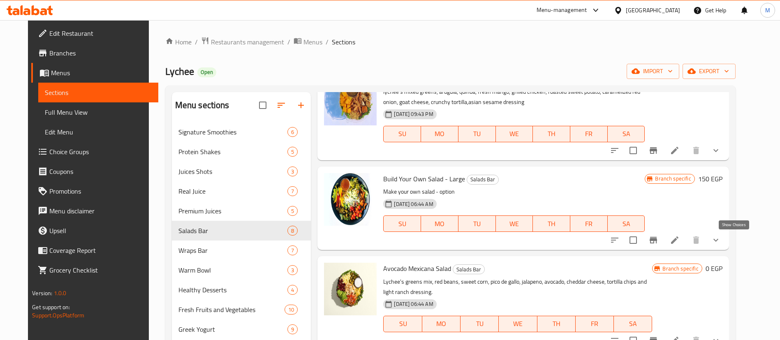
click at [721, 241] on icon "show more" at bounding box center [716, 240] width 10 height 10
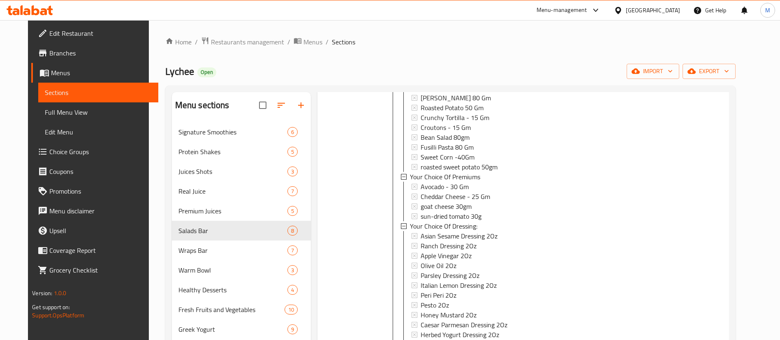
scroll to position [676, 0]
click at [49, 153] on span "Choice Groups" at bounding box center [100, 152] width 102 height 10
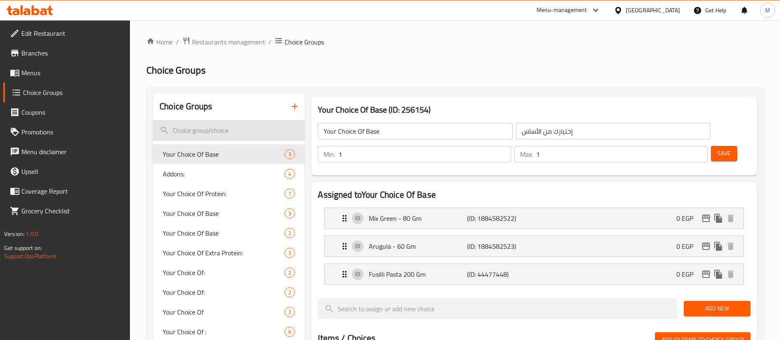
click at [237, 127] on input "search" at bounding box center [229, 130] width 152 height 21
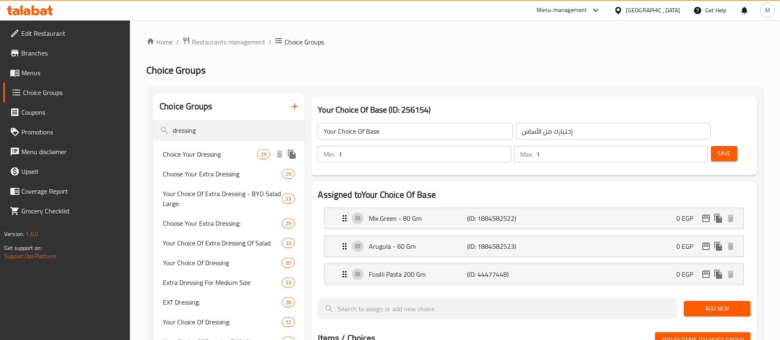
type input "dressing"
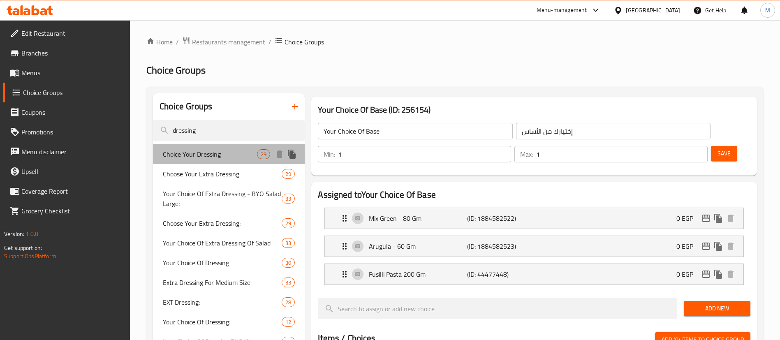
click at [231, 160] on div "Choice Your Dressing 29" at bounding box center [229, 154] width 152 height 20
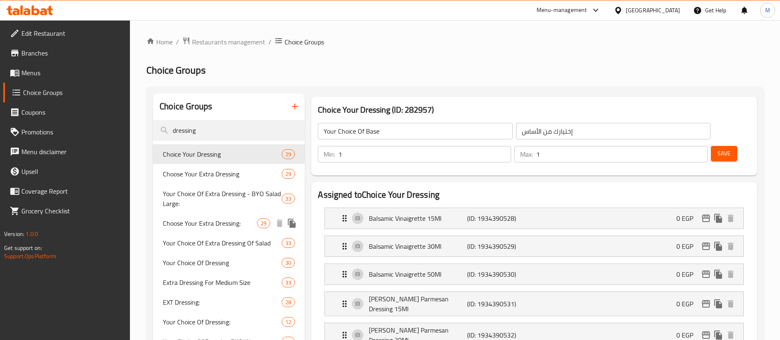
type input "Choice Your Dressing"
type input "إختير من الدريسينج"
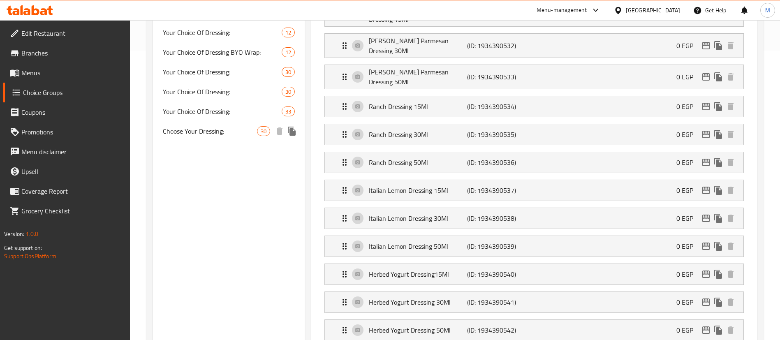
scroll to position [220, 0]
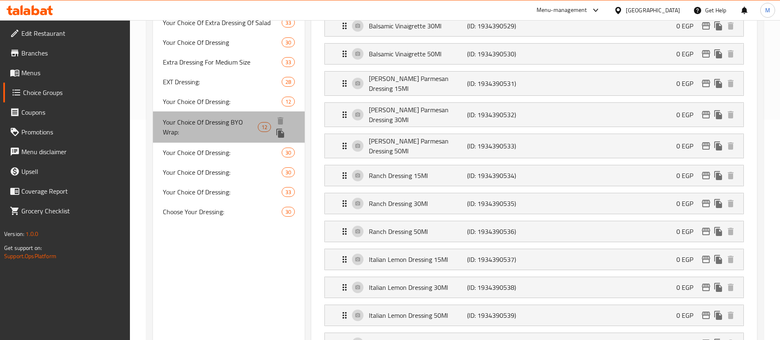
click at [235, 118] on span "Your Choice Of Dressing BYO Wrap:" at bounding box center [210, 127] width 95 height 20
type input "Your Choice Of Dressing BYO Wrap:"
type input "إختيارك من الصلصة إصنع الراب الخاص بك:"
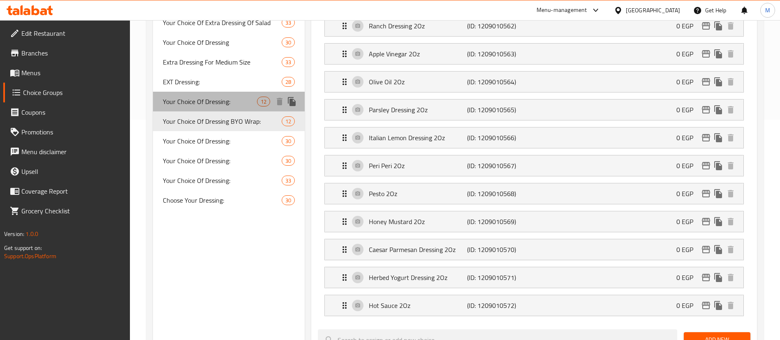
click at [228, 99] on span "Your Choice Of Dressing:" at bounding box center [210, 102] width 94 height 10
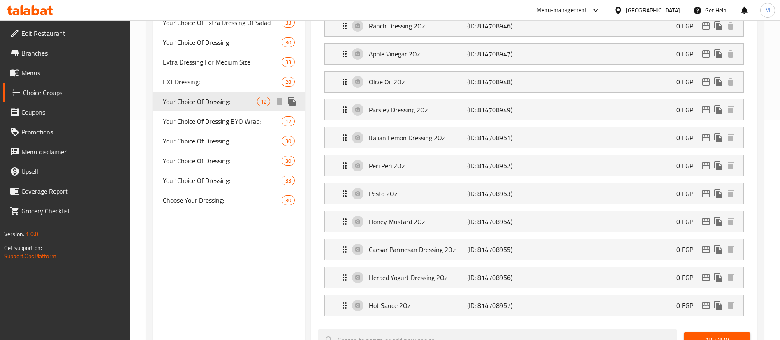
type input "Your Choice Of Dressing:"
type input "إختيارك من الدريسينج:"
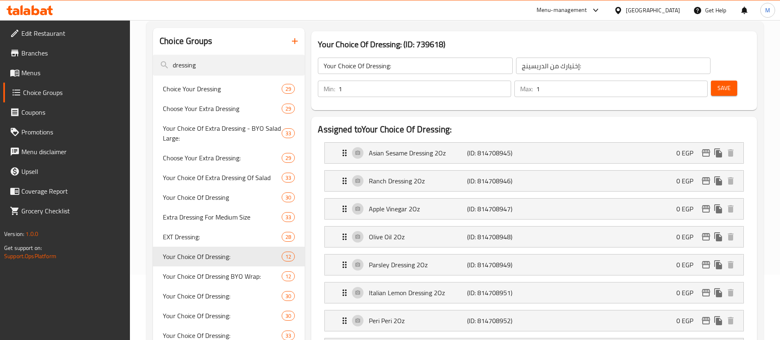
scroll to position [65, 0]
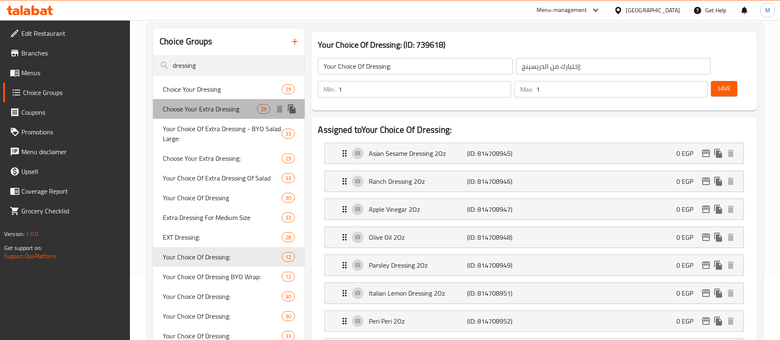
click at [229, 108] on span "Choose Your Extra Dressing" at bounding box center [210, 109] width 94 height 10
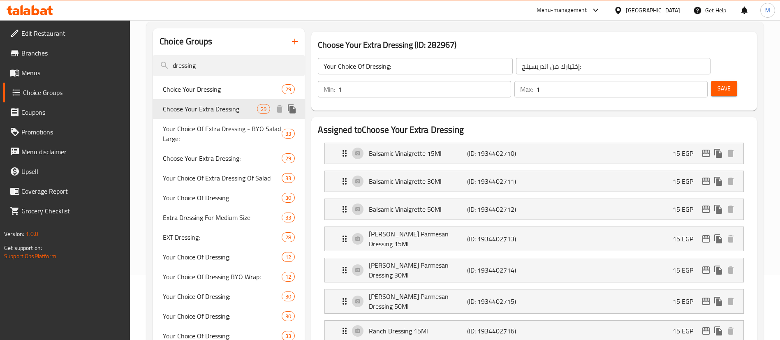
type input "Choose Your Extra Dressing"
type input "إختر من الدريسينج إكسترا"
type input "0"
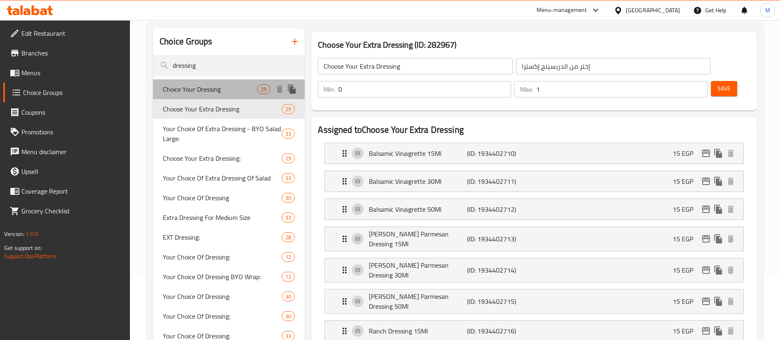
click at [224, 88] on span "Choice Your Dressing" at bounding box center [210, 89] width 94 height 10
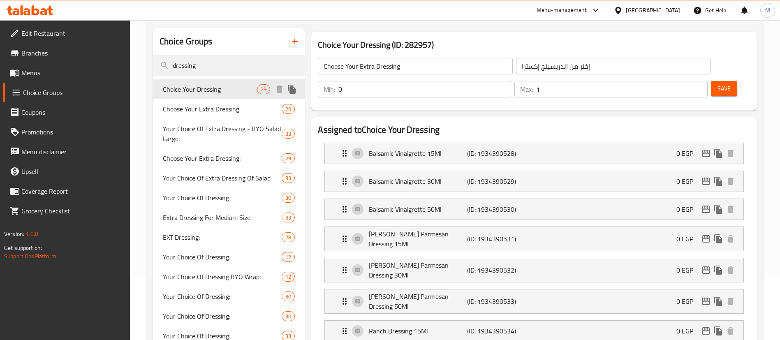
type input "Choice Your Dressing"
type input "إختير من الدريسينج"
type input "1"
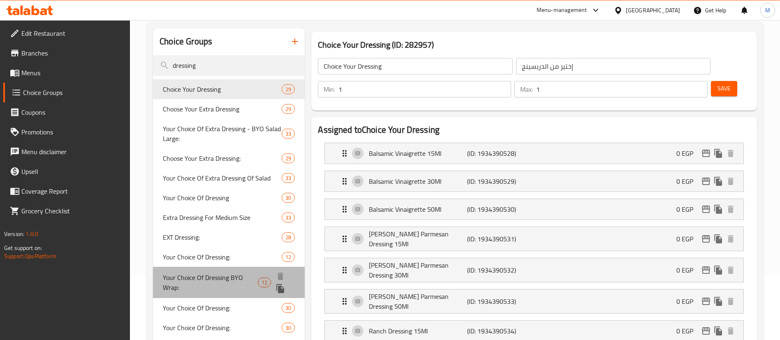
click at [215, 281] on span "Your Choice Of Dressing BYO Wrap:" at bounding box center [210, 283] width 95 height 20
type input "Your Choice Of Dressing BYO Wrap:"
type input "إختيارك من الصلصة إصنع الراب الخاص بك:"
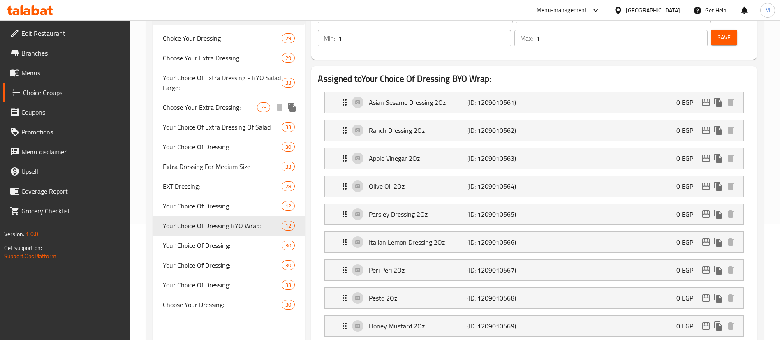
scroll to position [122, 0]
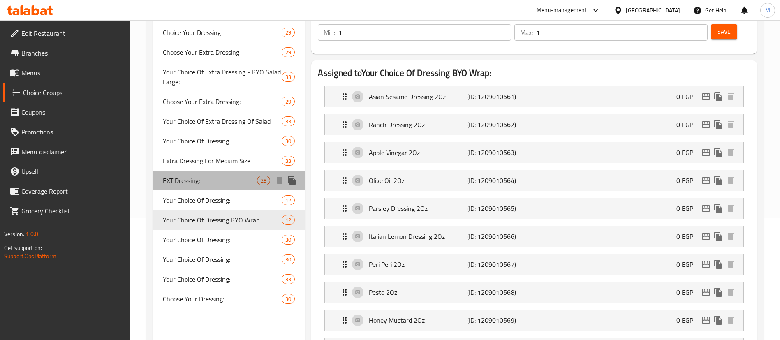
click at [217, 179] on span "EXT Dressing:" at bounding box center [210, 181] width 94 height 10
type input "EXT Dressing:"
type input "اكسترا درسينج:"
type input "0"
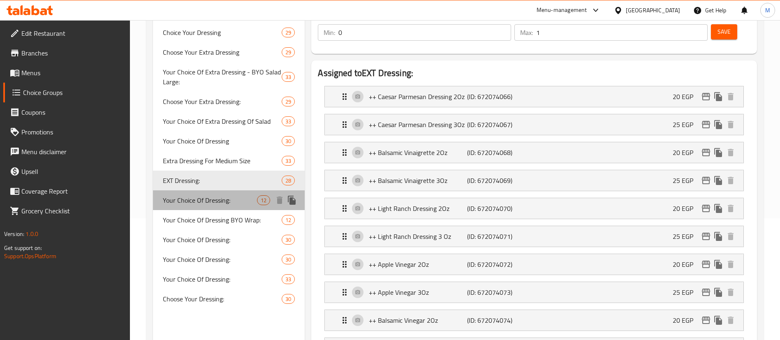
click at [214, 199] on span "Your Choice Of Dressing:" at bounding box center [210, 200] width 94 height 10
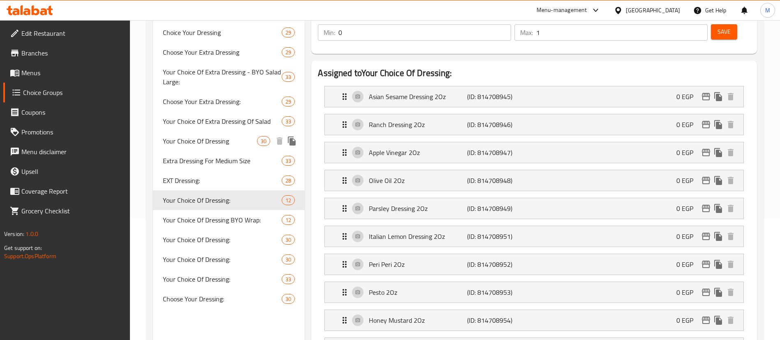
type input "Your Choice Of Dressing:"
type input "إختيارك من الدريسينج:"
type input "1"
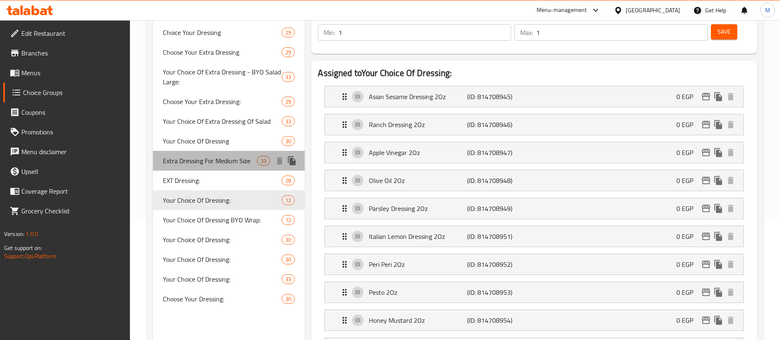
click at [212, 153] on div "Extra Dressing For Medium Size 33" at bounding box center [229, 161] width 152 height 20
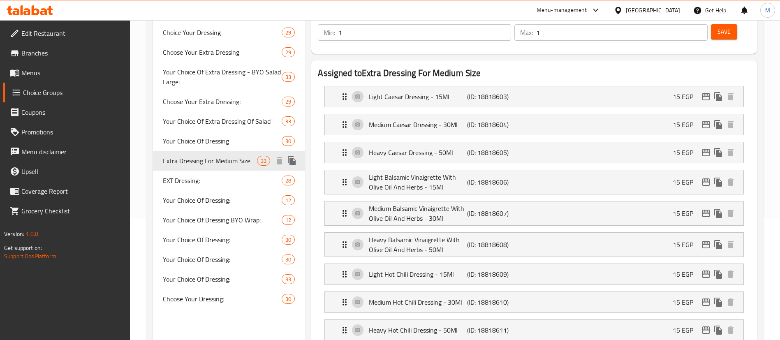
type input "Extra Dressing For Medium Size"
type input "إضافة دريسينج للحجم الوسط"
type input "0"
type input "2"
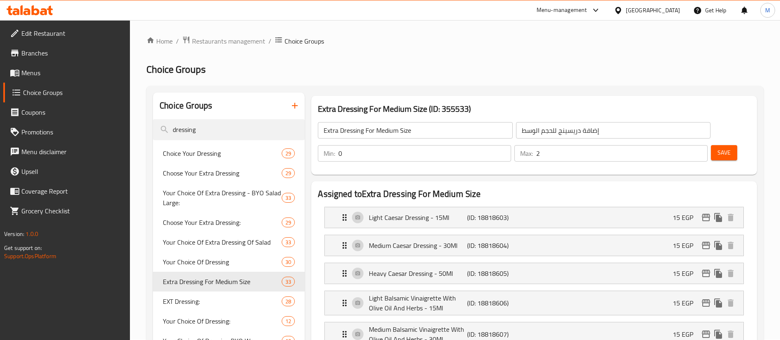
scroll to position [0, 0]
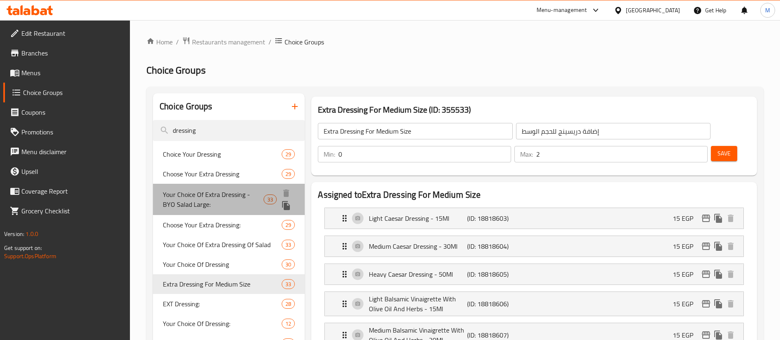
click at [204, 201] on span "Your Choice Of Extra Dressing - BYO Salad Large:" at bounding box center [213, 200] width 101 height 20
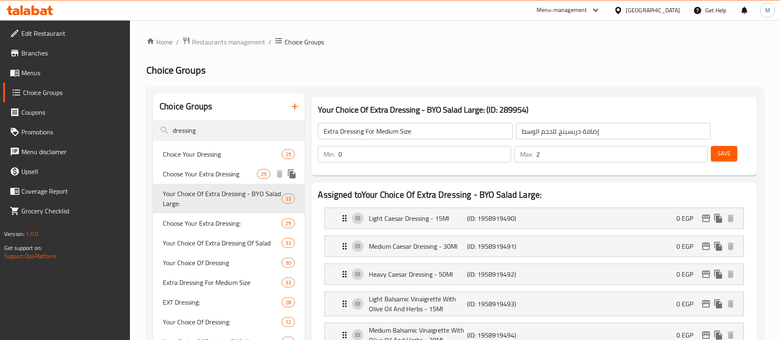
type input "Your Choice Of Extra Dressing - BYO Salad Large:"
type input "إختيارك من الصوص الإضافي - إصنع السلطة الخاصة بك كبير:"
type input "1"
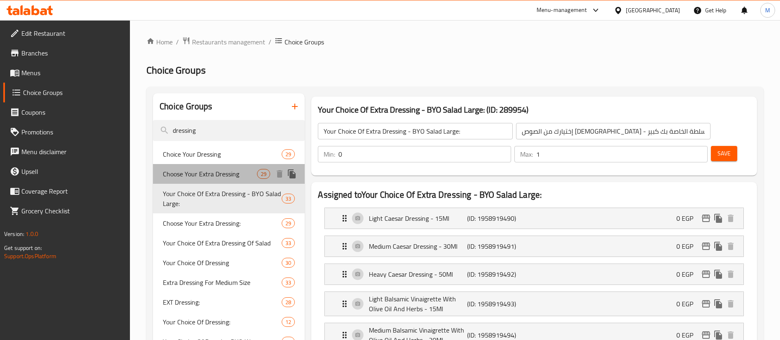
click at [227, 172] on span "Choose Your Extra Dressing" at bounding box center [210, 174] width 94 height 10
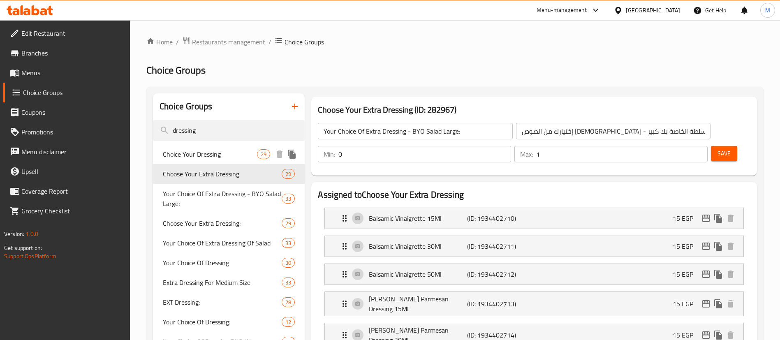
type input "Choose Your Extra Dressing"
type input "إختر من الدريسينج إكسترا"
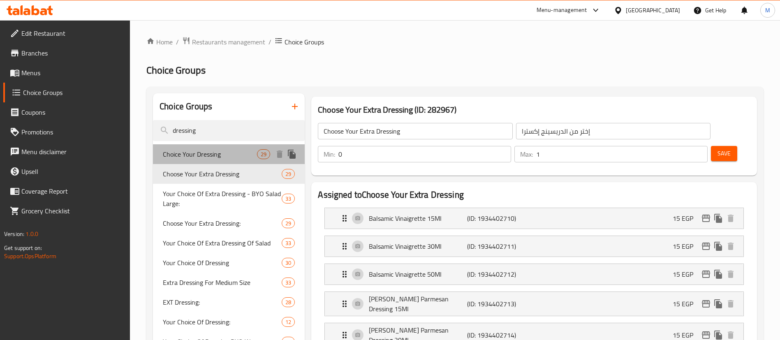
click at [224, 150] on span "Choice Your Dressing" at bounding box center [210, 154] width 94 height 10
type input "Choice Your Dressing"
type input "إختير من الدريسينج"
type input "1"
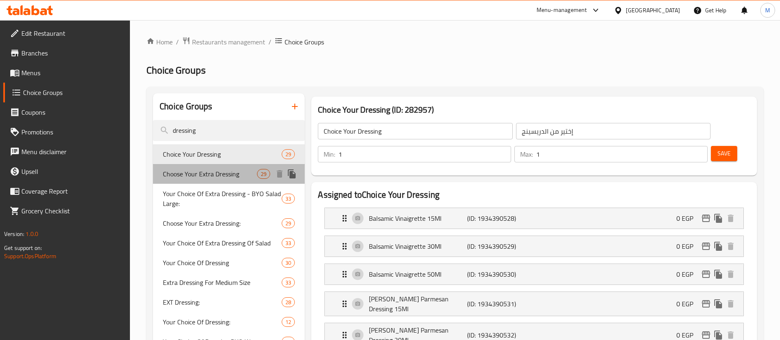
click at [217, 175] on span "Choose Your Extra Dressing" at bounding box center [210, 174] width 94 height 10
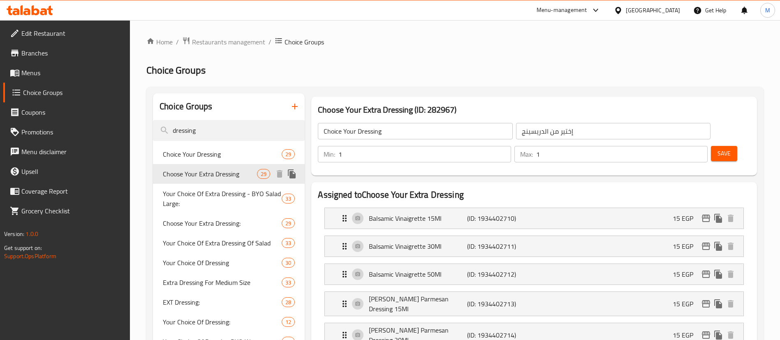
type input "Choose Your Extra Dressing"
type input "إختر من الدريسينج إكسترا"
type input "0"
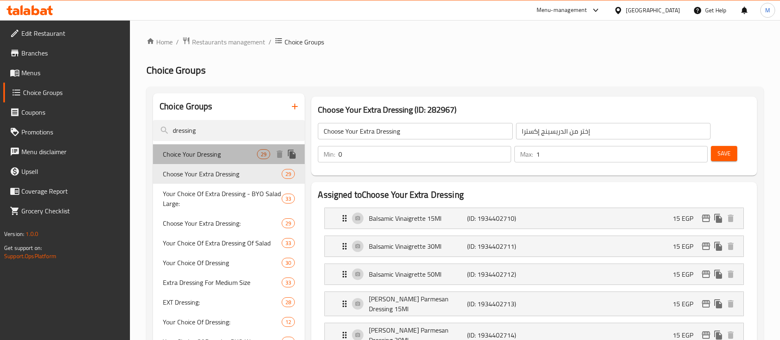
click at [232, 154] on span "Choice Your Dressing" at bounding box center [210, 154] width 94 height 10
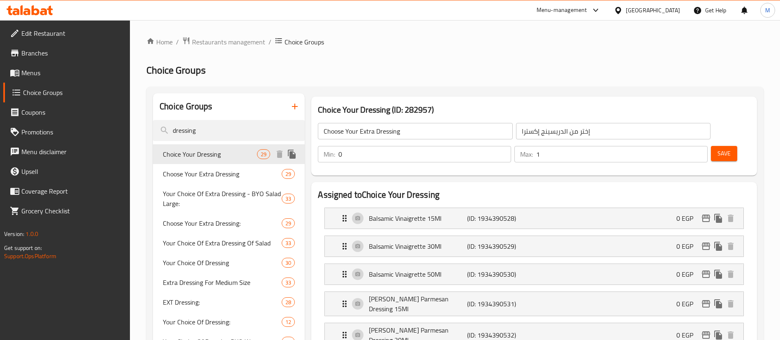
type input "Choice Your Dressing"
type input "إختير من الدريسينج"
type input "1"
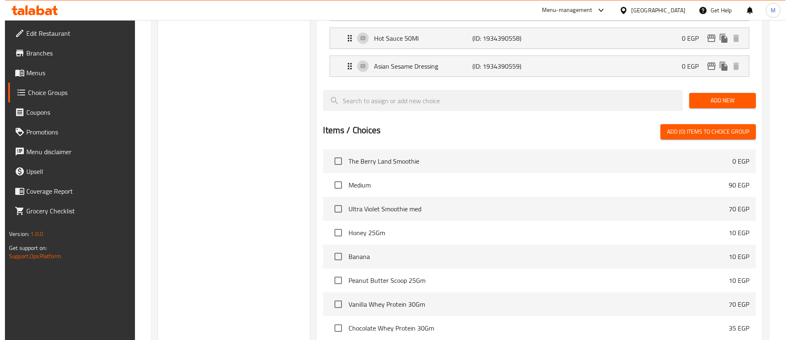
scroll to position [1013, 0]
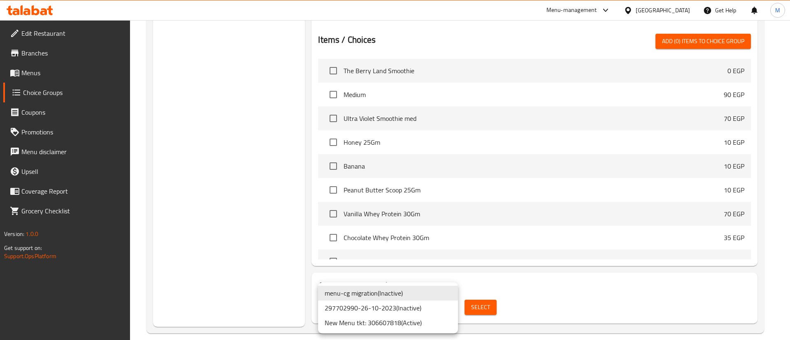
click at [432, 323] on li "New Menu tkt: 306607818 ( Active )" at bounding box center [388, 322] width 140 height 15
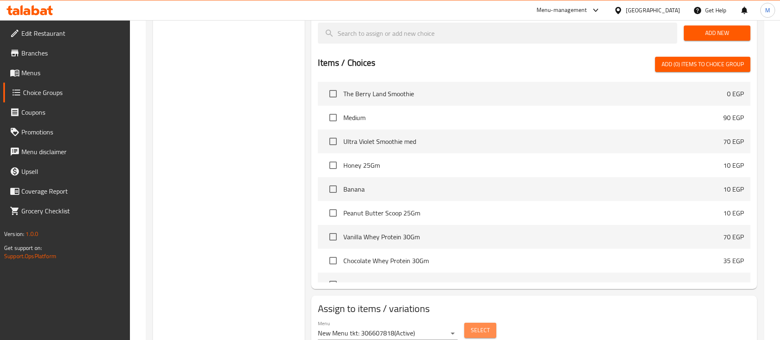
click at [485, 325] on span "Select" at bounding box center [480, 330] width 19 height 10
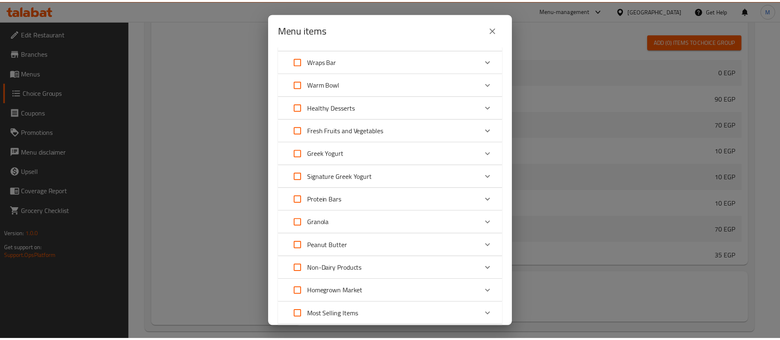
scroll to position [263, 0]
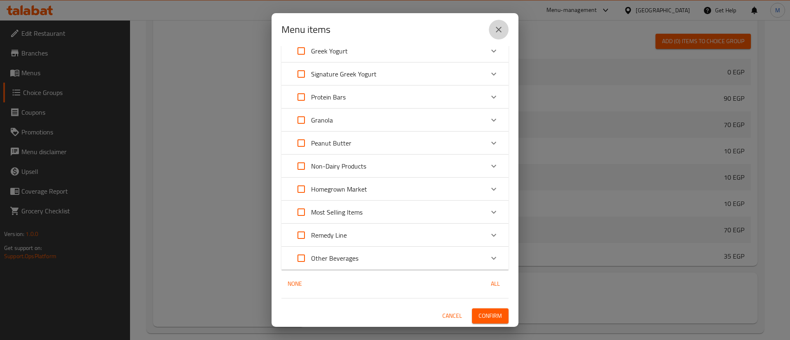
click at [498, 25] on icon "close" at bounding box center [499, 30] width 10 height 10
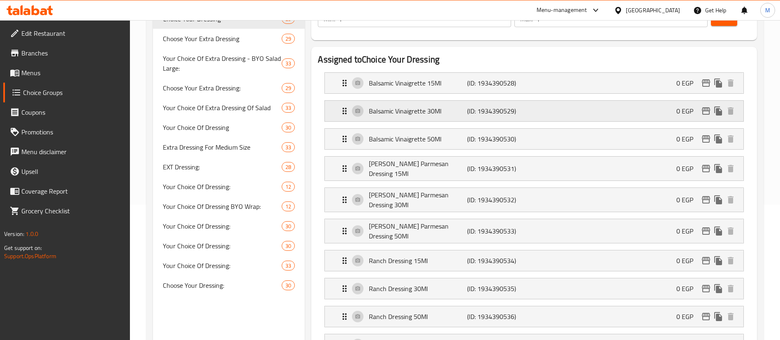
scroll to position [137, 0]
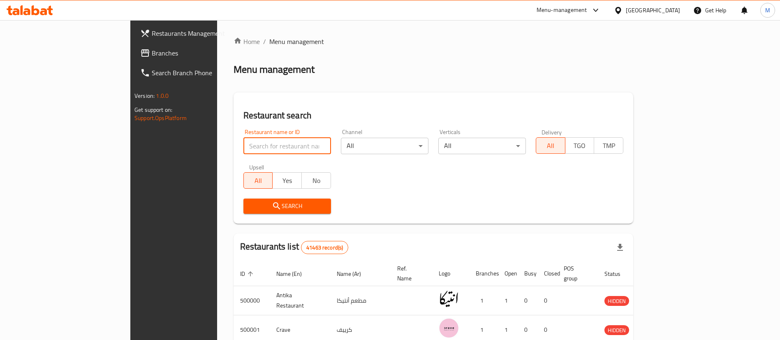
click at [265, 151] on input "search" at bounding box center [287, 146] width 88 height 16
type input "Dahan"
click button "Search" at bounding box center [287, 206] width 88 height 15
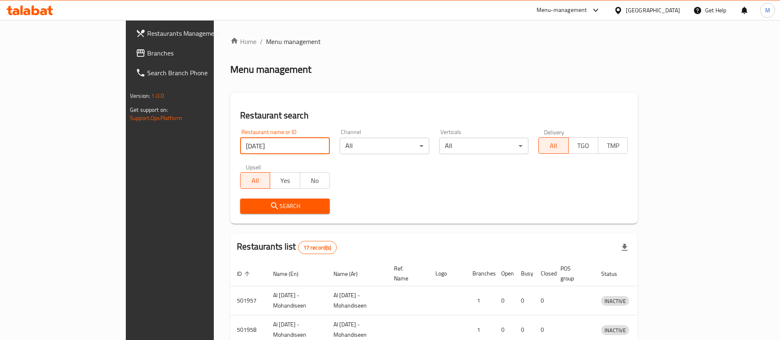
scroll to position [273, 0]
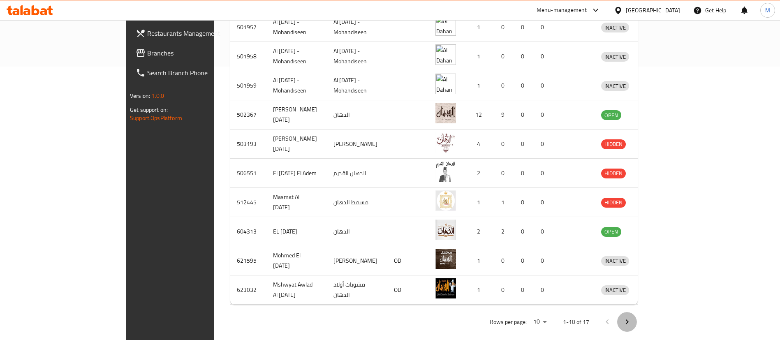
click at [632, 317] on icon "Next page" at bounding box center [627, 322] width 10 height 10
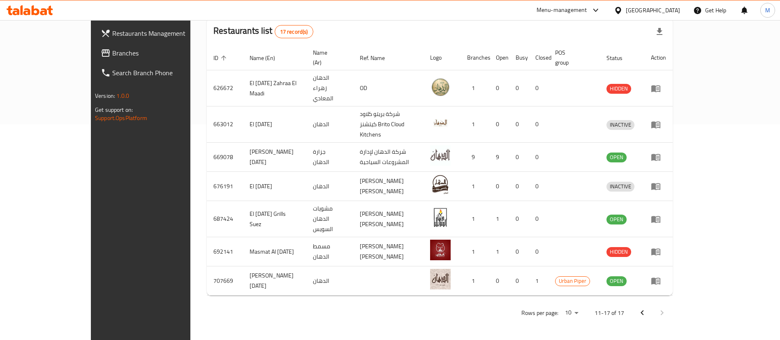
scroll to position [186, 0]
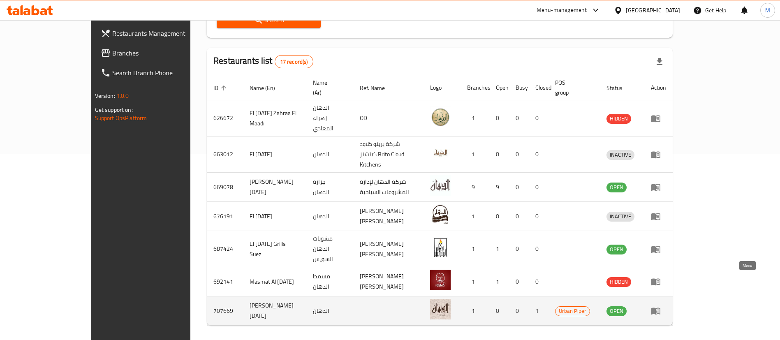
click at [660, 308] on icon "enhanced table" at bounding box center [655, 311] width 9 height 7
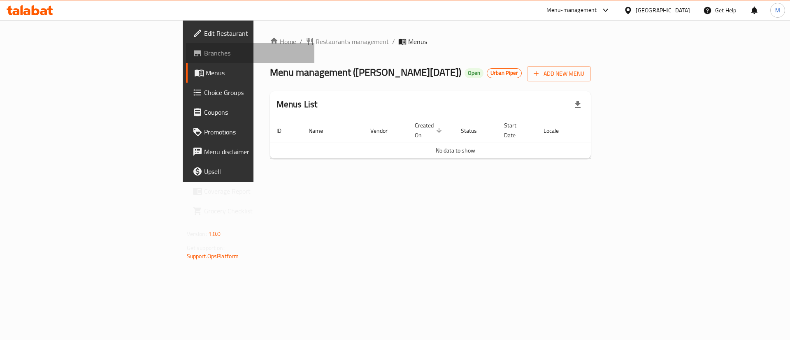
click at [204, 53] on span "Branches" at bounding box center [256, 53] width 104 height 10
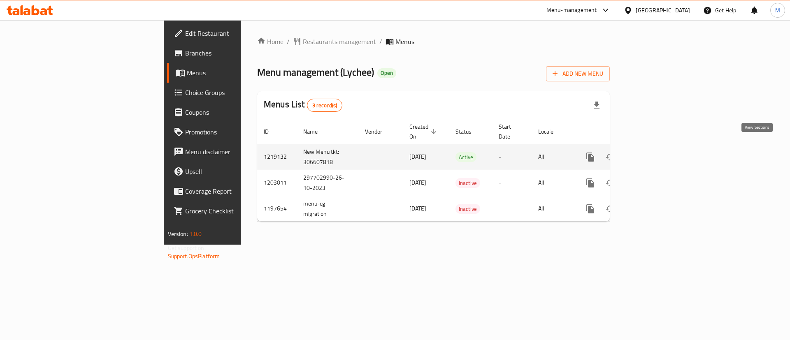
click at [659, 149] on link "enhanced table" at bounding box center [650, 157] width 20 height 20
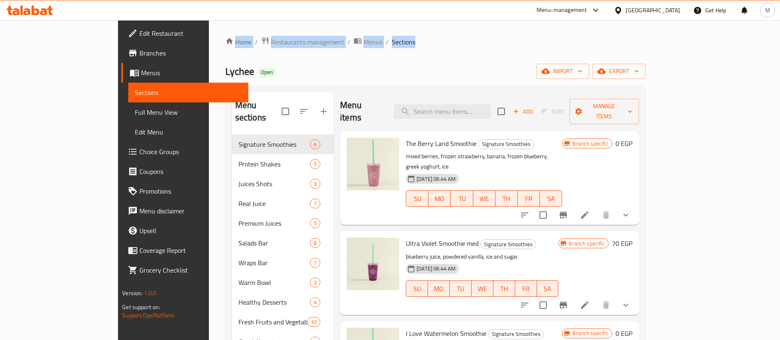
drag, startPoint x: 347, startPoint y: 42, endPoint x: 144, endPoint y: 33, distance: 202.5
click at [209, 33] on div "Home / Restaurants management / Menus / Sections Lychee Open import export Menu…" at bounding box center [435, 287] width 453 height 535
drag, startPoint x: 144, startPoint y: 33, endPoint x: 382, endPoint y: 47, distance: 238.6
click at [382, 47] on div "Home / Restaurants management / Menus / Sections Lychee Open import export Menu…" at bounding box center [435, 287] width 453 height 535
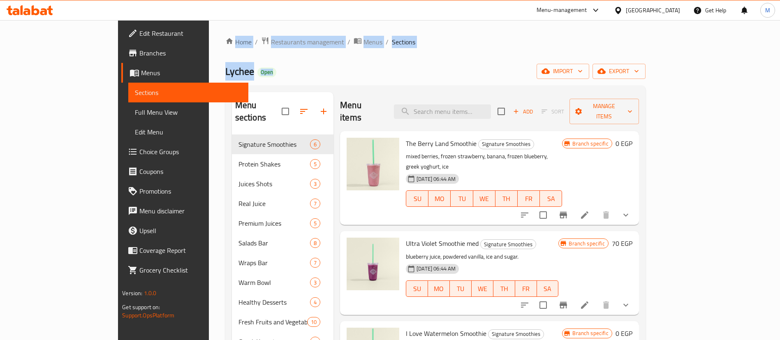
click at [382, 47] on div "Home / Restaurants management / Menus / Sections Lychee Open import export Menu…" at bounding box center [435, 288] width 420 height 503
drag, startPoint x: 219, startPoint y: 81, endPoint x: 148, endPoint y: 38, distance: 82.8
click at [225, 38] on div "Home / Restaurants management / Menus / Sections Lychee Open import export Menu…" at bounding box center [435, 288] width 420 height 503
click at [225, 38] on icon "breadcrumb" at bounding box center [229, 41] width 8 height 8
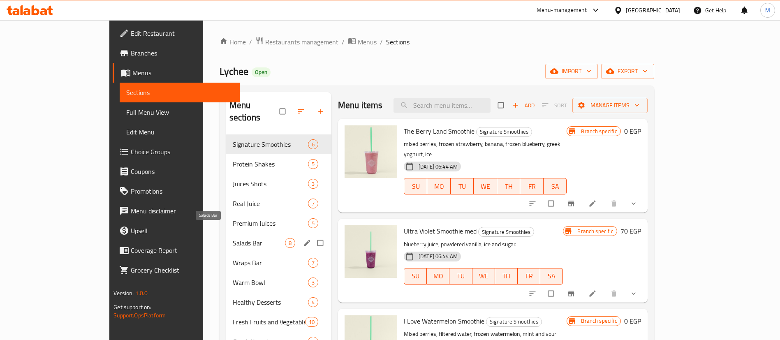
click at [233, 238] on span "Salads Bar" at bounding box center [259, 243] width 52 height 10
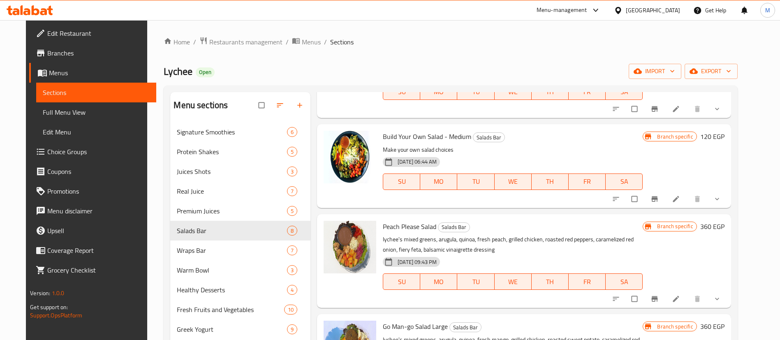
scroll to position [96, 0]
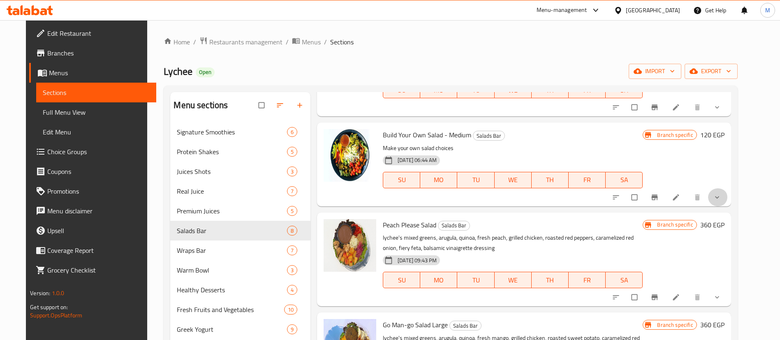
click at [728, 202] on button "show more" at bounding box center [718, 197] width 20 height 18
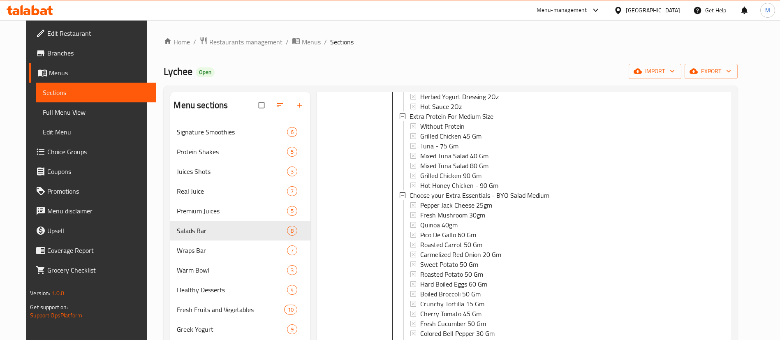
scroll to position [658, 0]
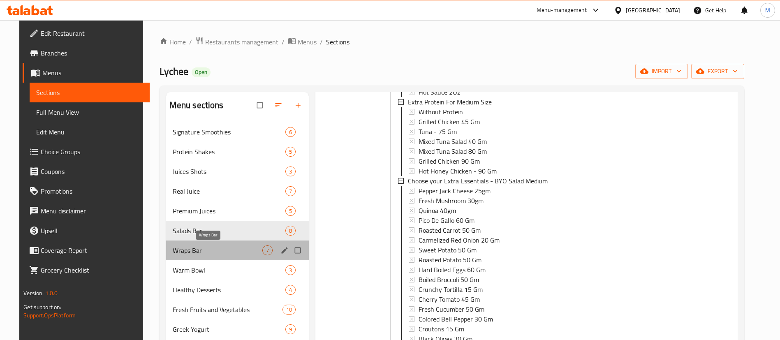
click at [234, 253] on span "Wraps Bar" at bounding box center [218, 251] width 90 height 10
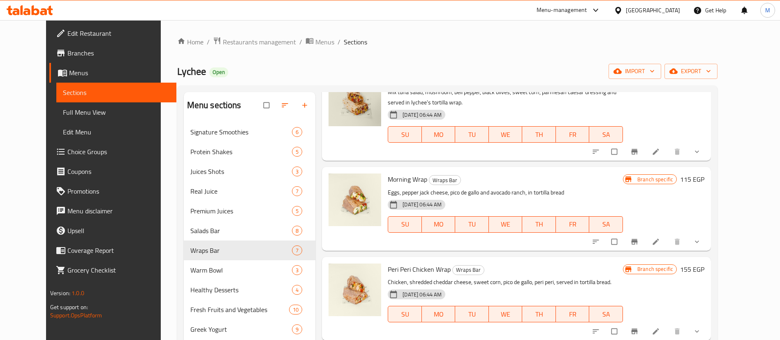
scroll to position [203, 0]
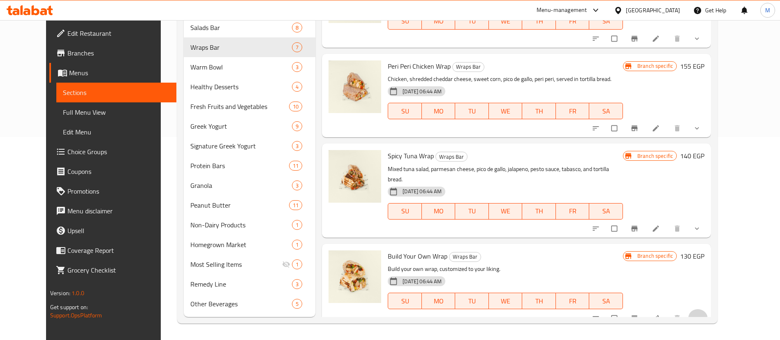
click at [708, 309] on button "show more" at bounding box center [698, 318] width 20 height 18
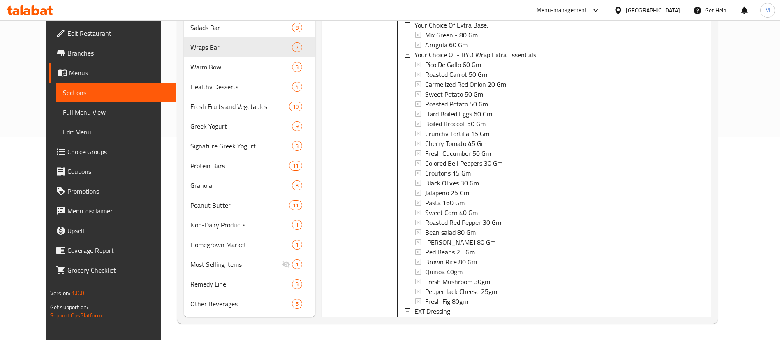
scroll to position [1636, 0]
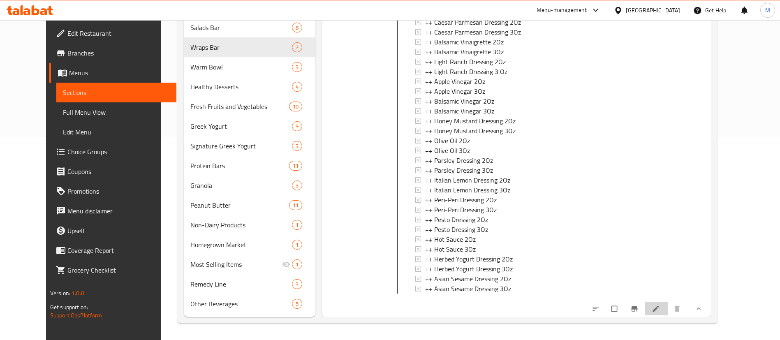
click at [668, 302] on li at bounding box center [656, 308] width 23 height 13
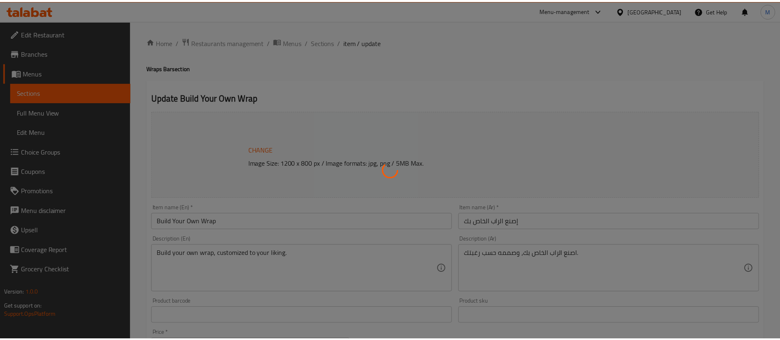
scroll to position [133, 0]
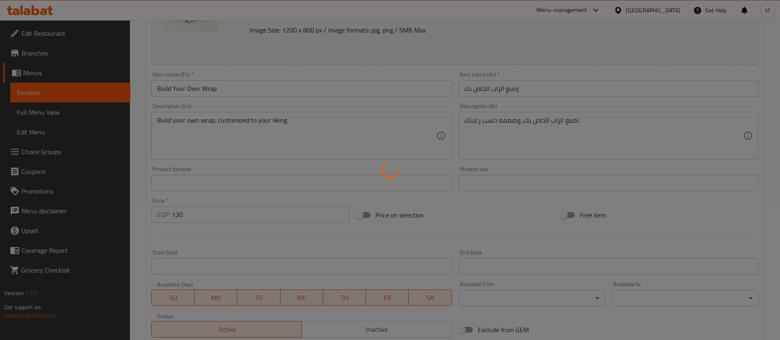
type input "اختيارك من:"
type input "1"
type input "بريميم إضافية:"
type input "0"
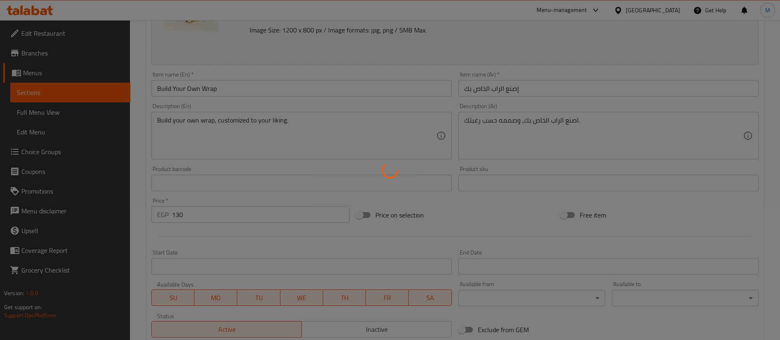
type input "1"
type input "إختيارك من البروتين"
type input "0"
type input "2"
type input "اختيارك من الأساس"
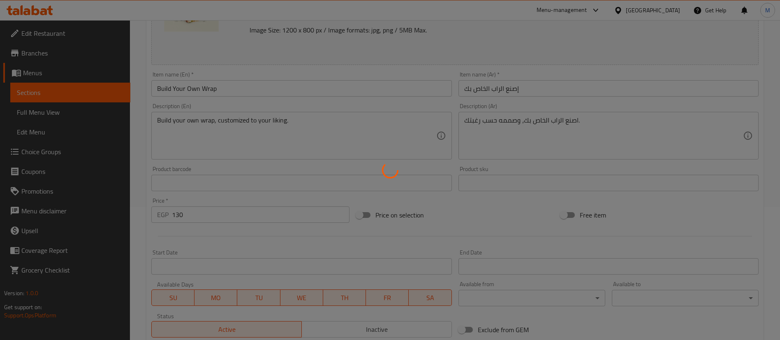
type input "0"
type input "1"
type input "إختيارك من أساسيات - إصنع الراب الخاص بك:"
type input "1"
type input "4"
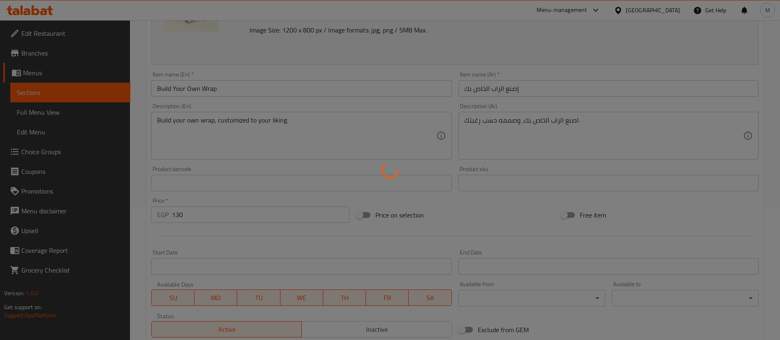
type input "إختيارك من بريميم - إصنع الراب الخاص بك:"
type input "0"
type input "1"
type input "إختيارك من الصلصة إصنع الراب الخاص بك:"
type input "1"
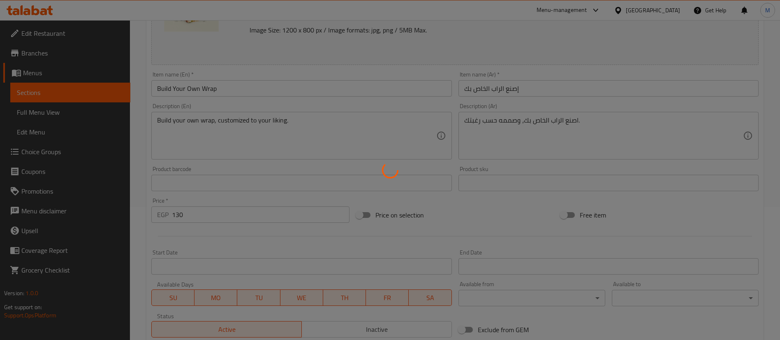
type input "1"
type input "اختيارك من البروتين:"
type input "1"
type input "2"
type input "اختيارك من الأساس الاضافي:"
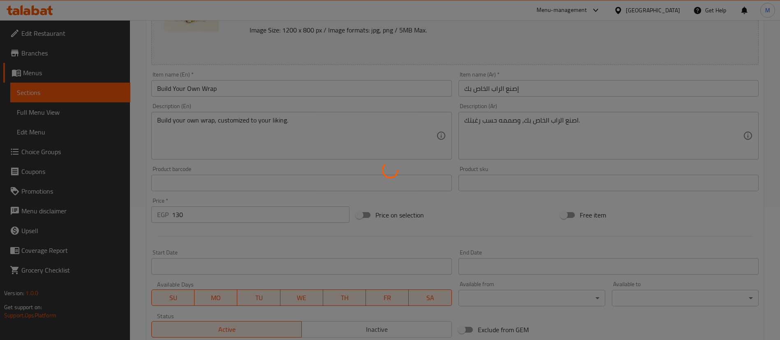
type input "0"
type input "1"
type input "إختيارك من الأساسيات الإضافية - إصنع الراب الخاص بك:"
type input "0"
type input "2"
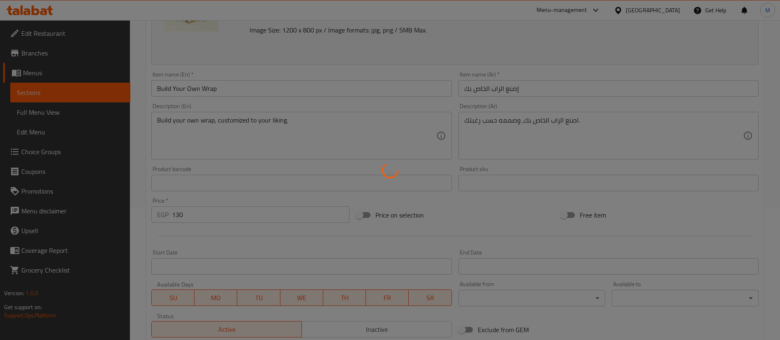
type input "اكسترا درسينج:"
type input "0"
type input "1"
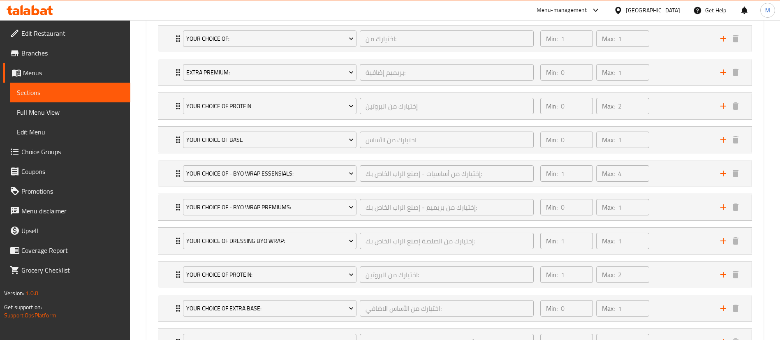
scroll to position [497, 0]
click at [171, 232] on div "Your Choice Of Dressing BYO Wrap: إختيارك من الصلصة إصنع الراب الخاص بك: ​ Min:…" at bounding box center [454, 242] width 593 height 26
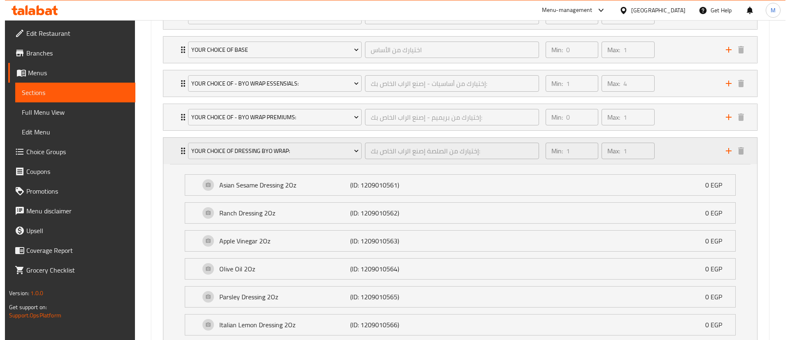
scroll to position [589, 0]
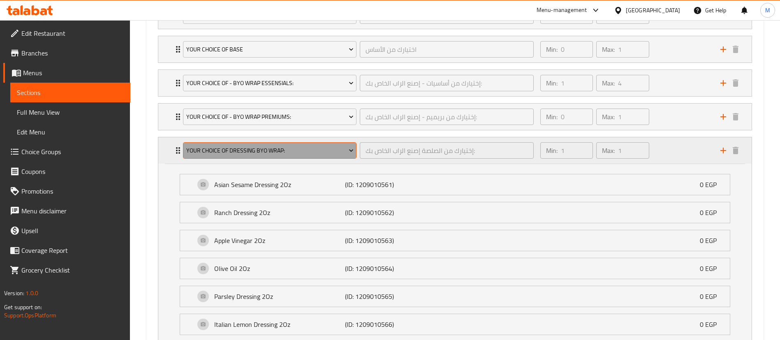
click at [339, 152] on span "Your Choice Of Dressing BYO Wrap:" at bounding box center [269, 151] width 167 height 10
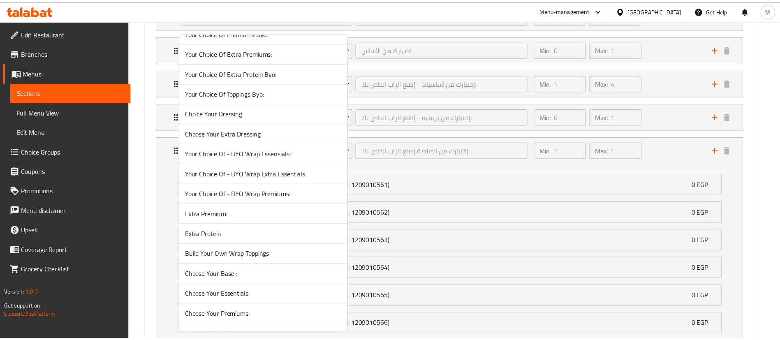
scroll to position [381, 0]
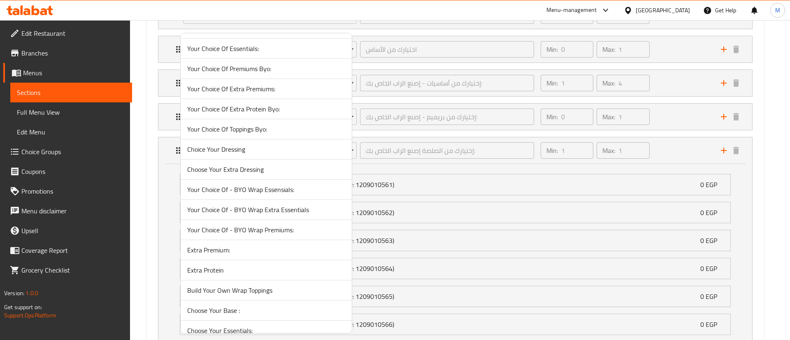
click at [164, 182] on div at bounding box center [395, 170] width 790 height 340
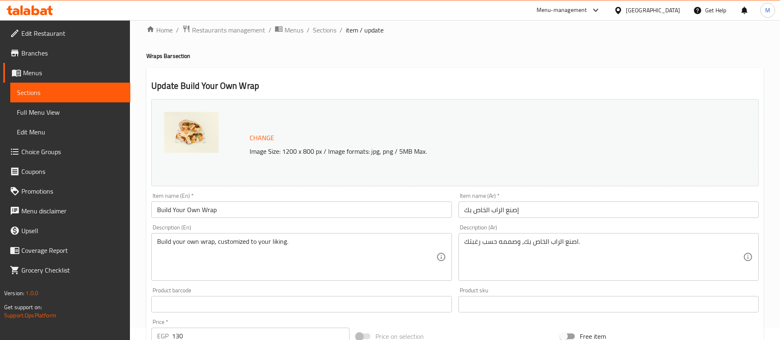
scroll to position [0, 0]
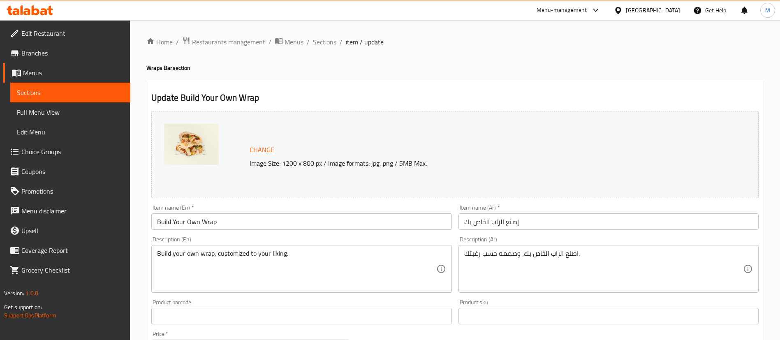
click at [232, 37] on span "Restaurants management" at bounding box center [228, 42] width 73 height 10
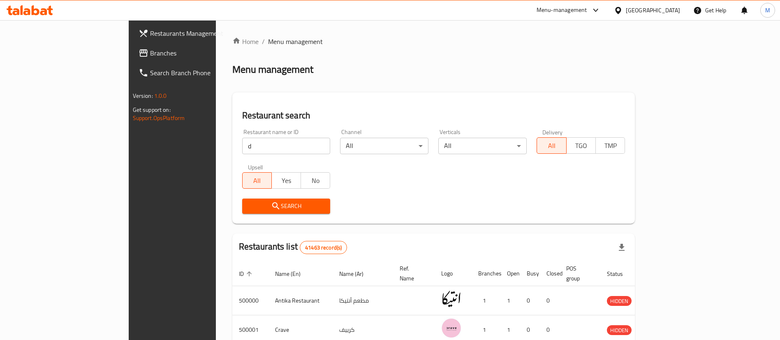
click at [242, 145] on input "d" at bounding box center [286, 146] width 88 height 16
type input "[DATE]"
click button "Search" at bounding box center [286, 206] width 88 height 15
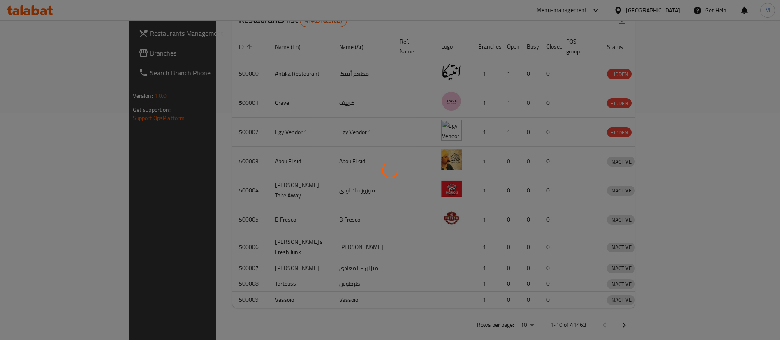
scroll to position [273, 0]
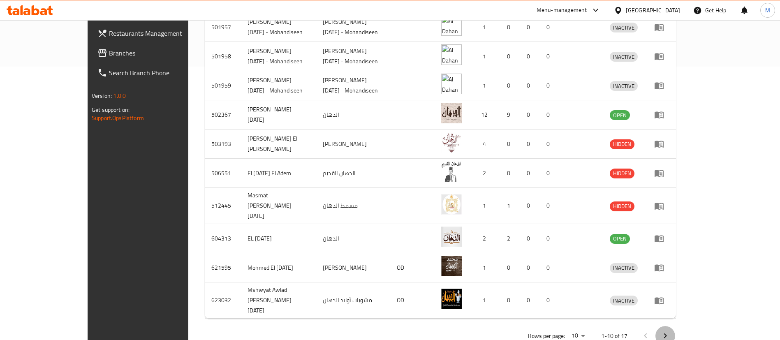
click at [670, 331] on icon "Next page" at bounding box center [665, 336] width 10 height 10
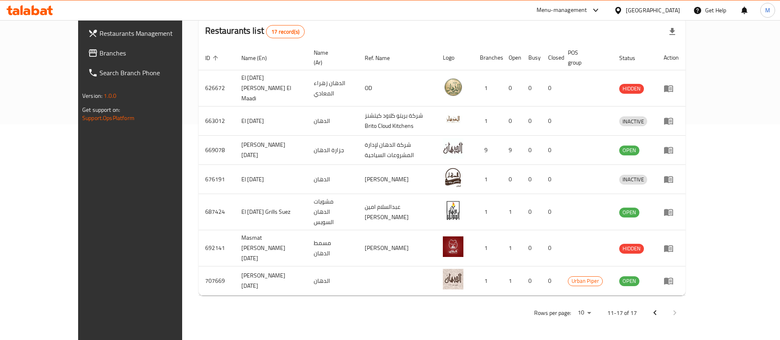
scroll to position [186, 0]
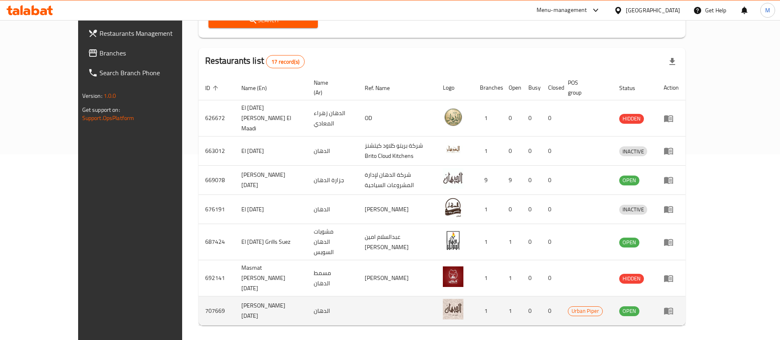
click at [199, 297] on td "707669" at bounding box center [217, 311] width 36 height 29
copy td "707669"
click at [674, 306] on icon "enhanced table" at bounding box center [669, 311] width 10 height 10
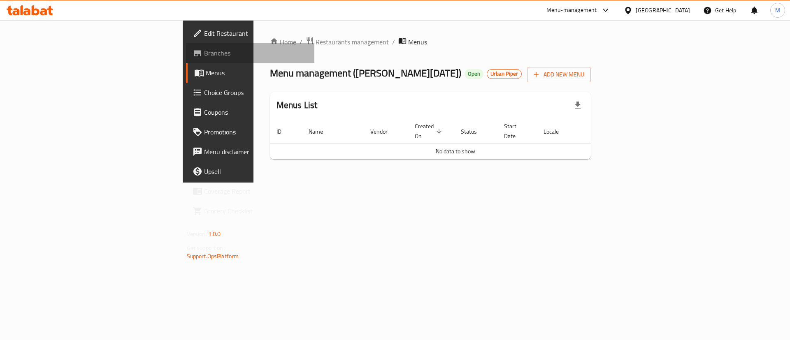
click at [204, 56] on span "Branches" at bounding box center [256, 53] width 104 height 10
